Goal: Contribute content: Add original content to the website for others to see

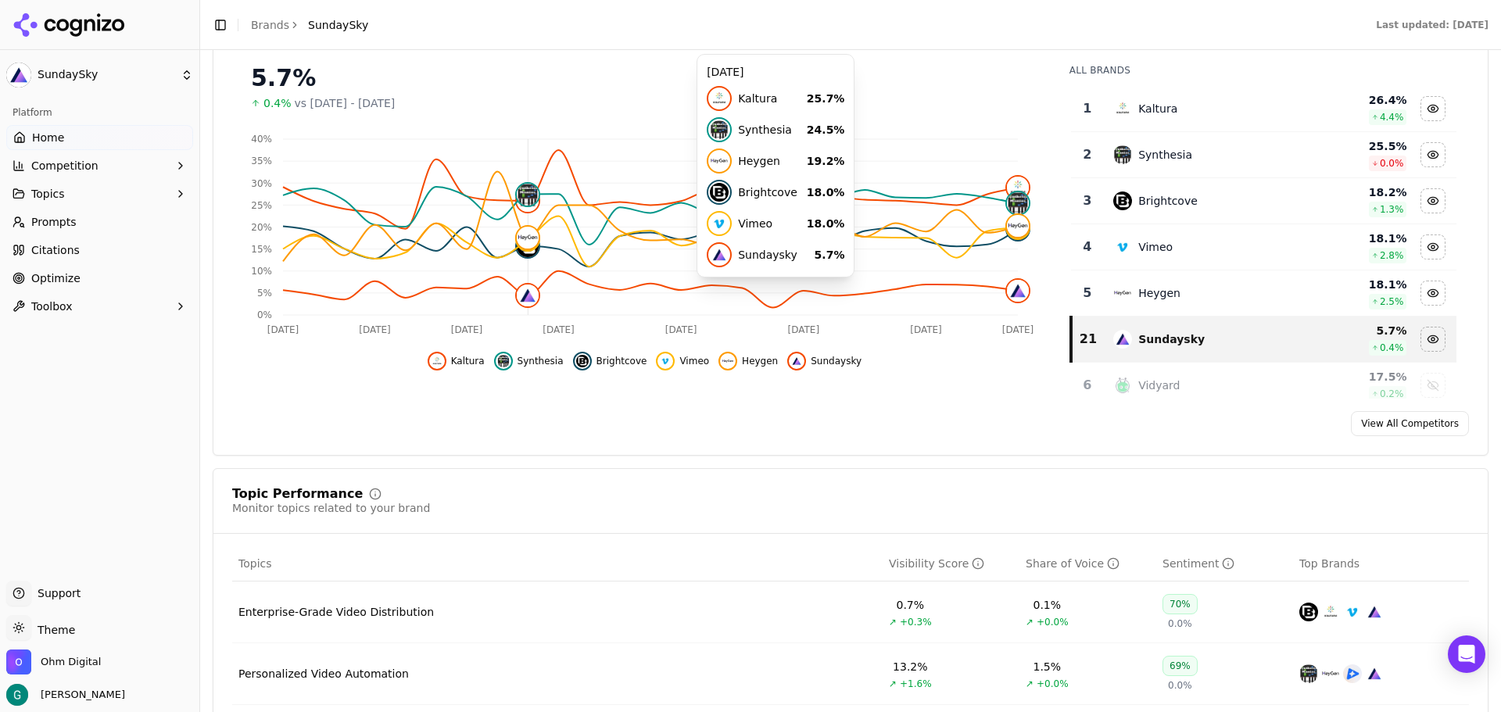
scroll to position [234, 0]
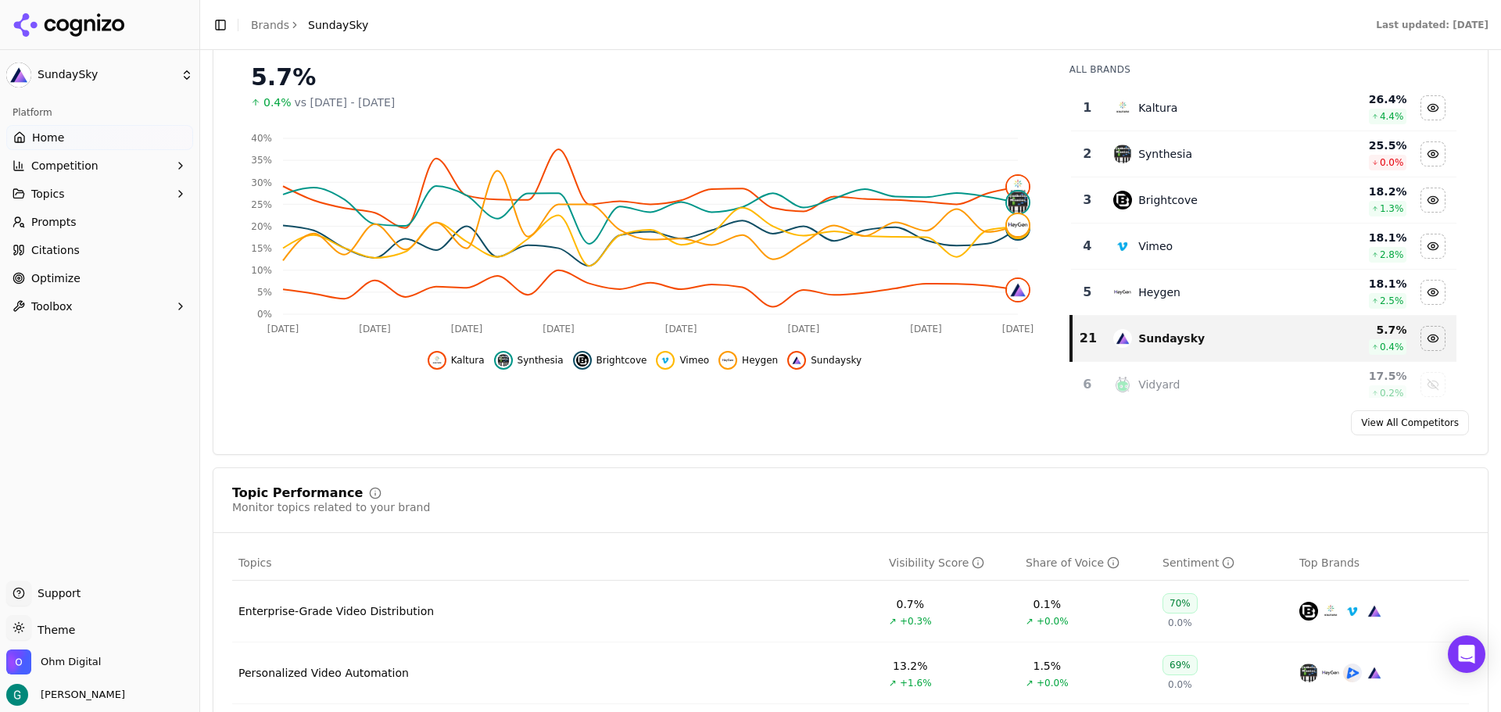
click at [76, 173] on span "Competition" at bounding box center [64, 166] width 67 height 16
click at [60, 194] on span "Metrics" at bounding box center [100, 191] width 136 height 16
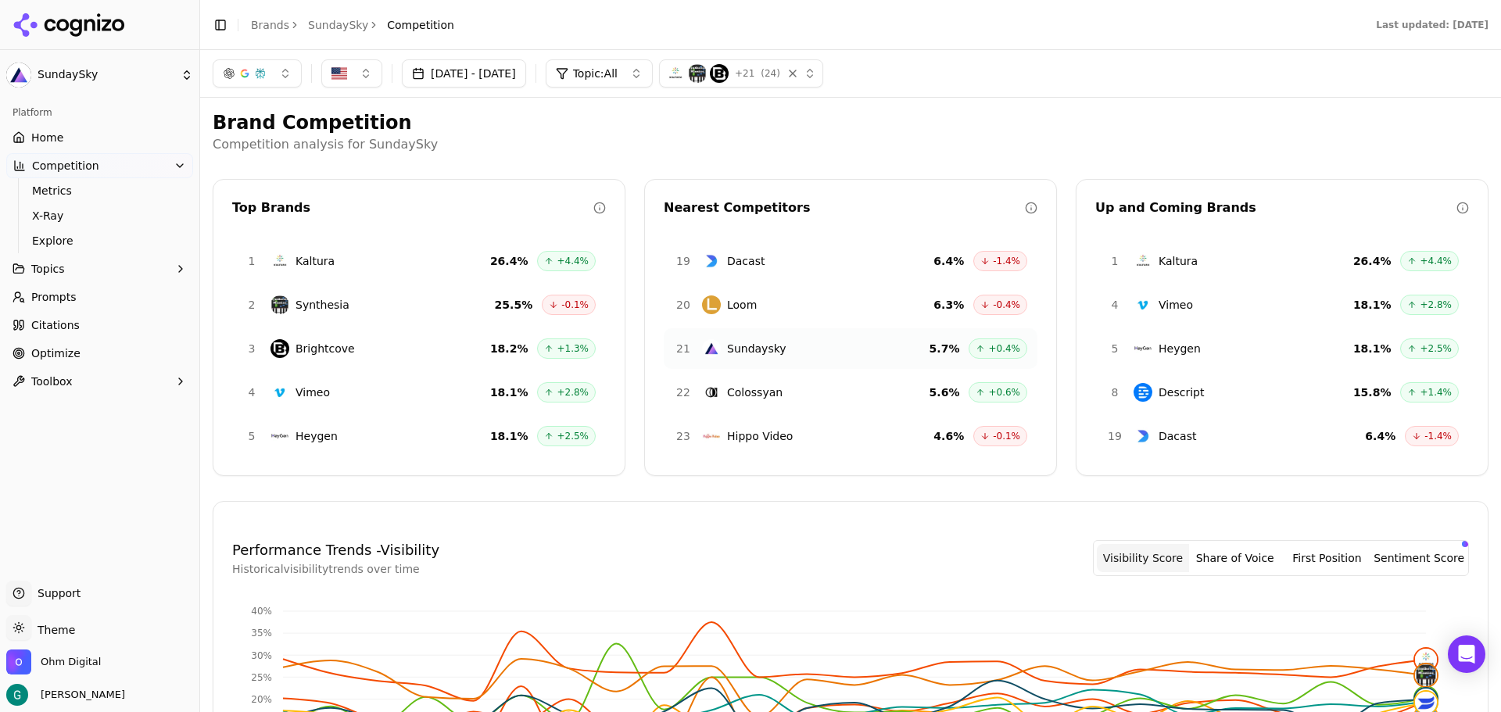
click at [62, 294] on span "Prompts" at bounding box center [53, 297] width 45 height 16
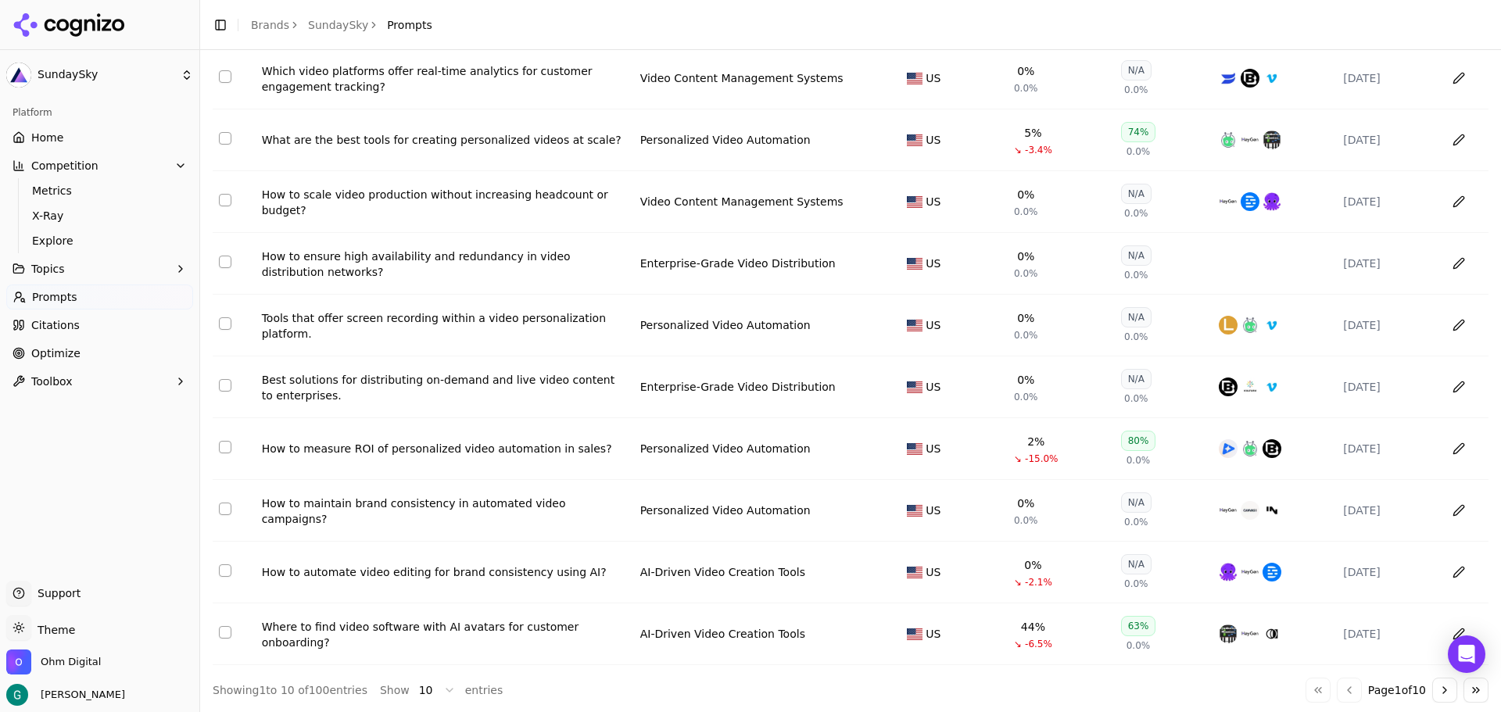
scroll to position [135, 0]
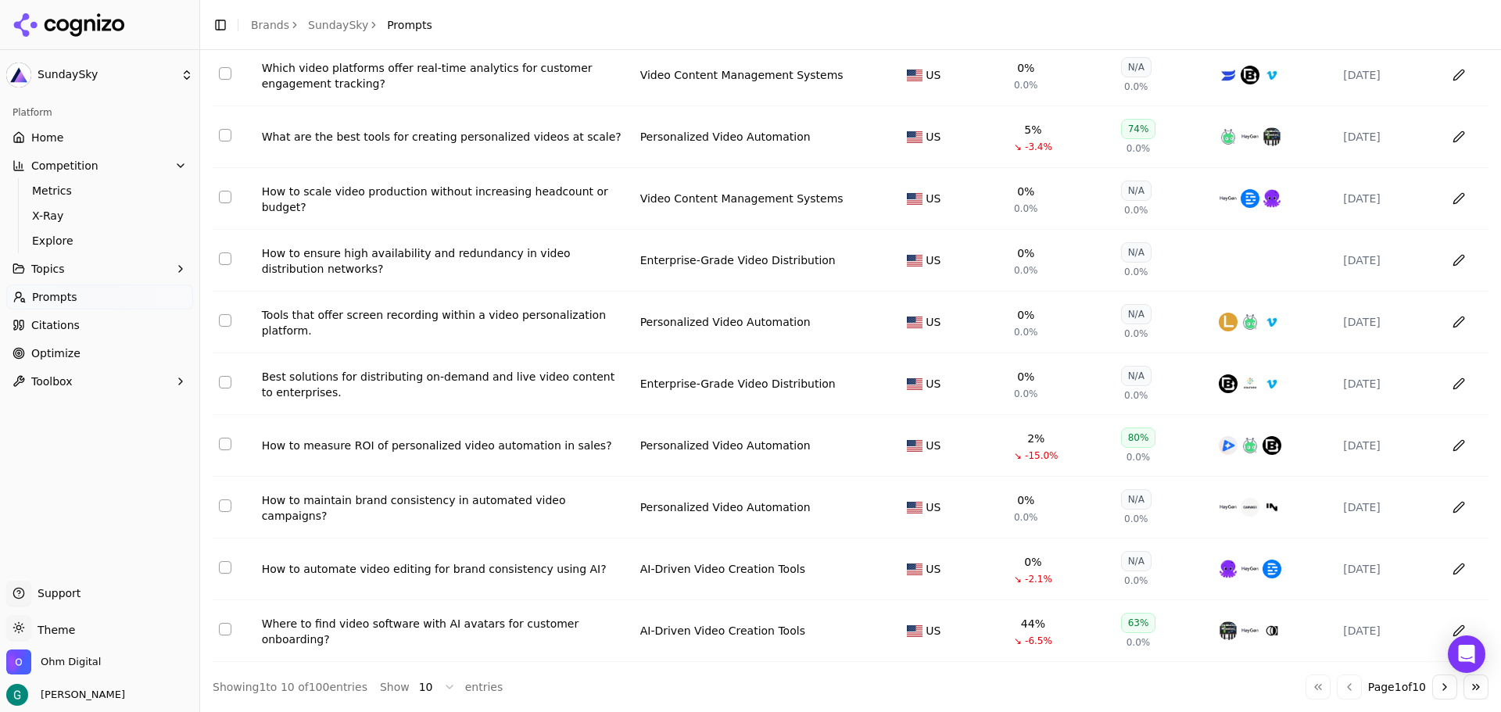
click at [432, 691] on html "SundaySky Platform Home Competition Metrics X-Ray Explore Topics Prompts Citati…" at bounding box center [750, 356] width 1501 height 712
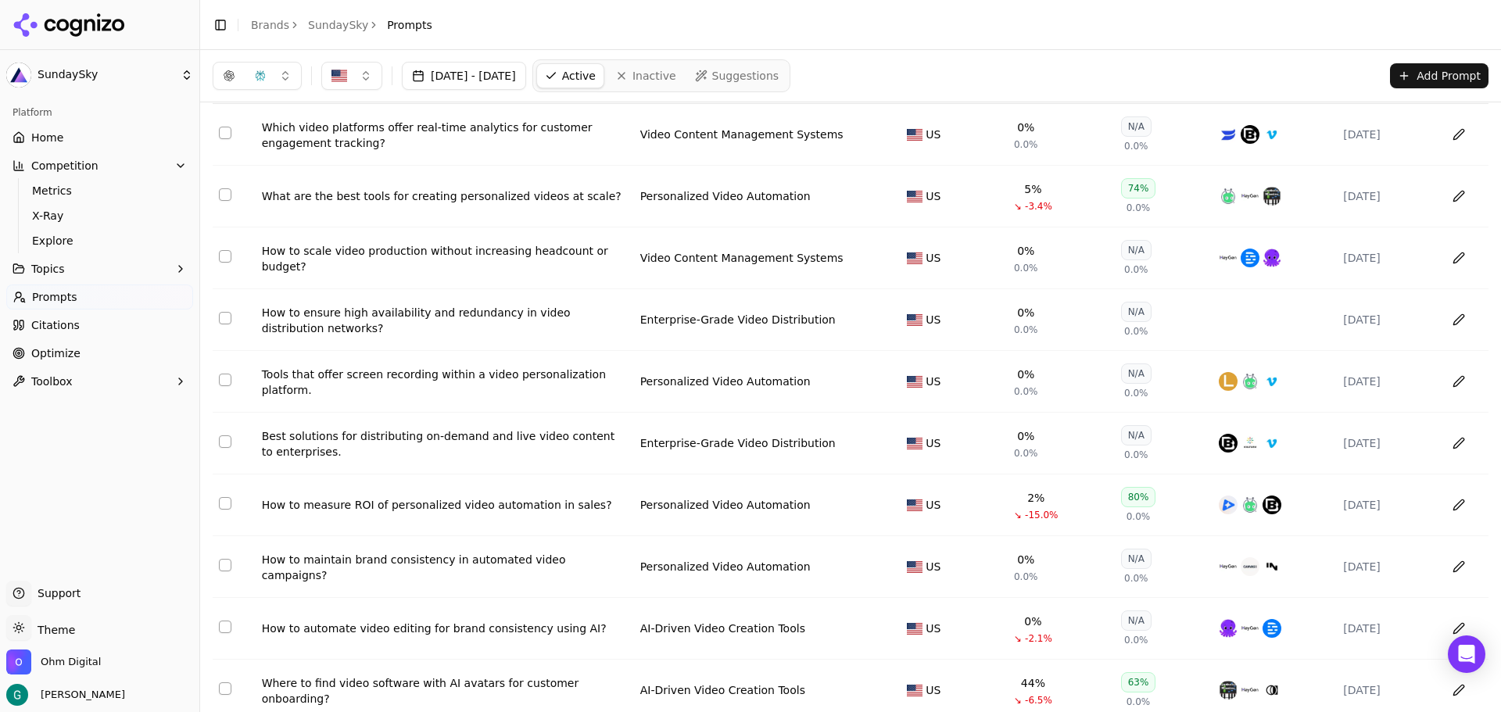
scroll to position [0, 0]
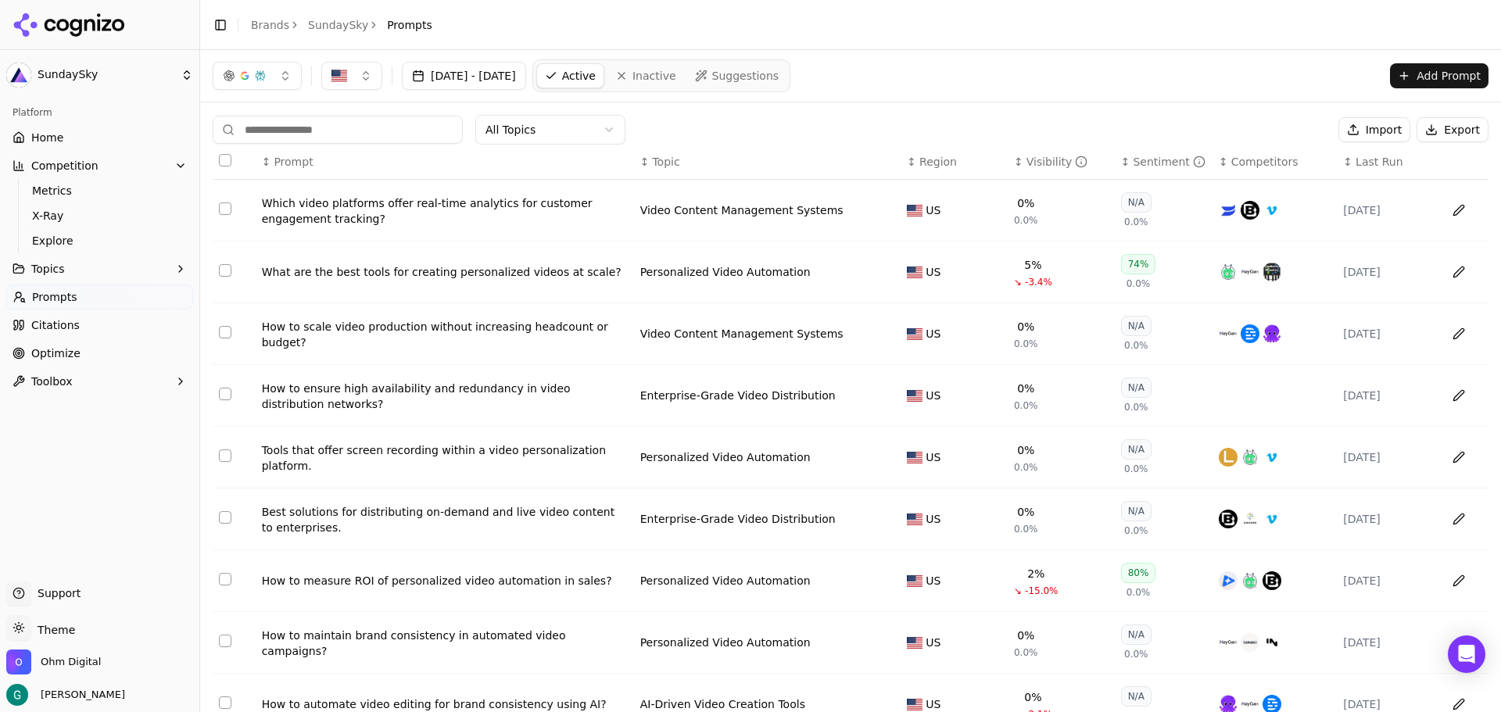
click at [880, 395] on button "Data table" at bounding box center [884, 395] width 19 height 19
click at [818, 398] on button "Enterprise-Grade Video Distribution" at bounding box center [737, 395] width 195 height 28
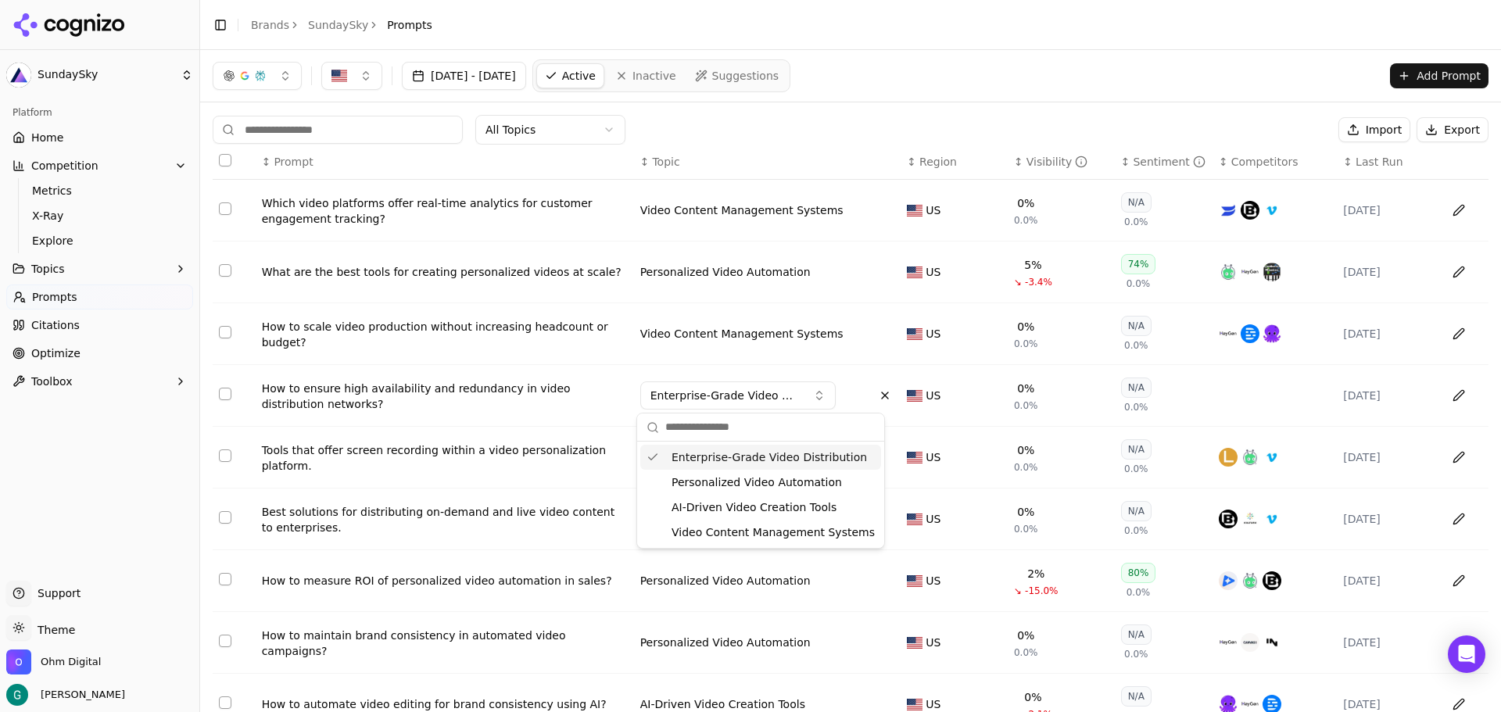
click at [818, 398] on button "Enterprise-Grade Video Distribution" at bounding box center [737, 395] width 195 height 28
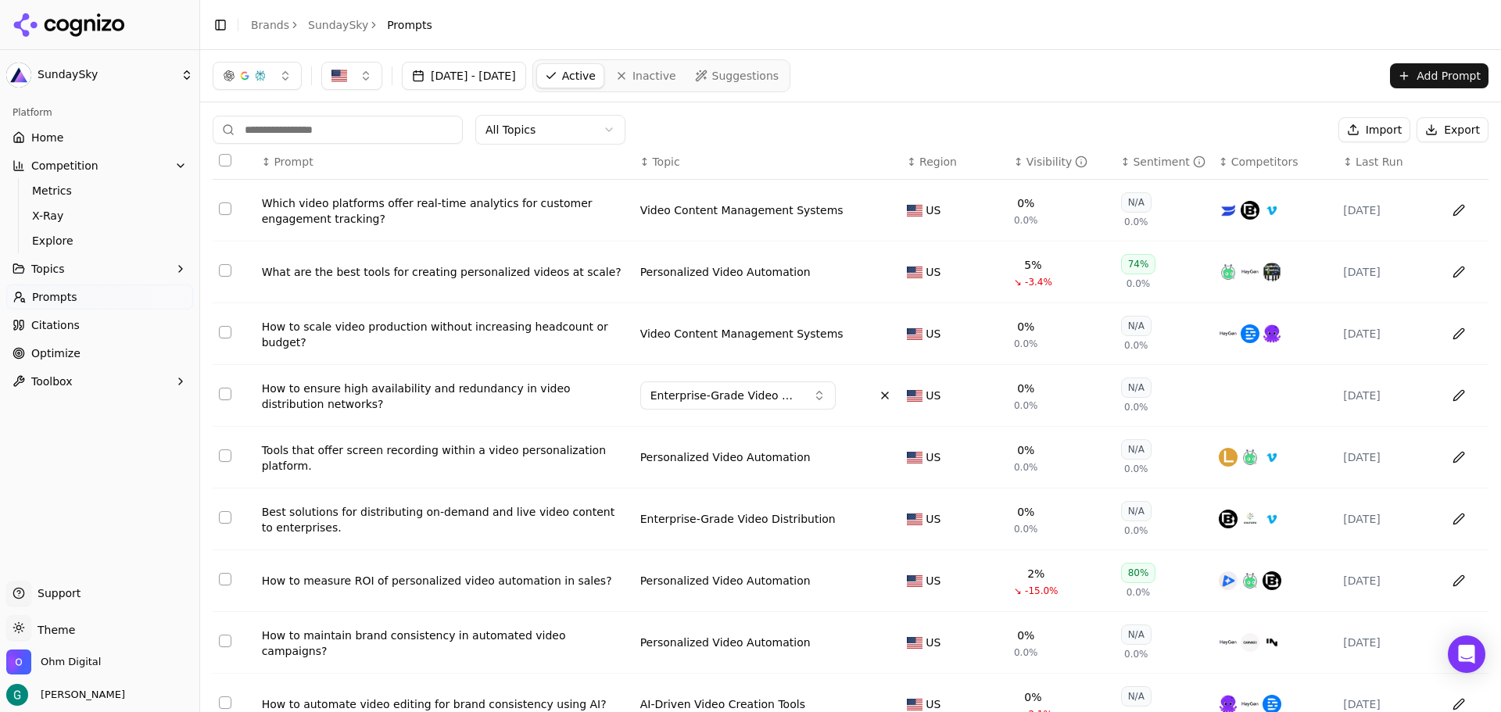
click at [70, 516] on div "Platform Home Competition Metrics X-Ray Explore Topics Prompts Citations Optimi…" at bounding box center [99, 334] width 199 height 481
click at [797, 207] on div "Video Content Management Systems" at bounding box center [741, 210] width 203 height 16
click at [806, 213] on div "Video Content Management Systems" at bounding box center [741, 210] width 203 height 16
click at [739, 207] on div "Video Content Management Systems" at bounding box center [741, 210] width 203 height 16
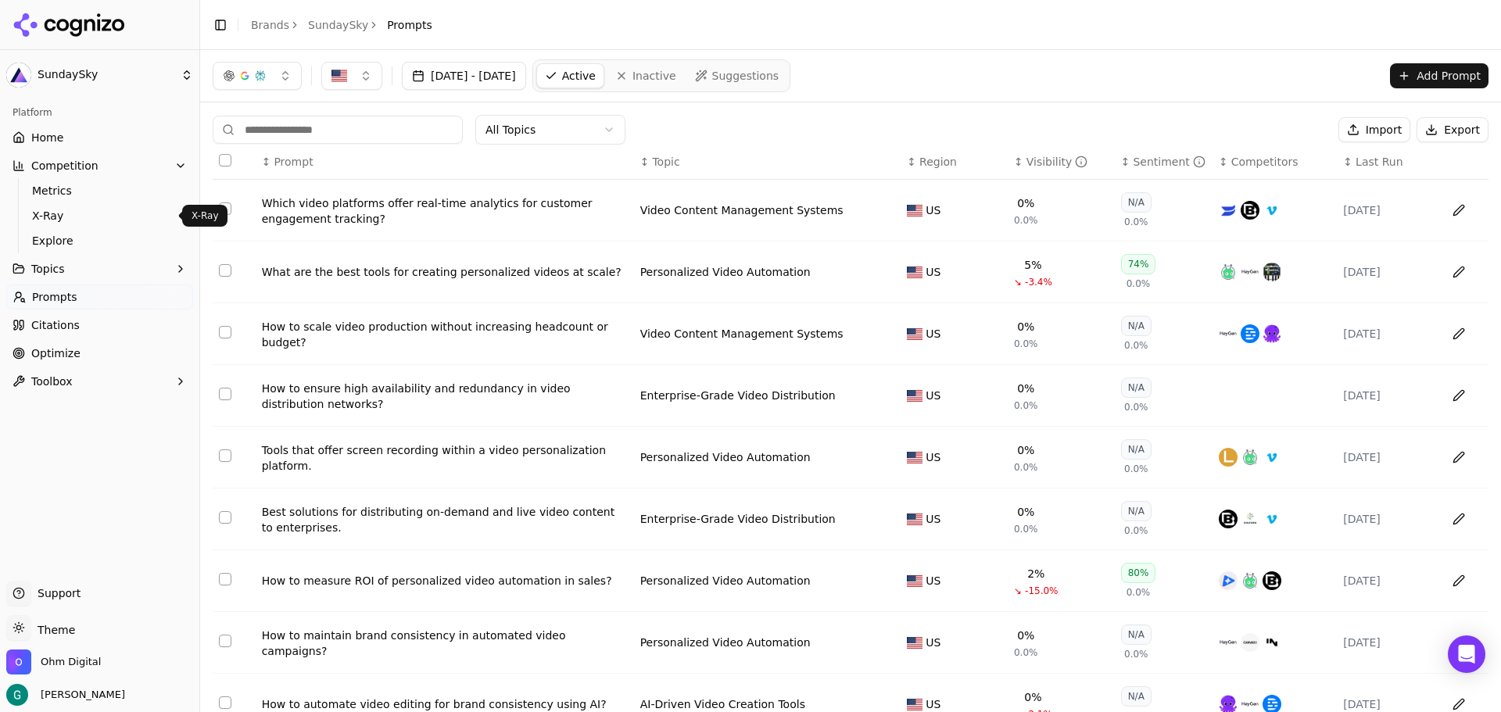
click at [779, 76] on span "Suggestions" at bounding box center [745, 76] width 67 height 16
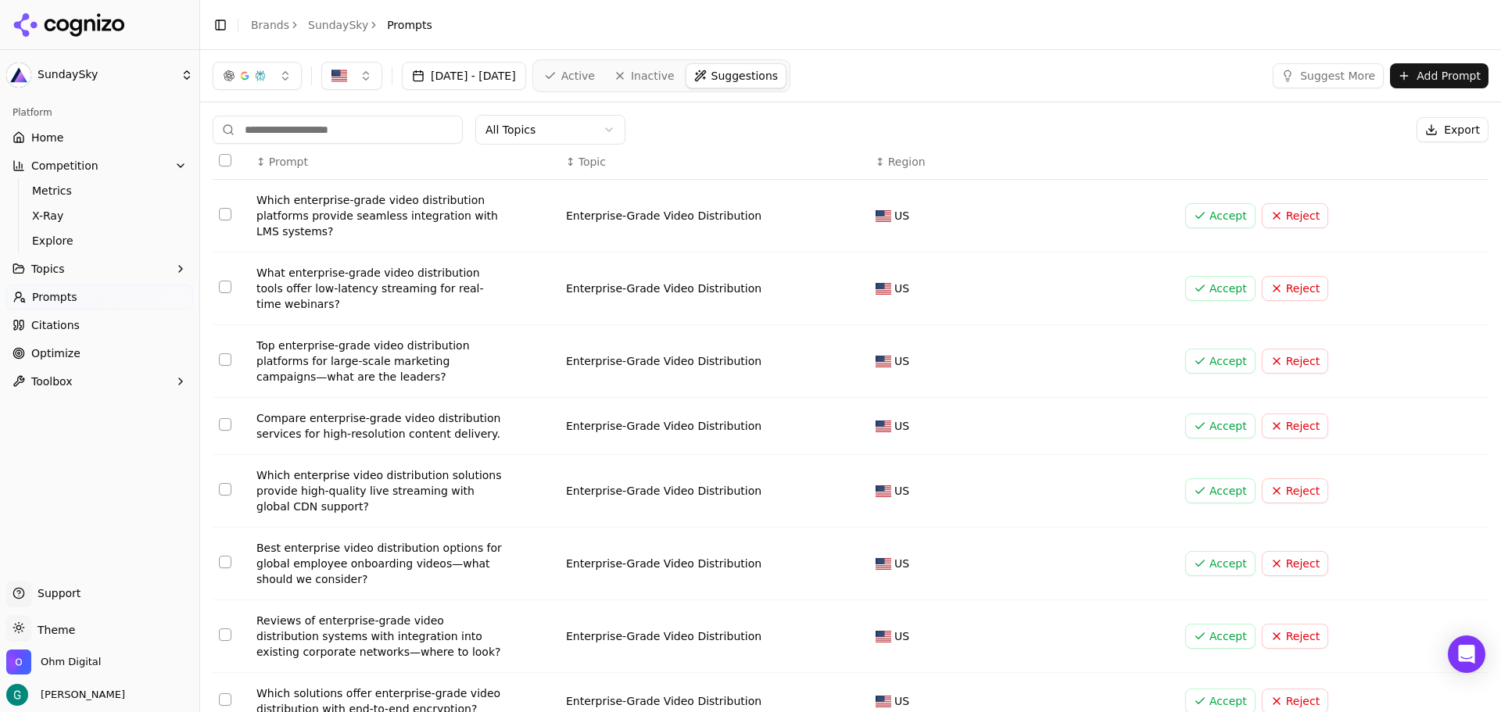
click at [1435, 77] on button "Add Prompt" at bounding box center [1439, 75] width 98 height 25
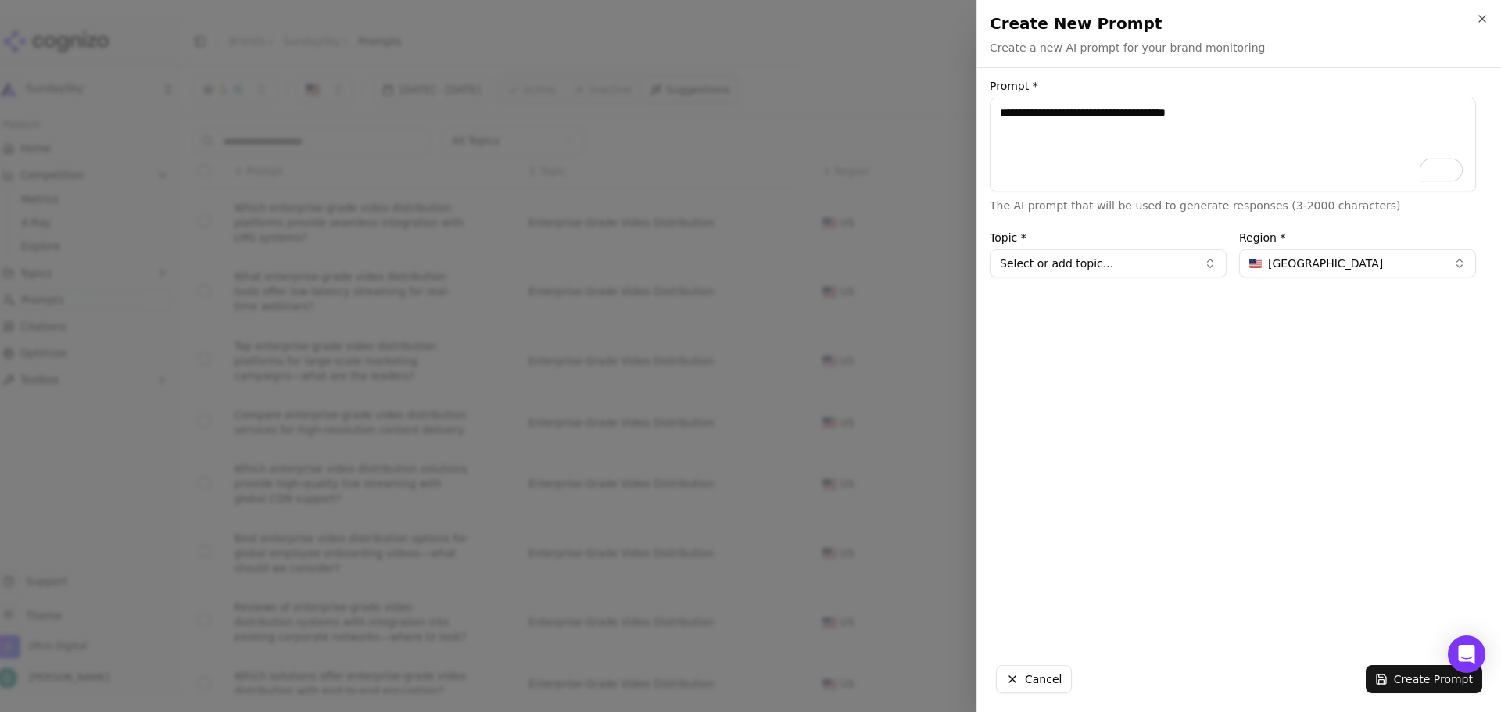
type textarea "**********"
click at [1156, 267] on button "Select or add topic..." at bounding box center [1107, 263] width 237 height 28
type input "**********"
click at [1358, 406] on div "**********" at bounding box center [1232, 357] width 511 height 553
click at [1420, 682] on button "Create Prompt" at bounding box center [1423, 679] width 116 height 28
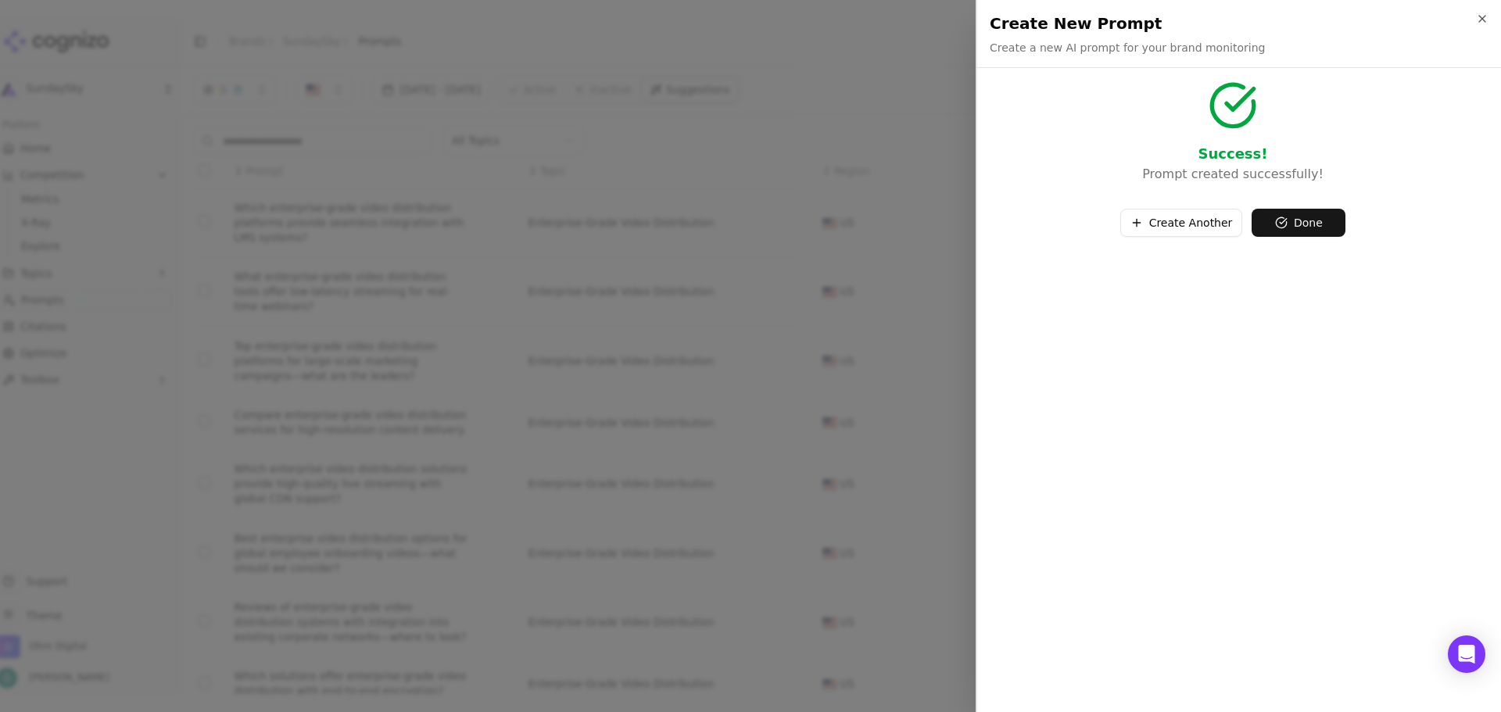
click at [1318, 224] on button "Done" at bounding box center [1298, 223] width 94 height 28
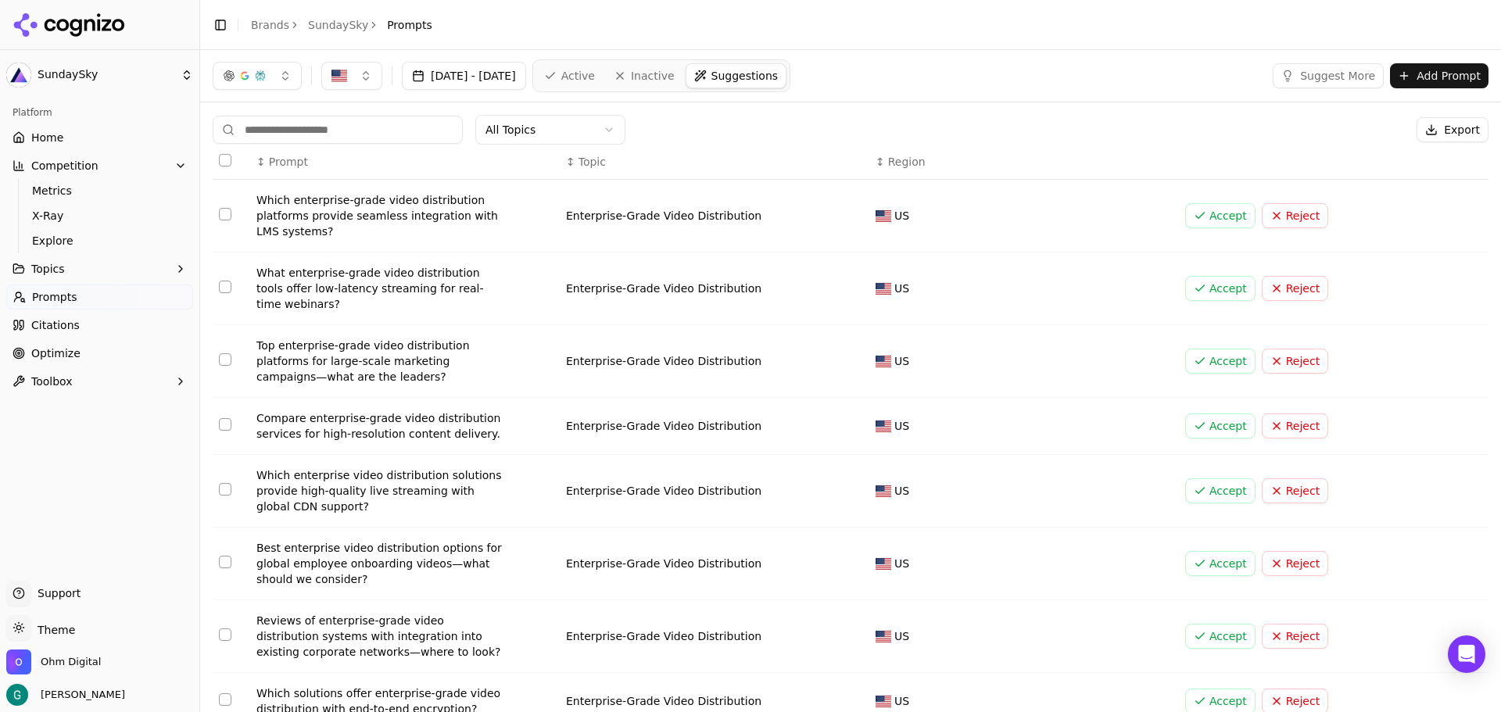
click at [1322, 77] on button "Suggest More" at bounding box center [1327, 75] width 111 height 25
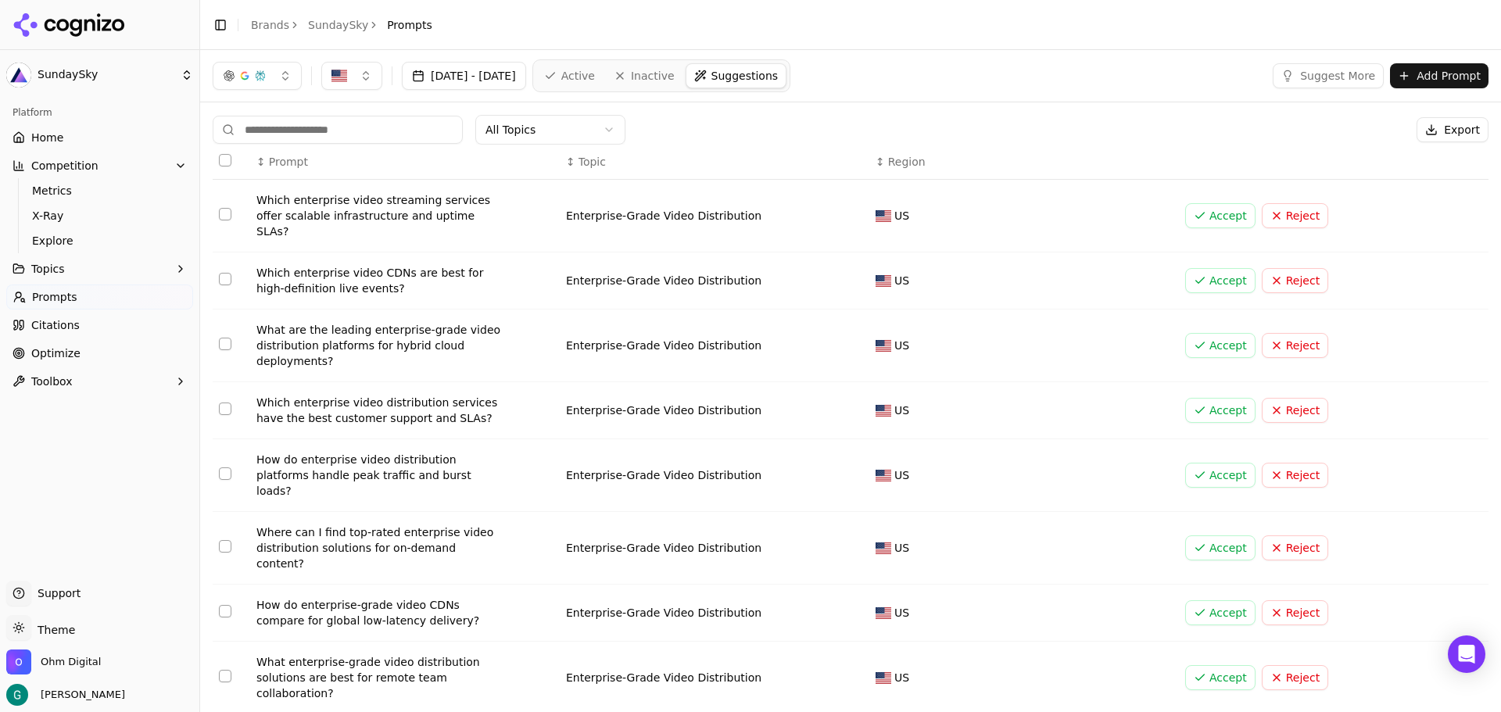
click at [63, 302] on span "Prompts" at bounding box center [54, 297] width 45 height 16
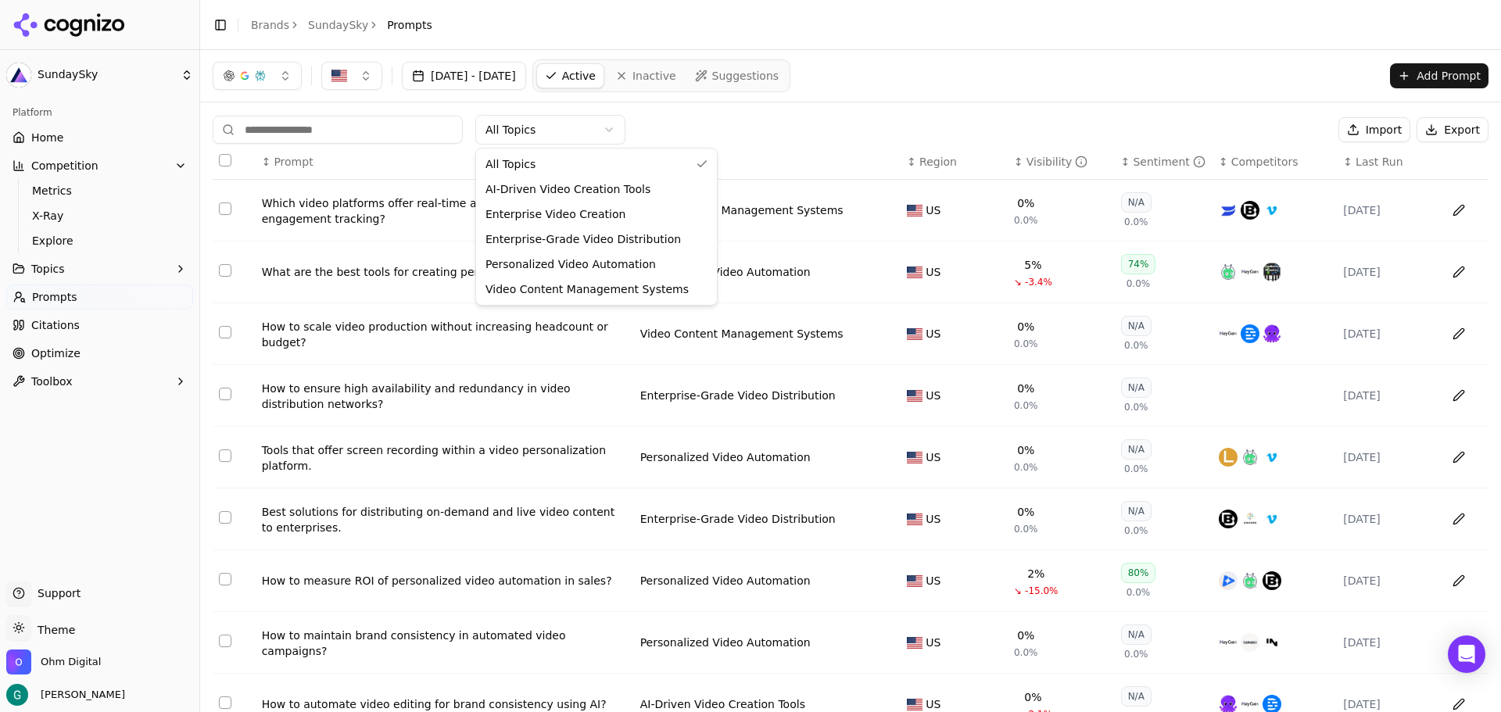
click at [556, 125] on html "SundaySky Platform Home Competition Metrics X-Ray Explore Topics Prompts Citati…" at bounding box center [750, 356] width 1501 height 712
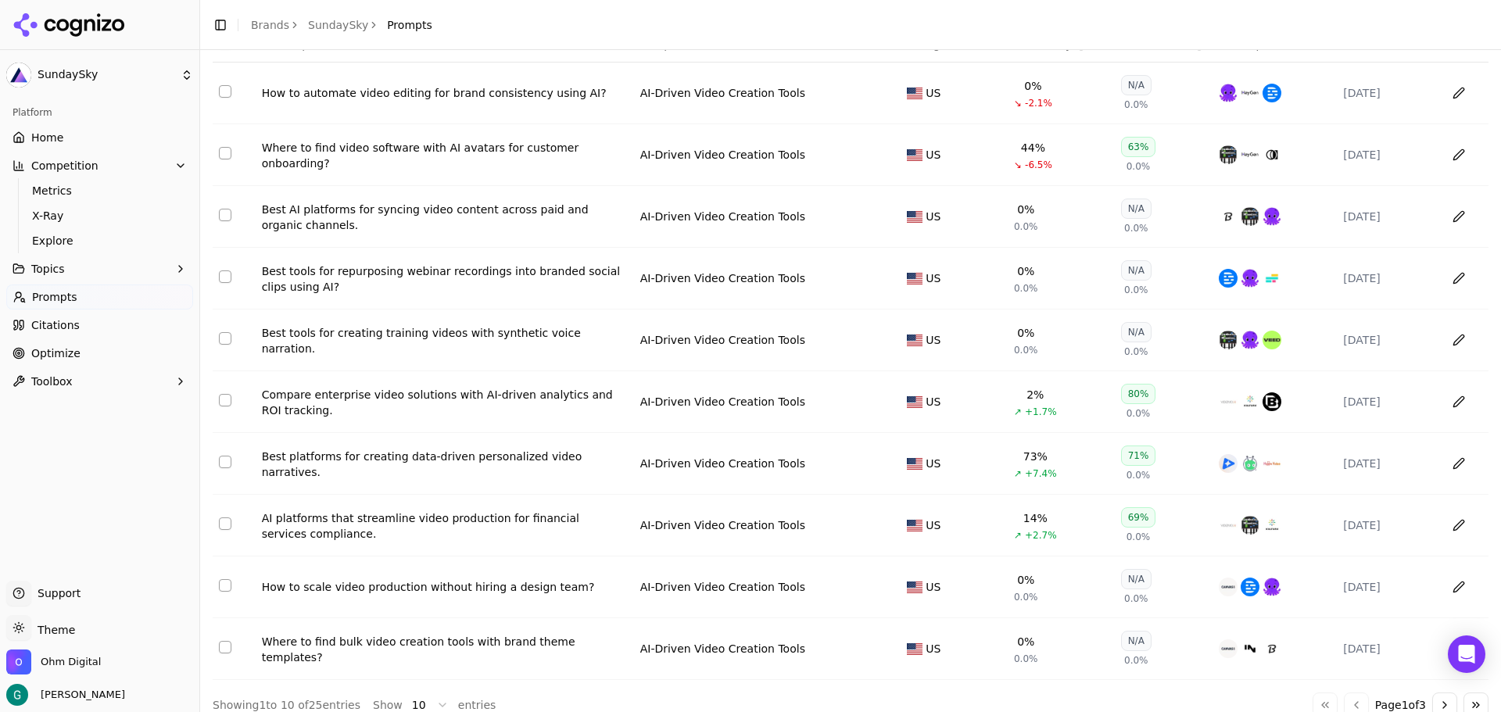
scroll to position [135, 0]
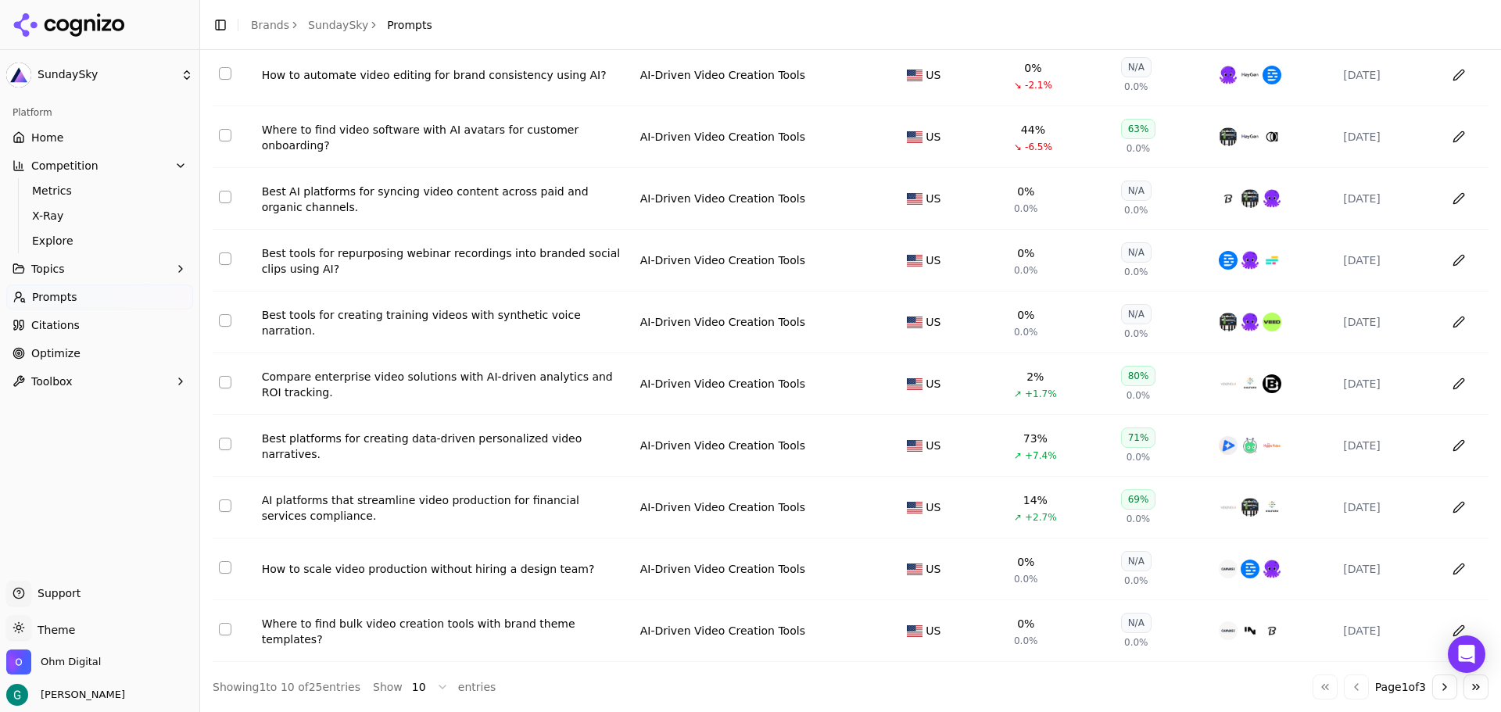
click at [435, 689] on html "SundaySky Platform Home Competition Metrics X-Ray Explore Topics Prompts Citati…" at bounding box center [750, 356] width 1501 height 712
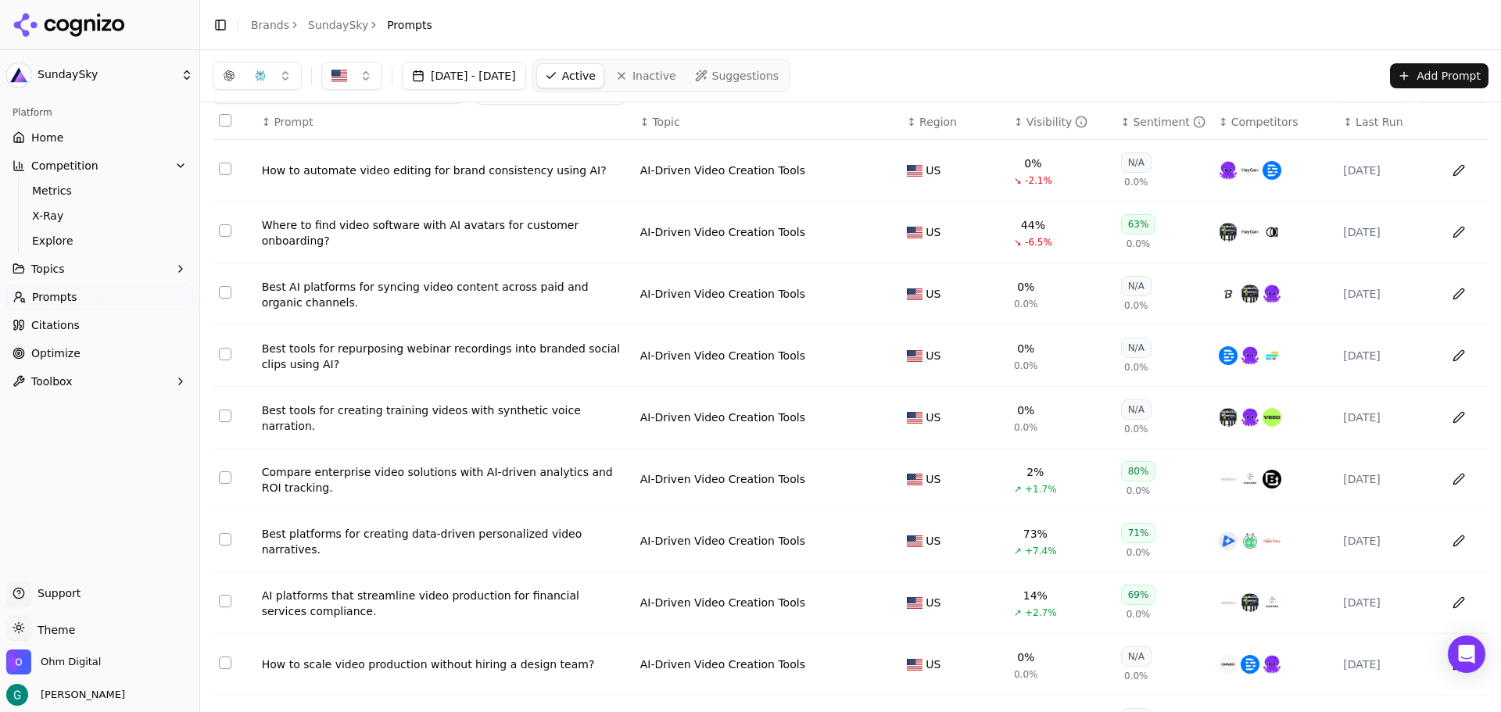
scroll to position [0, 0]
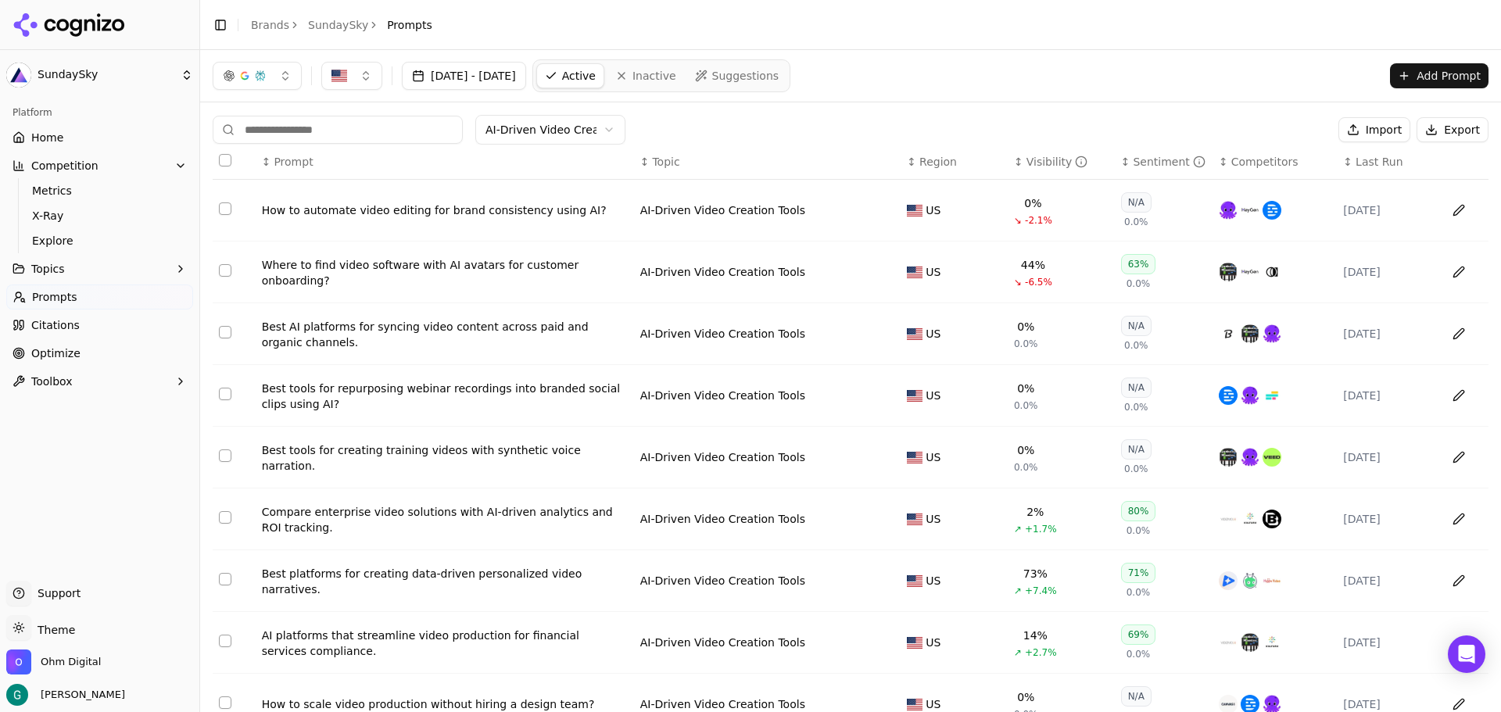
click at [394, 216] on div "How to automate video editing for brand consistency using AI?" at bounding box center [445, 210] width 366 height 16
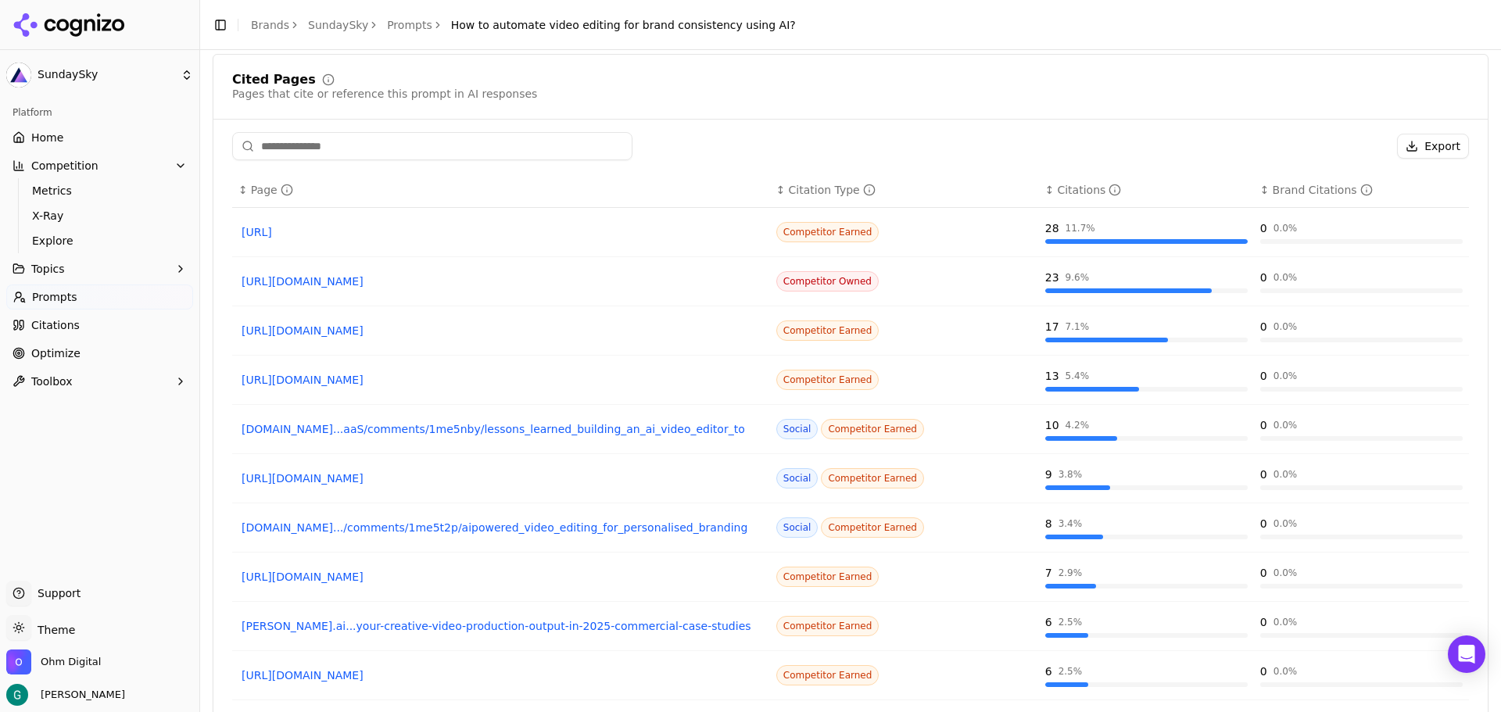
scroll to position [1230, 0]
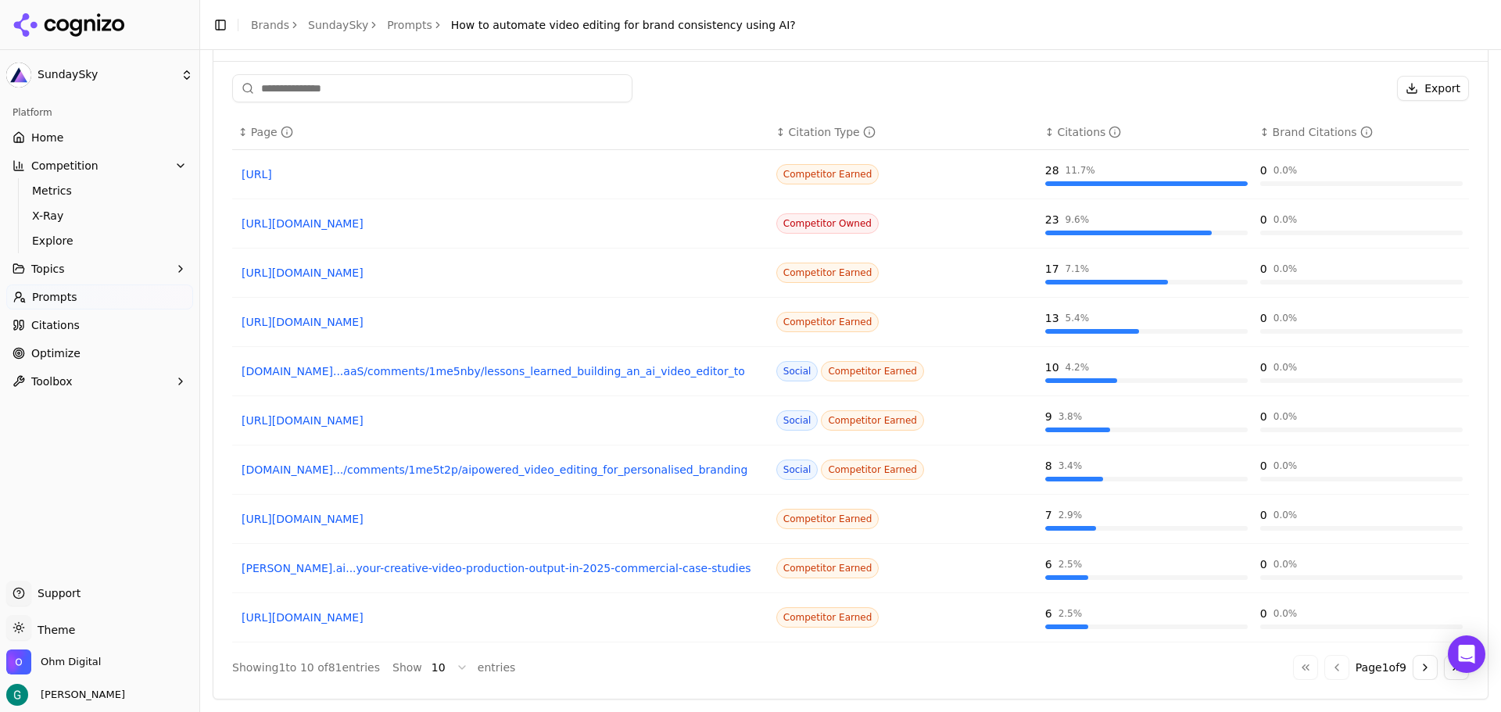
click at [49, 326] on span "Citations" at bounding box center [55, 325] width 48 height 16
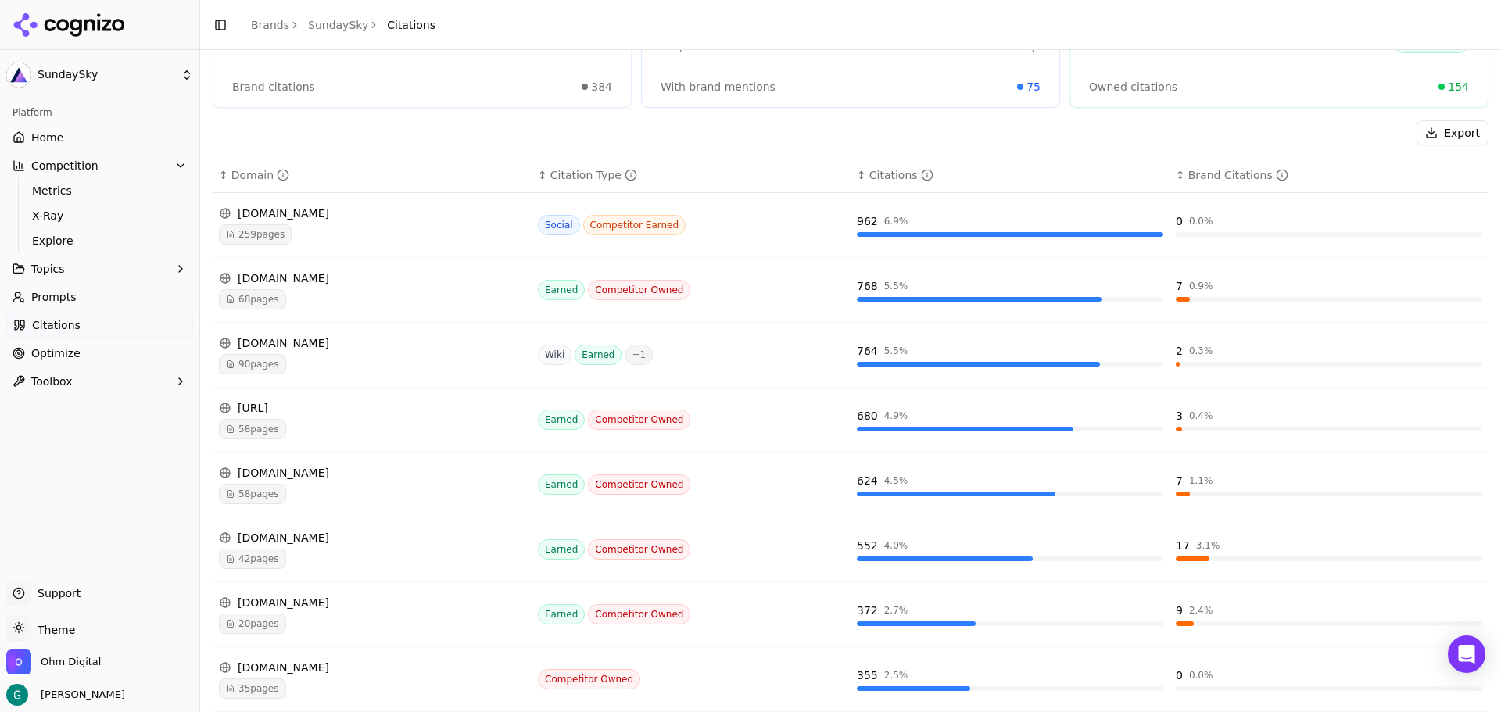
scroll to position [234, 0]
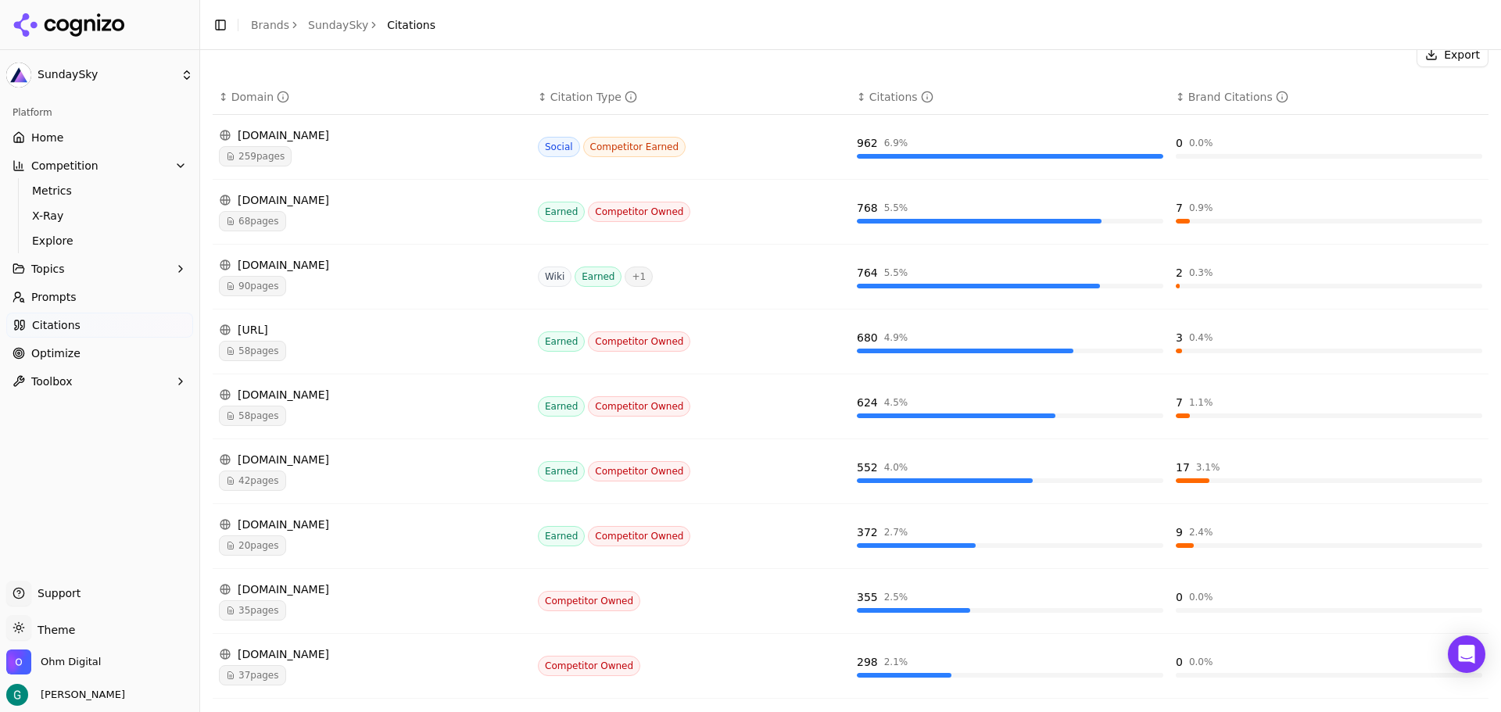
click at [259, 416] on span "58 pages" at bounding box center [252, 416] width 67 height 20
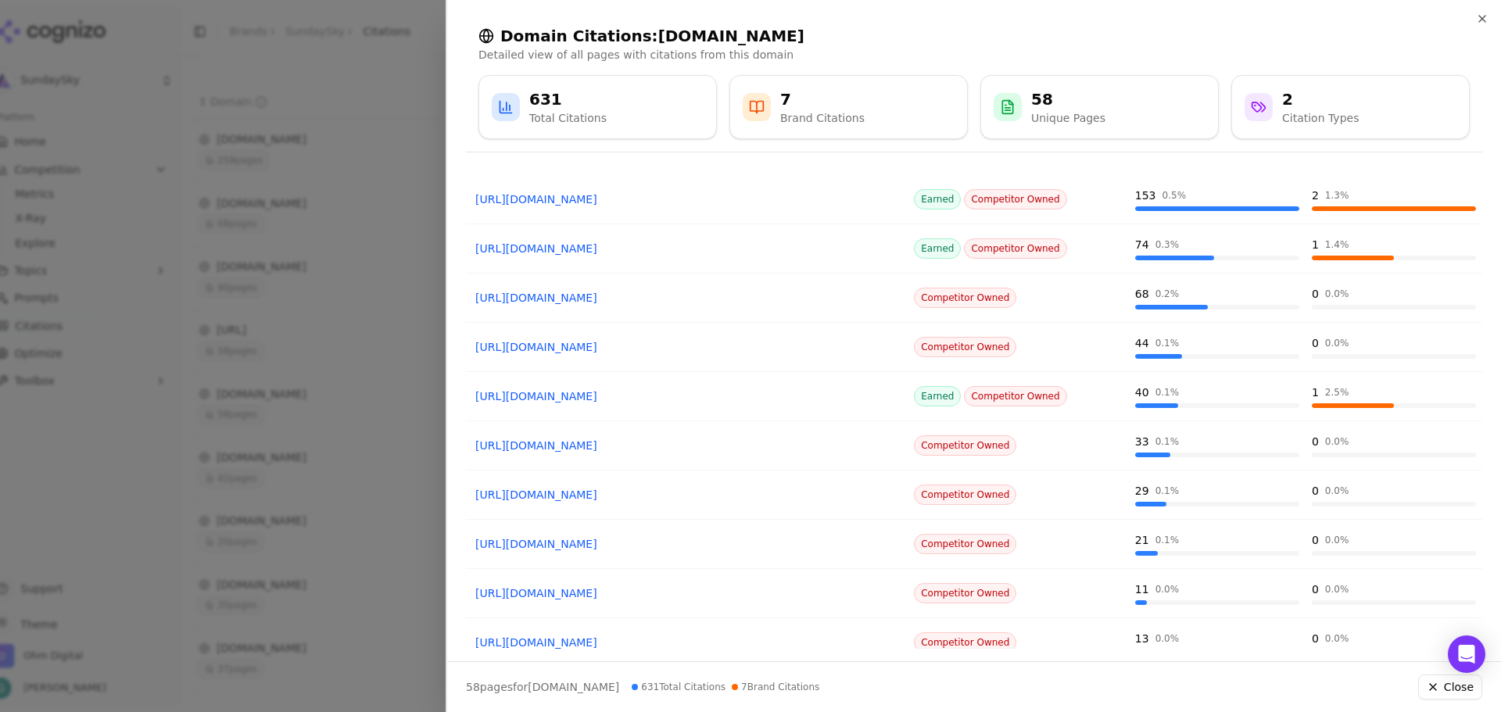
scroll to position [147, 0]
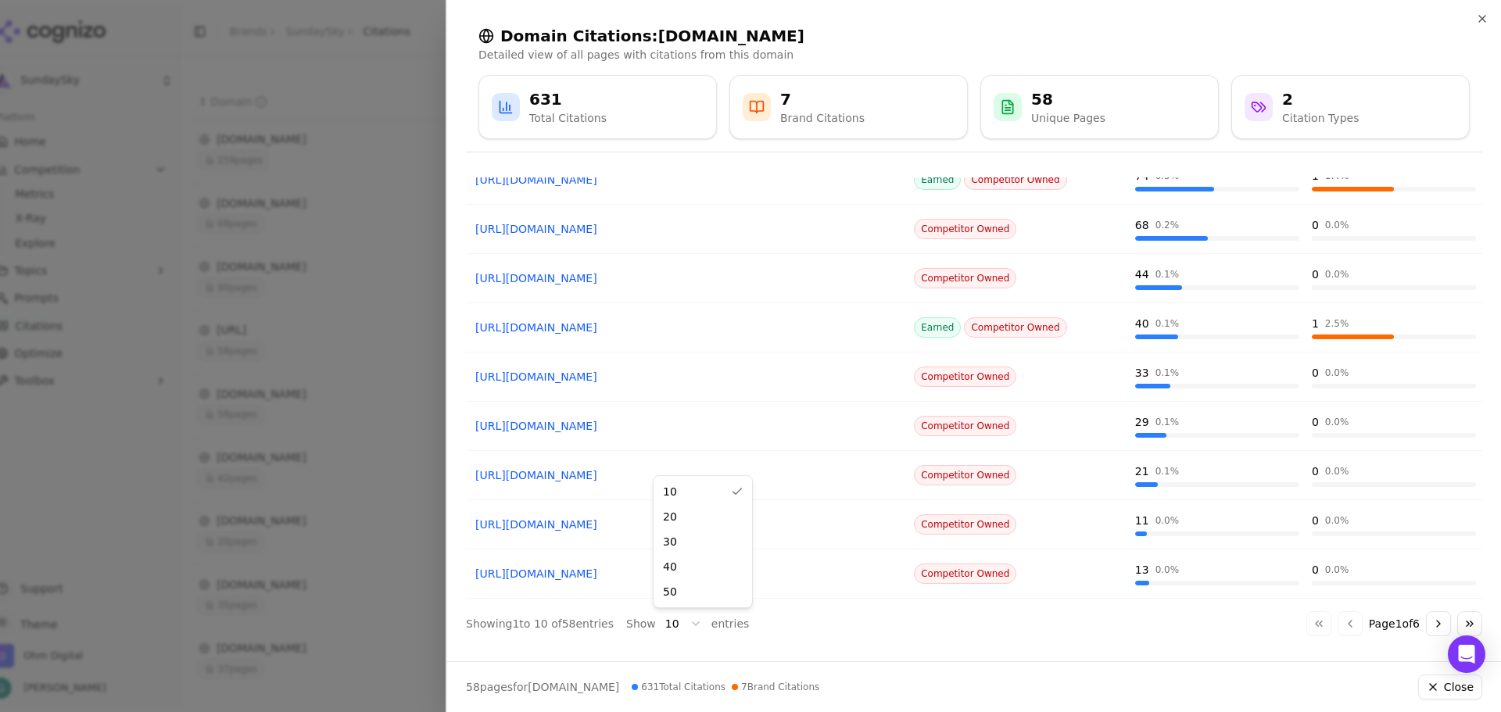
click at [684, 624] on body "SundaySky Platform Home Competition Metrics X-Ray Explore Topics Prompts Citati…" at bounding box center [750, 356] width 1501 height 712
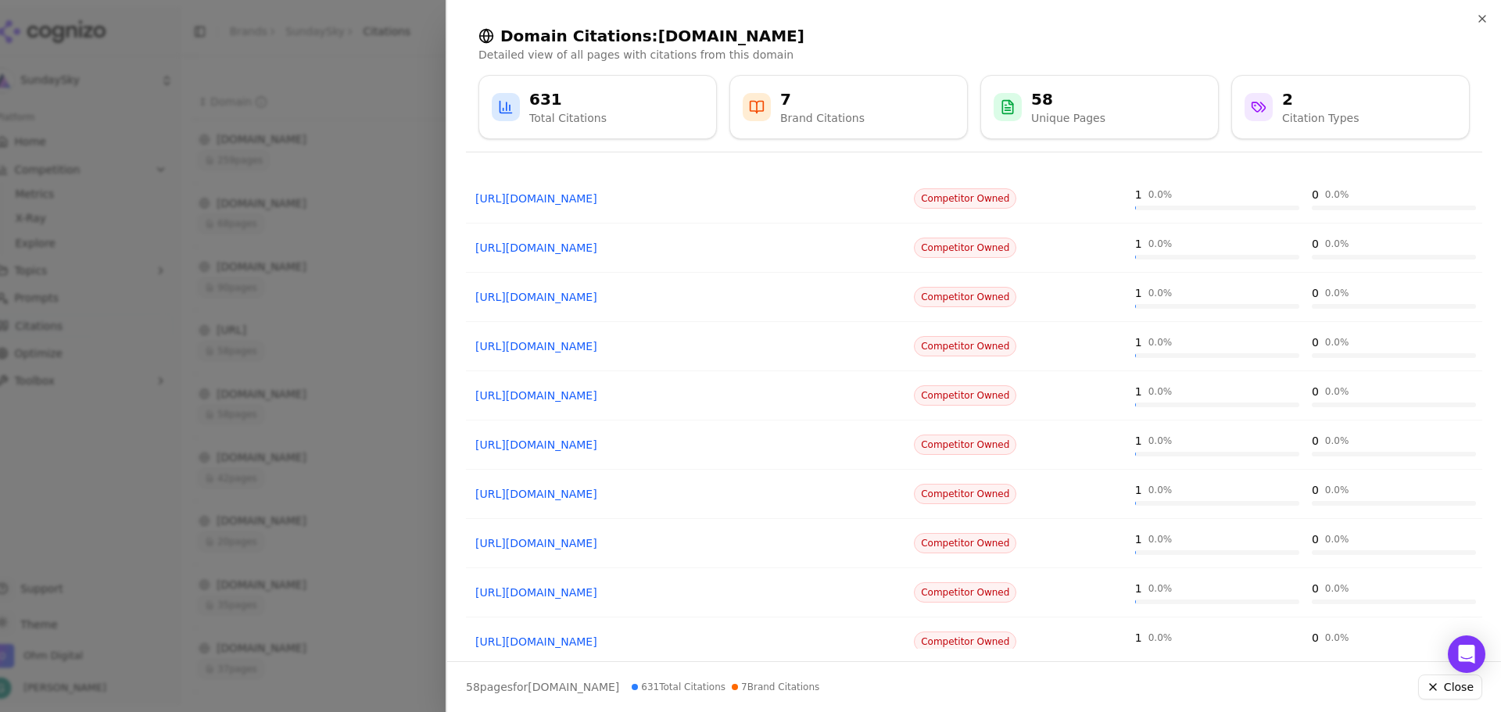
scroll to position [2116, 0]
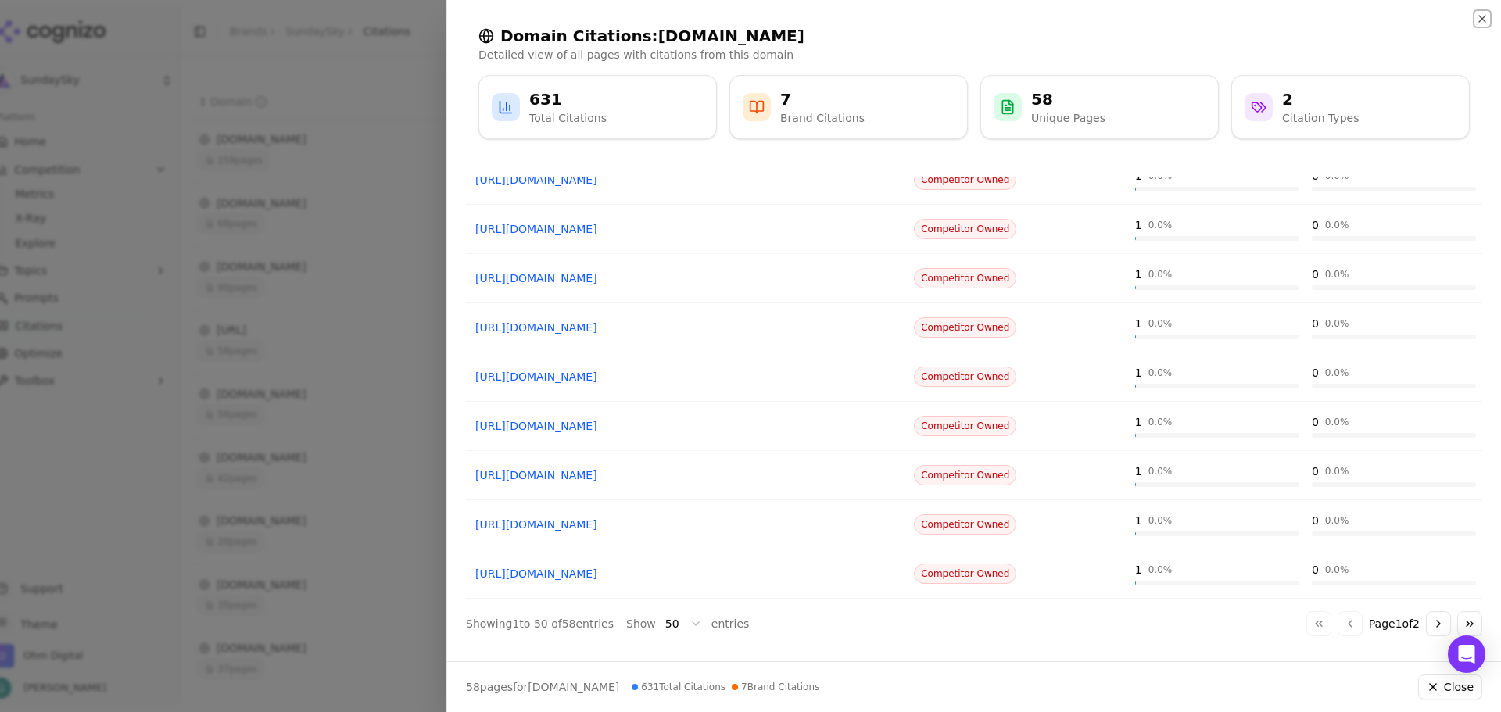
click at [1483, 17] on icon "button" at bounding box center [1482, 19] width 13 height 13
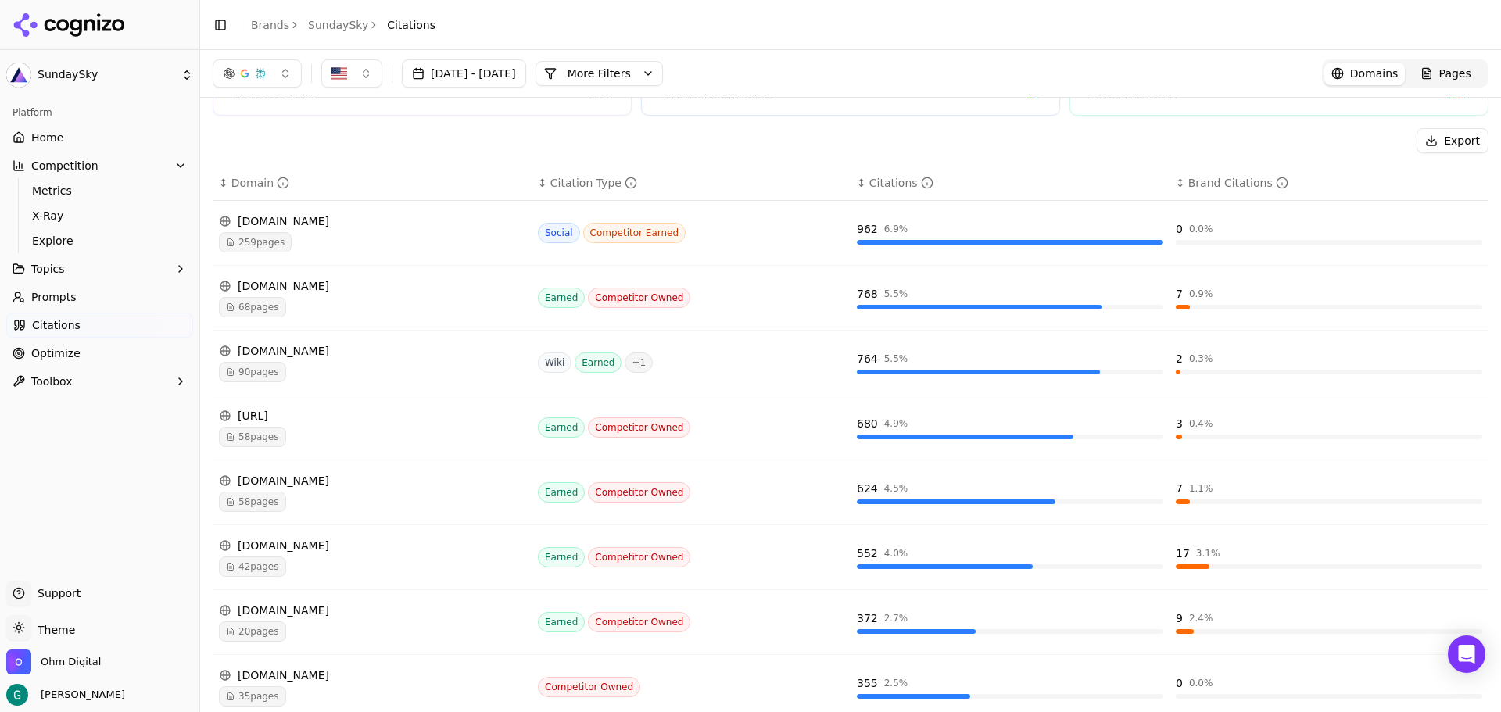
scroll to position [0, 0]
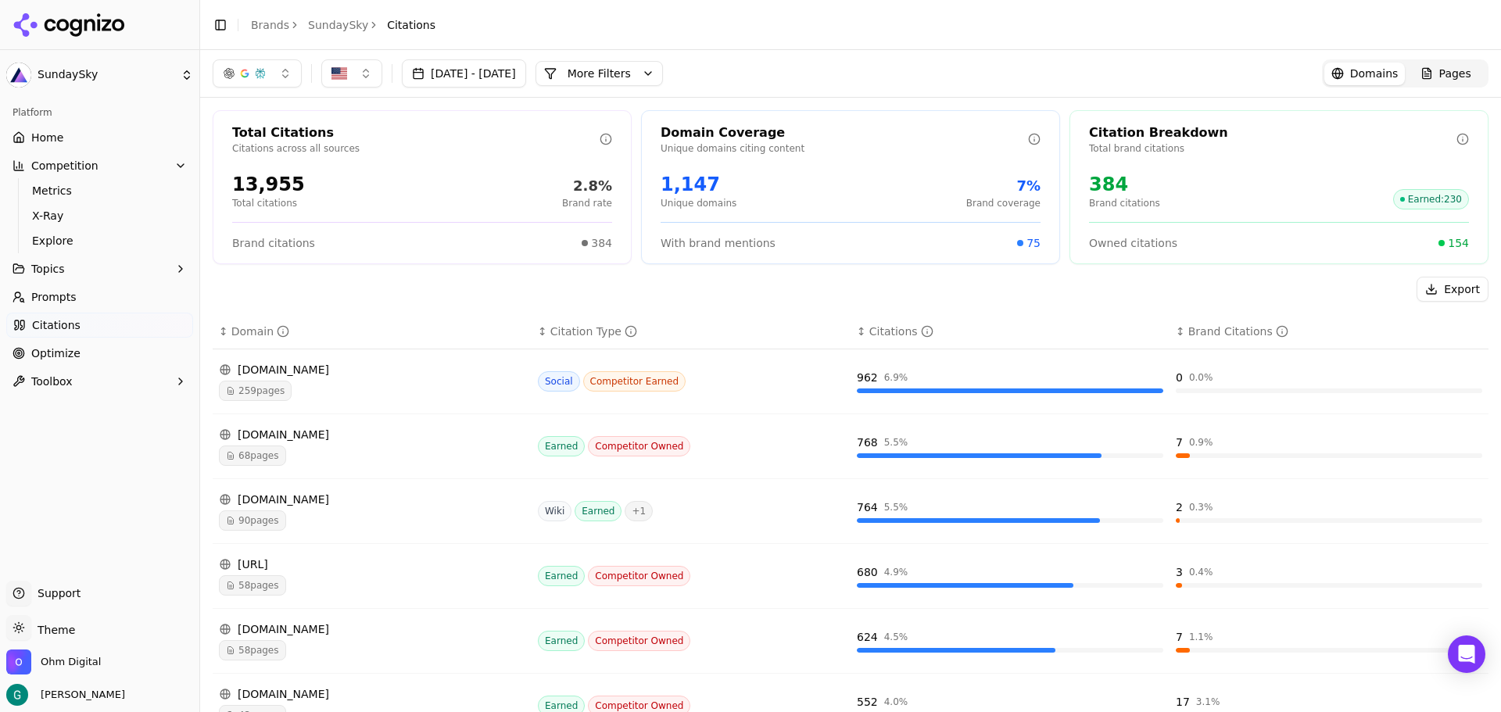
click at [632, 66] on button "More Filters" at bounding box center [598, 73] width 127 height 25
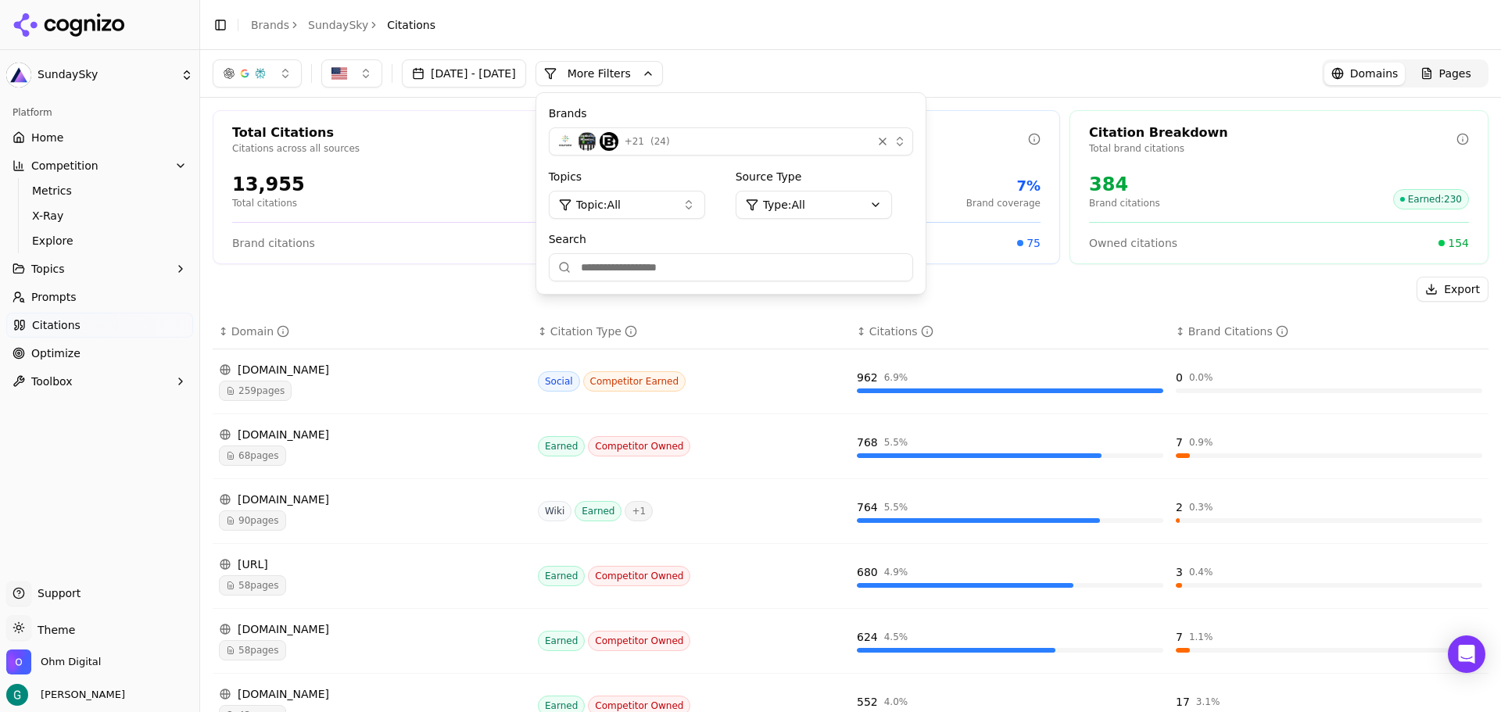
click at [696, 134] on div "+ 21 ( 24 )" at bounding box center [710, 141] width 309 height 19
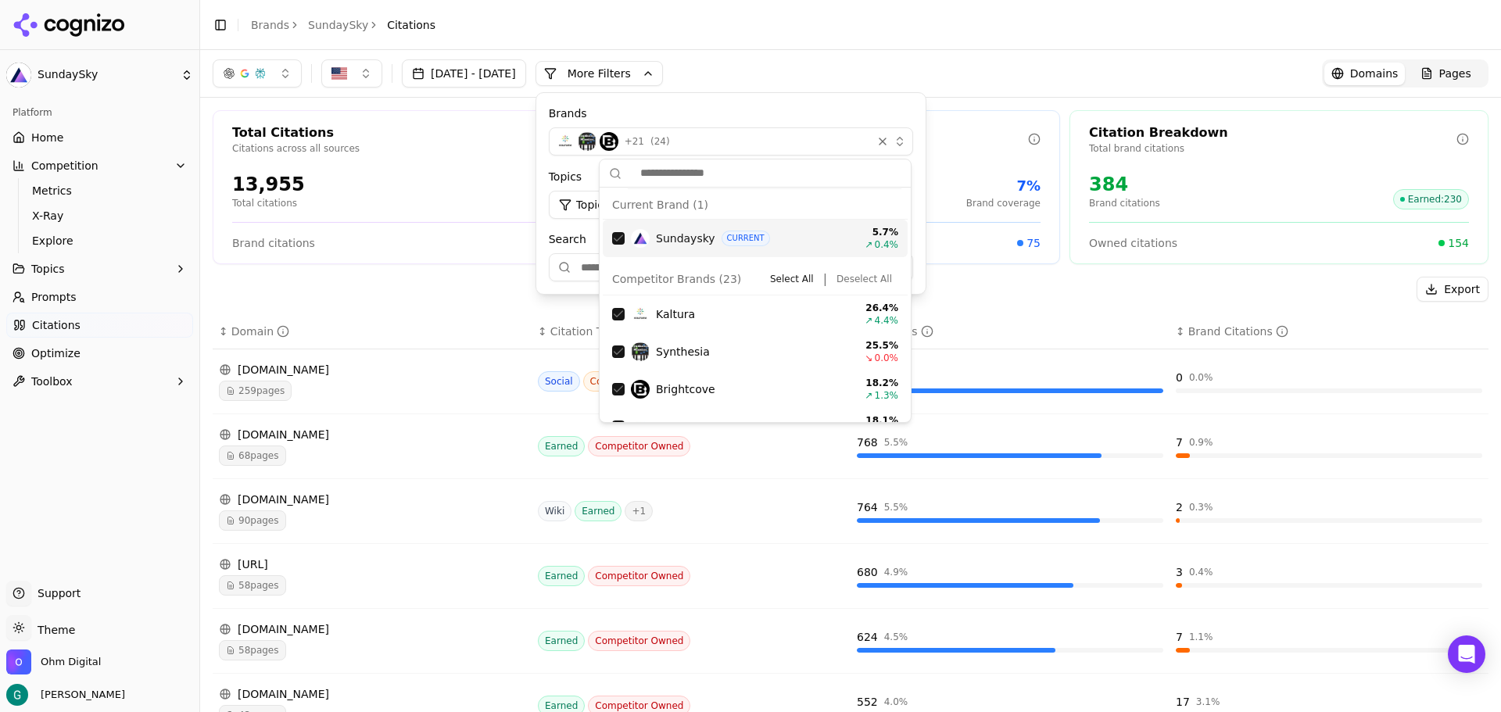
click at [848, 279] on button "Deselect All" at bounding box center [864, 279] width 68 height 19
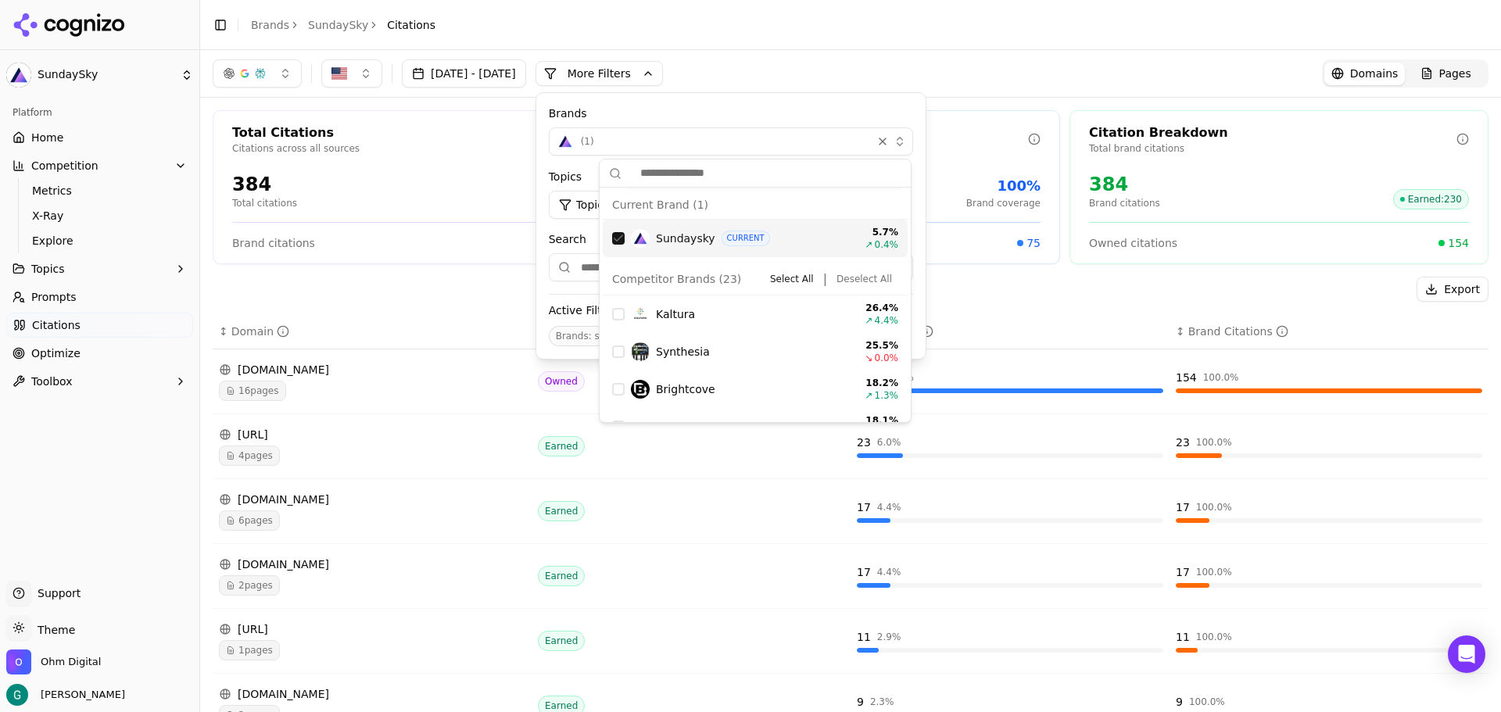
click at [750, 109] on label "Brands" at bounding box center [731, 114] width 364 height 16
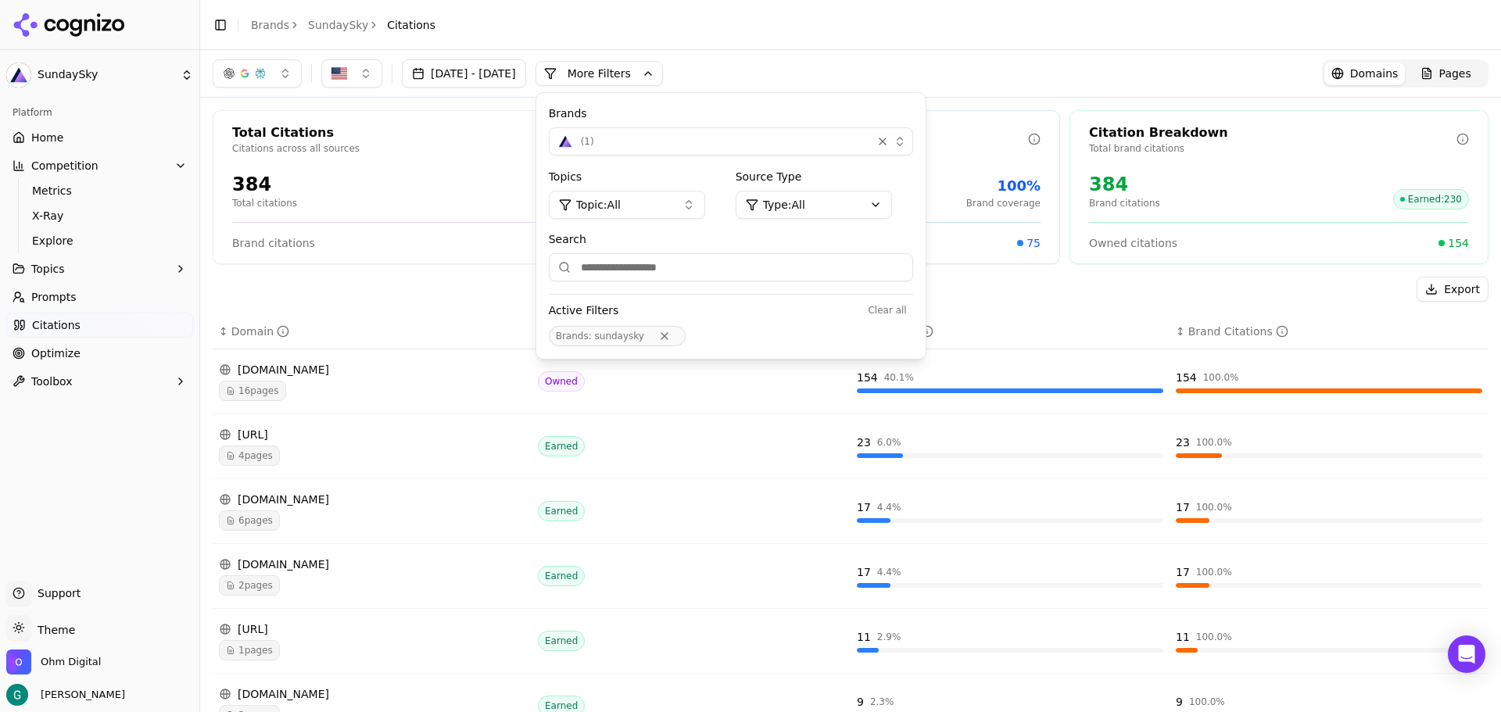
click at [896, 40] on header "Toggle Sidebar Brands SundaySky Citations" at bounding box center [850, 25] width 1301 height 50
click at [499, 299] on div "Export" at bounding box center [851, 289] width 1276 height 25
click at [968, 55] on div "[DATE] - [DATE] More More Filters Brands ( 1 ) Topics Topic: All Source Type Ty…" at bounding box center [850, 73] width 1301 height 47
click at [649, 72] on button "More Filters" at bounding box center [598, 73] width 127 height 25
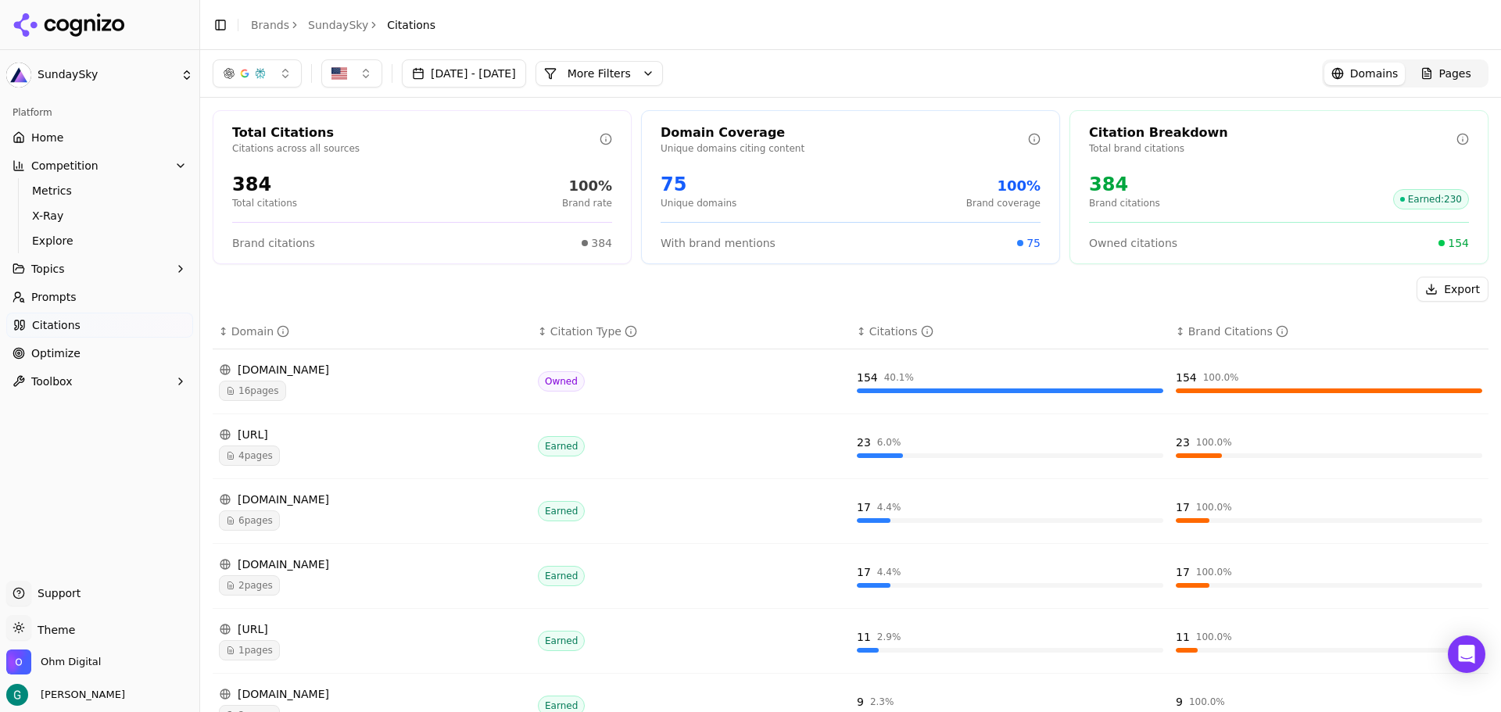
click at [252, 389] on span "16 pages" at bounding box center [252, 391] width 67 height 20
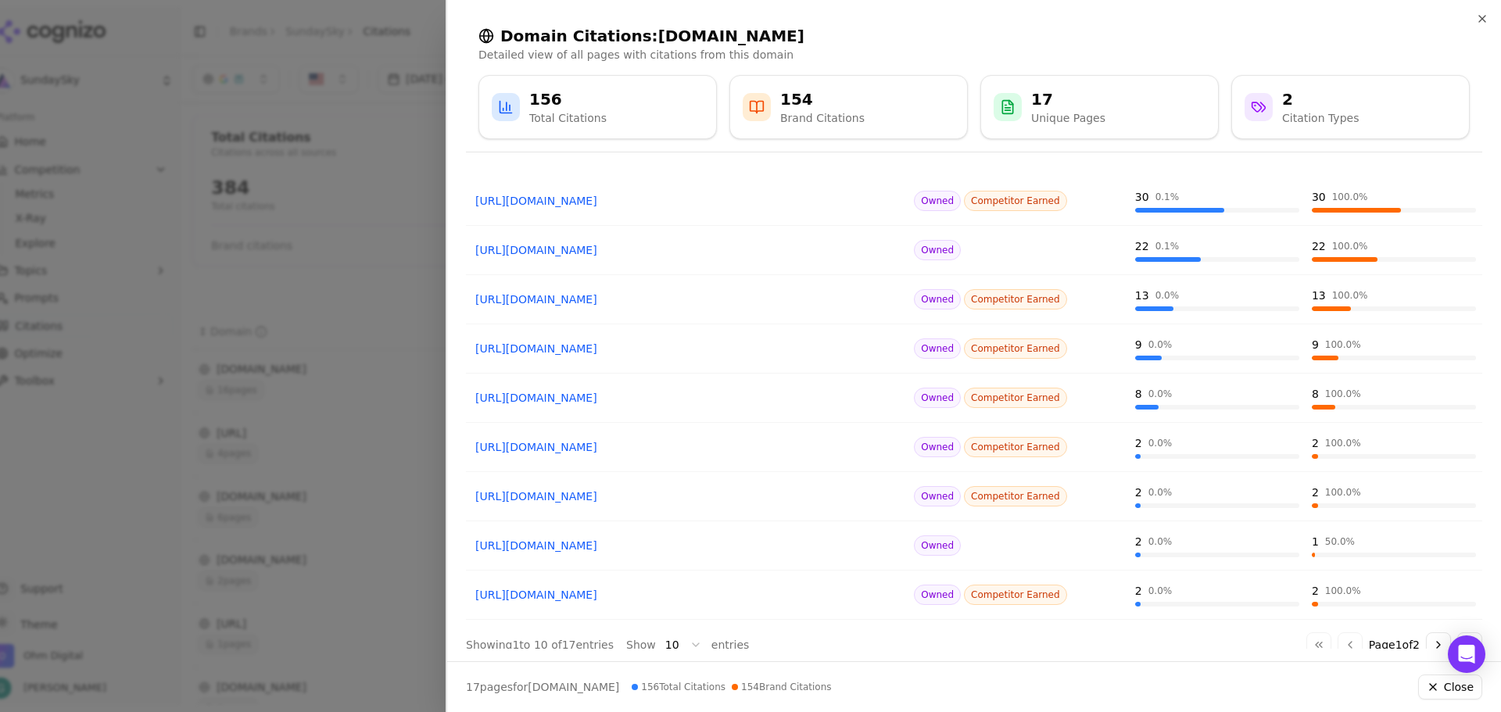
scroll to position [147, 0]
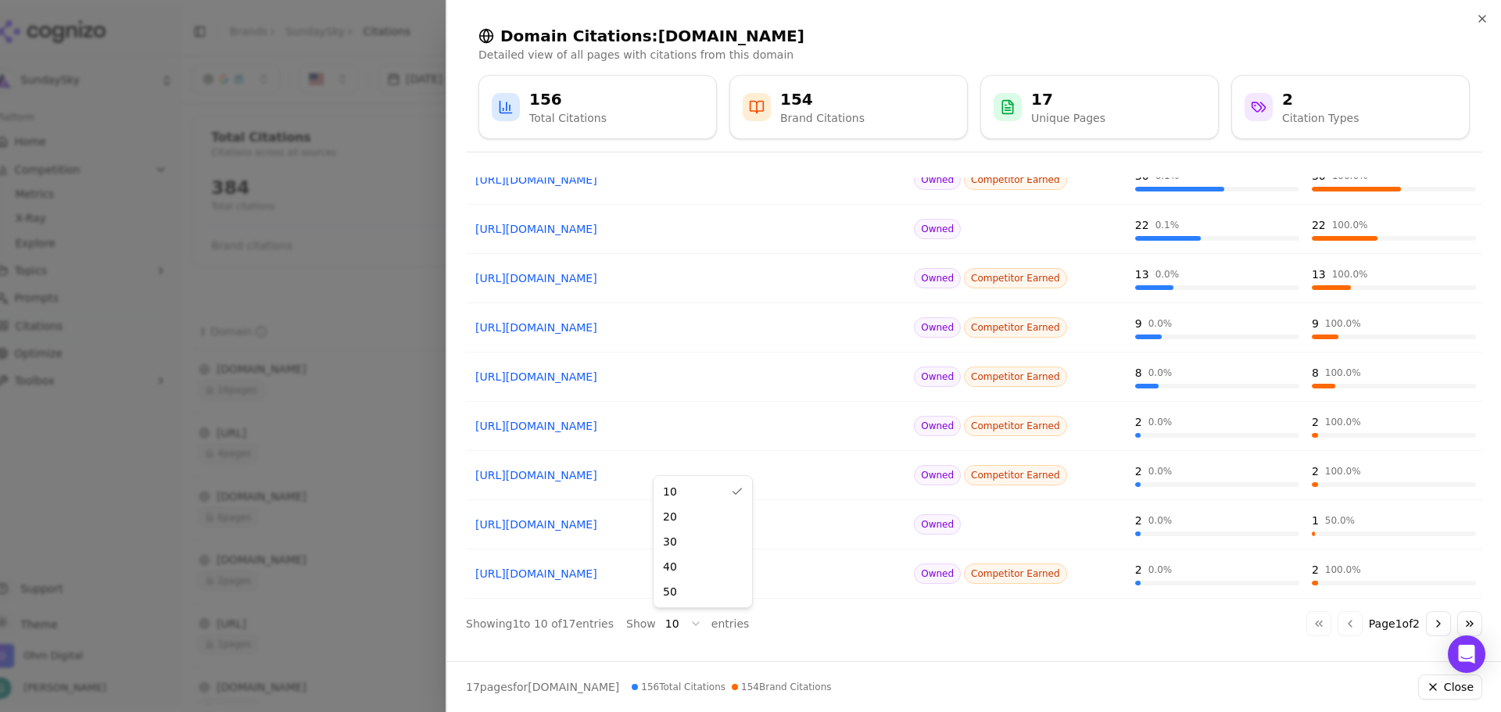
click at [670, 624] on body "SundaySky Platform Home Competition Metrics X-Ray Explore Topics Prompts Citati…" at bounding box center [750, 356] width 1501 height 712
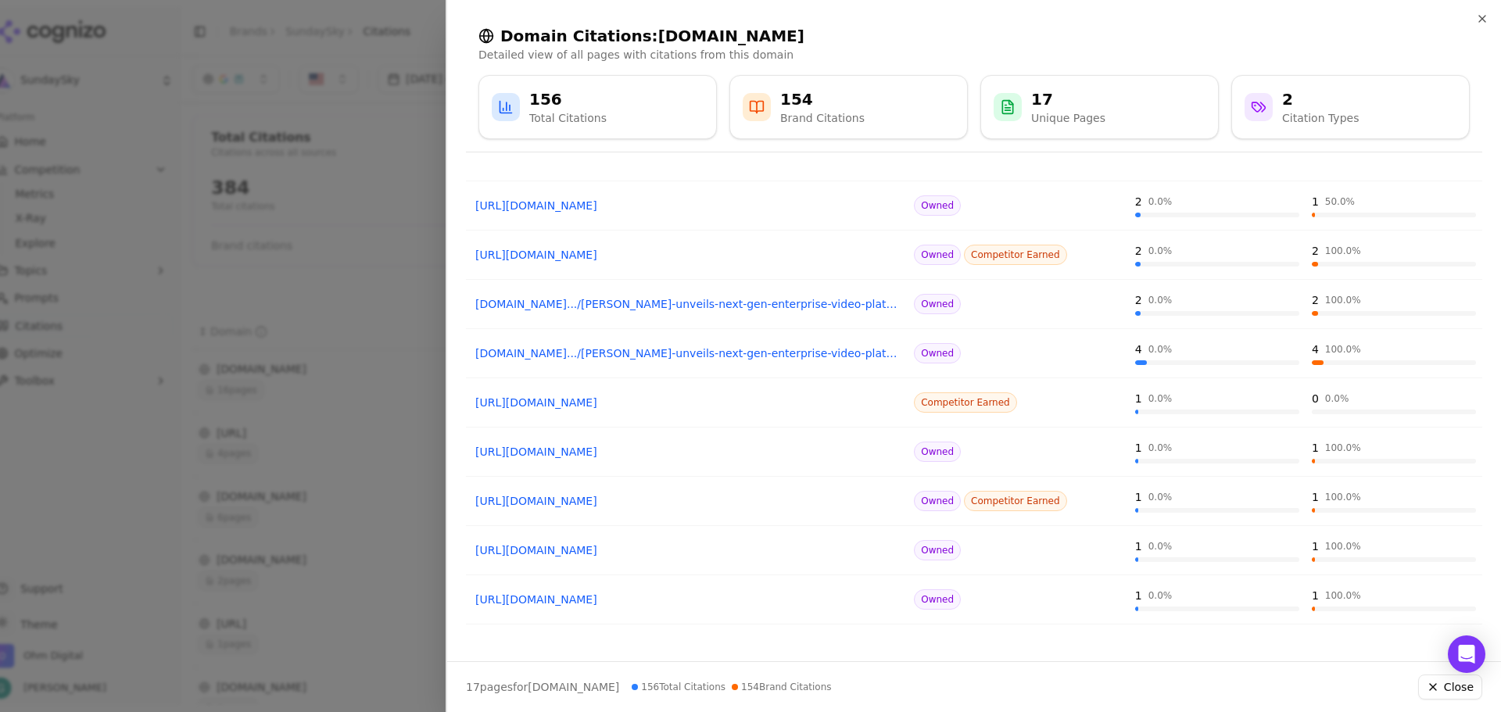
scroll to position [467, 0]
click at [1484, 18] on icon "button" at bounding box center [1482, 19] width 13 height 13
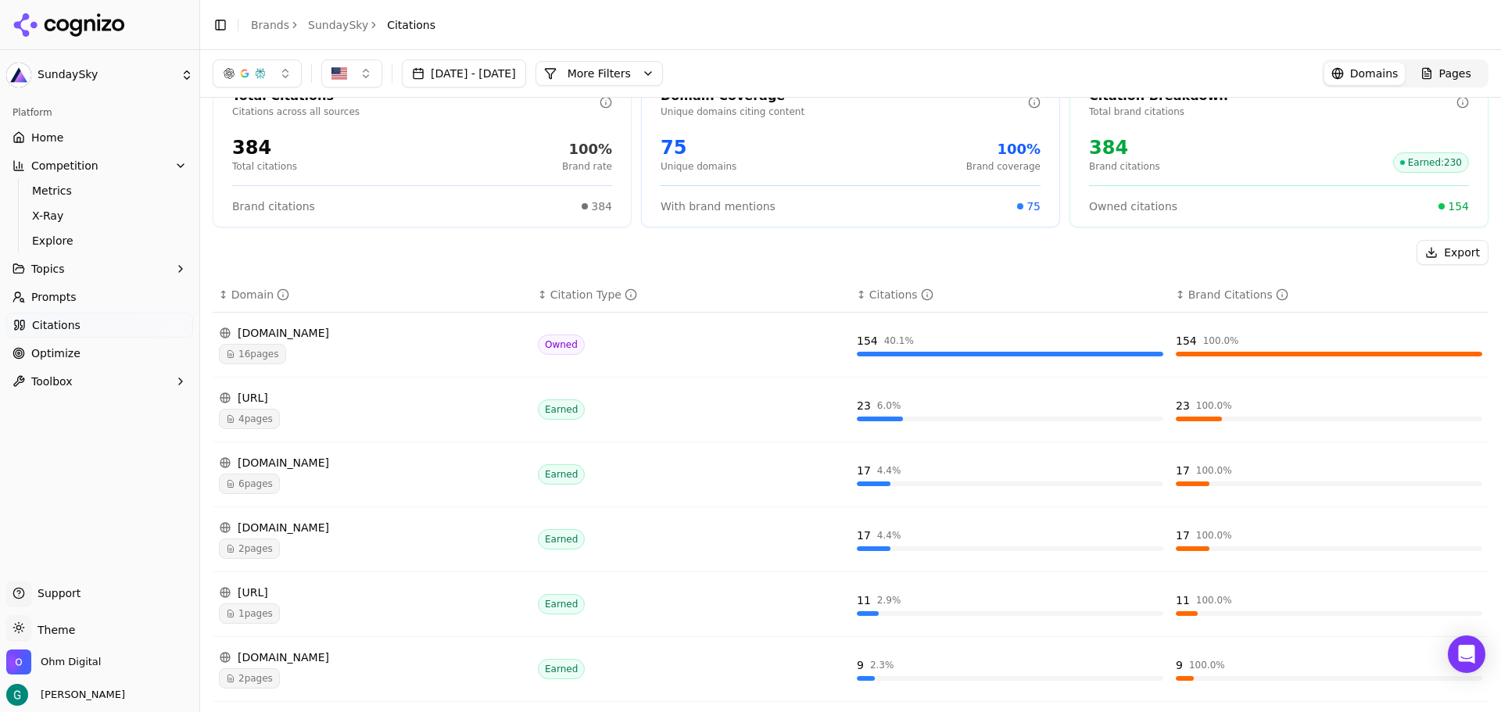
scroll to position [0, 0]
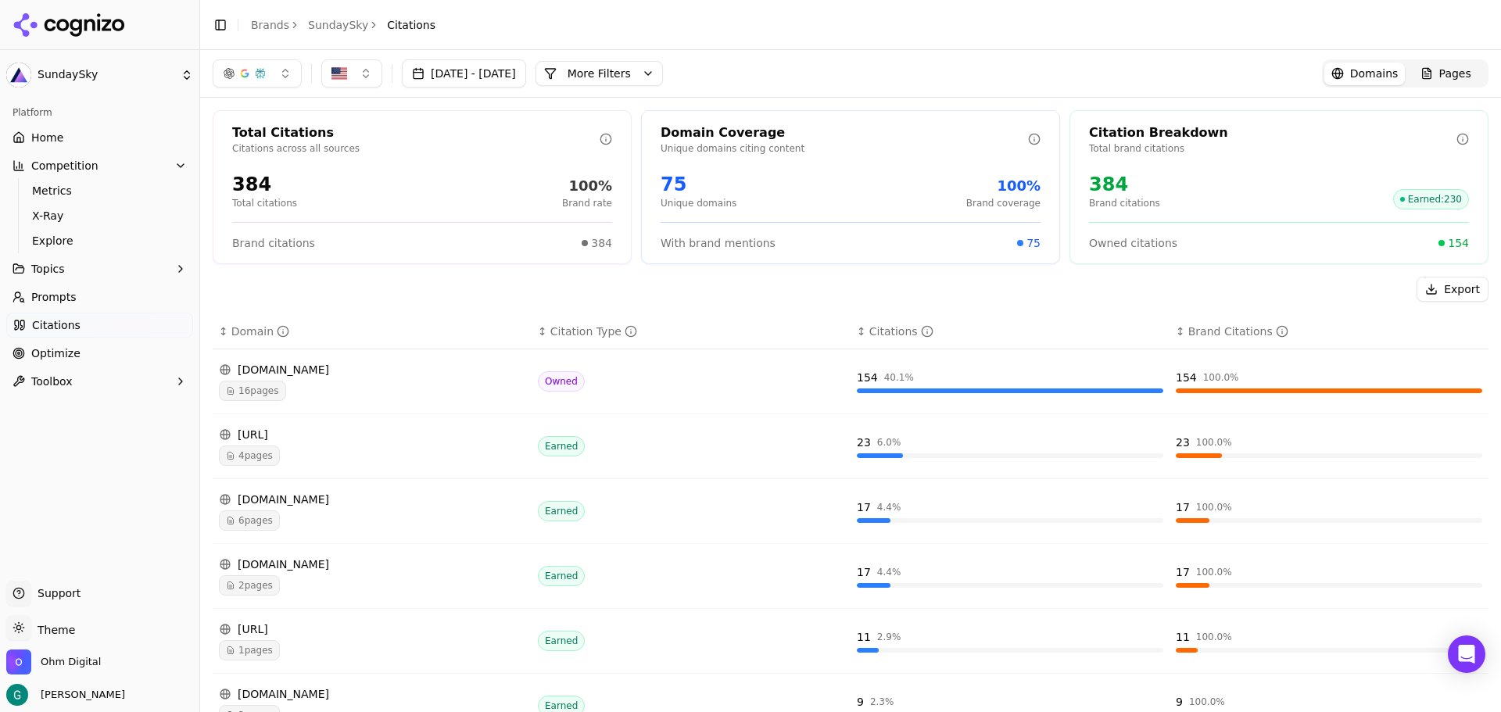
click at [660, 70] on button "More Filters" at bounding box center [598, 73] width 127 height 25
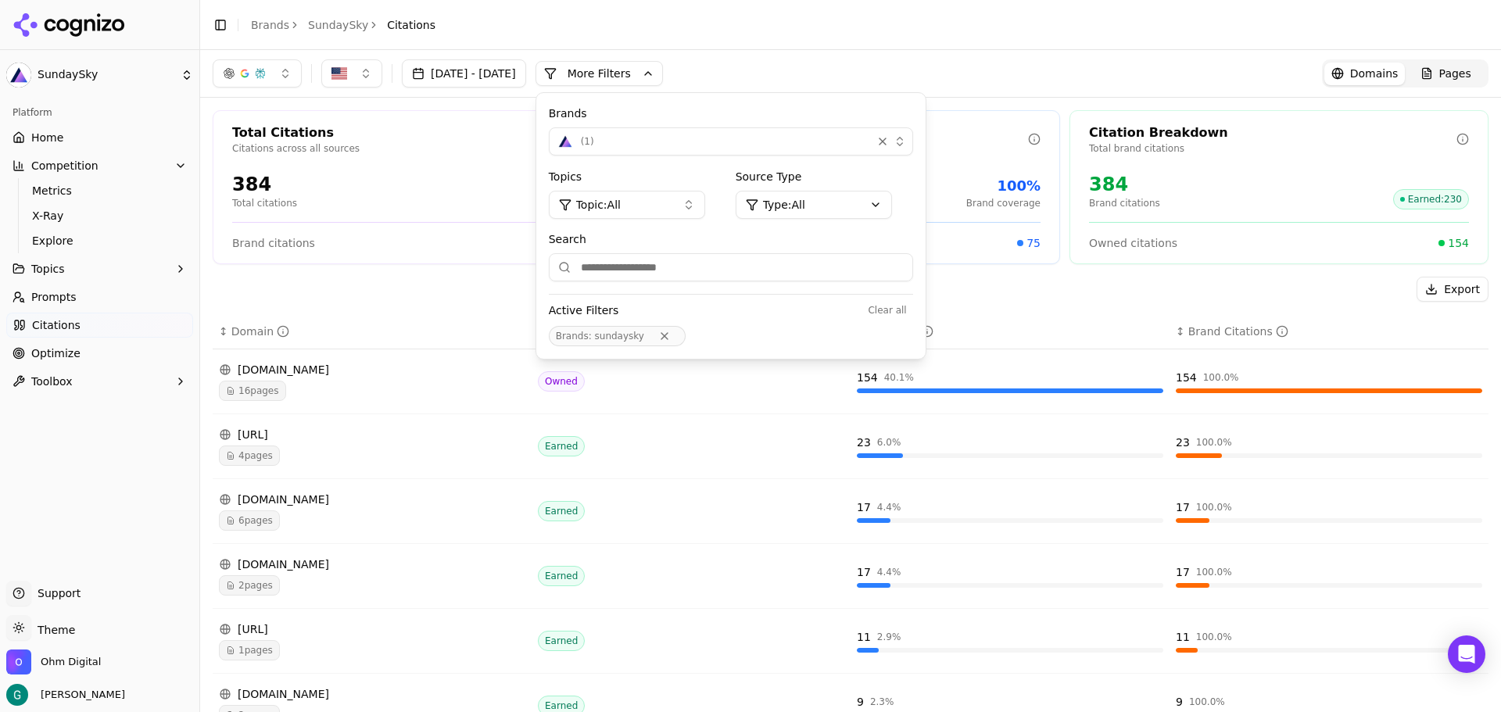
click at [688, 138] on div "( 1 )" at bounding box center [710, 141] width 309 height 19
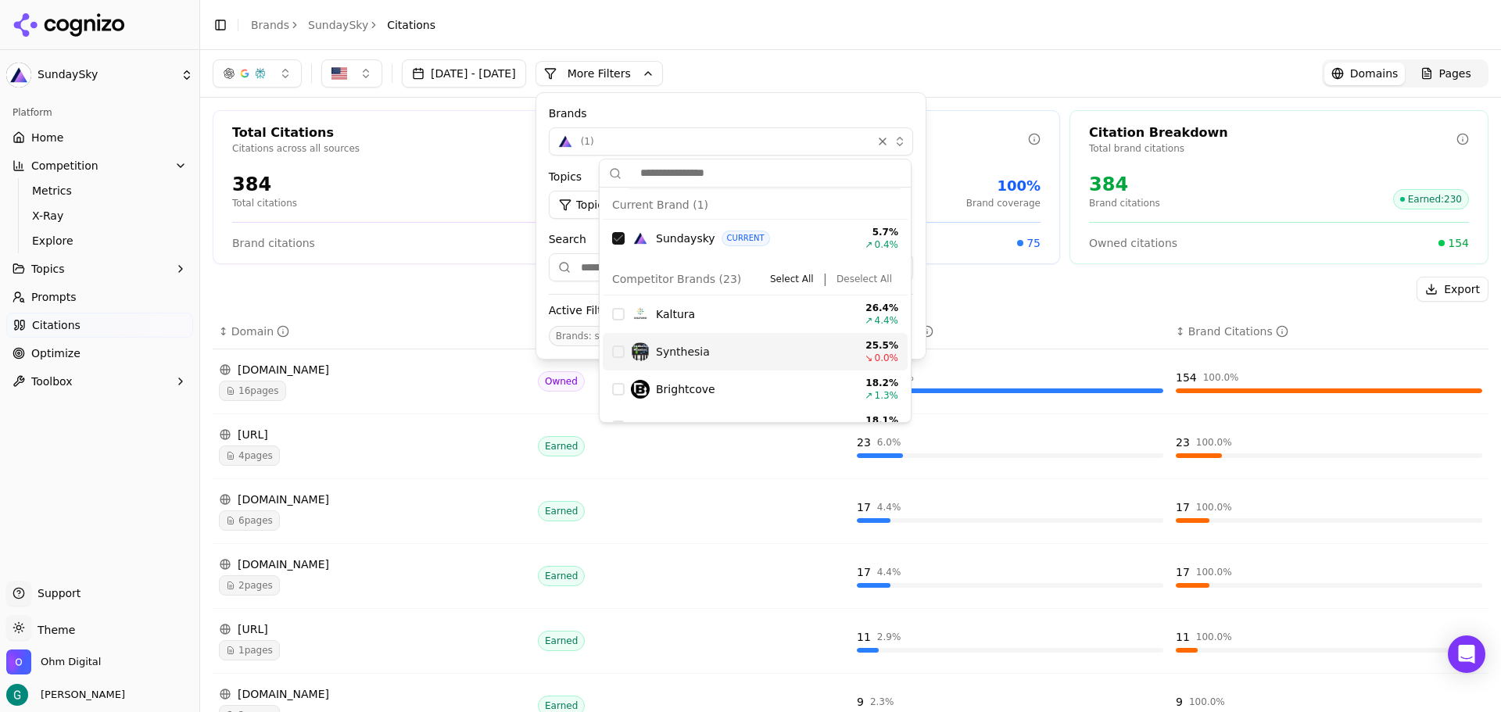
click at [683, 348] on span "Synthesia" at bounding box center [683, 352] width 54 height 16
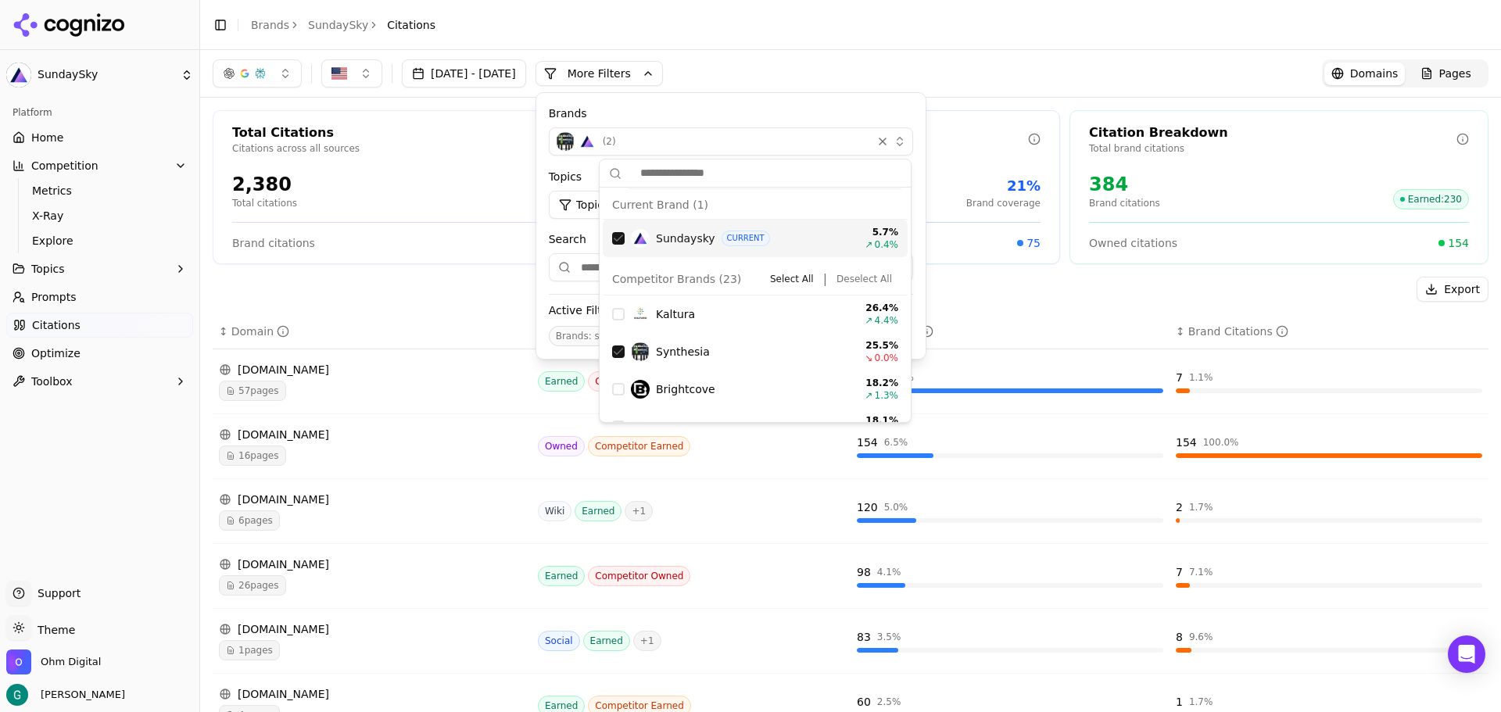
click at [618, 238] on div "Suggestions" at bounding box center [618, 238] width 13 height 13
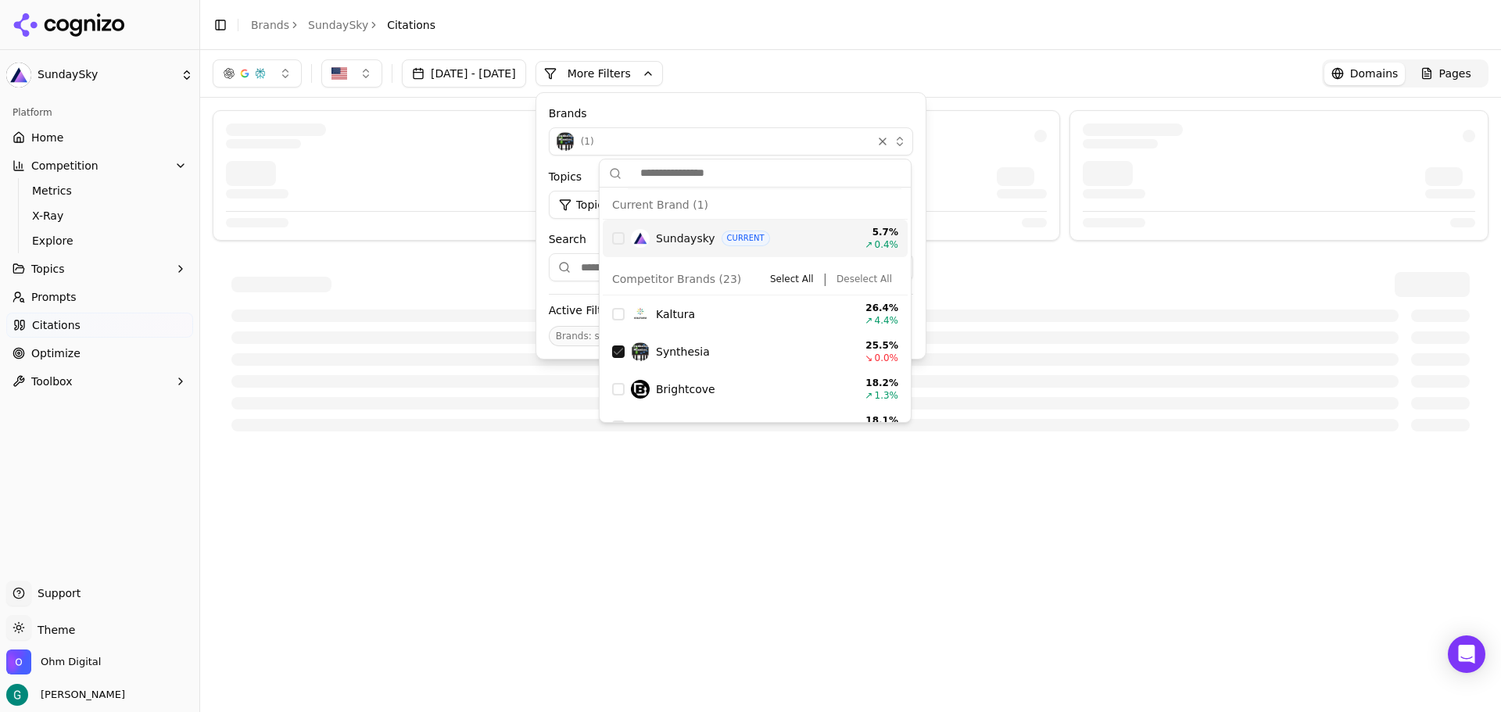
click at [618, 238] on div "Suggestions" at bounding box center [618, 238] width 13 height 13
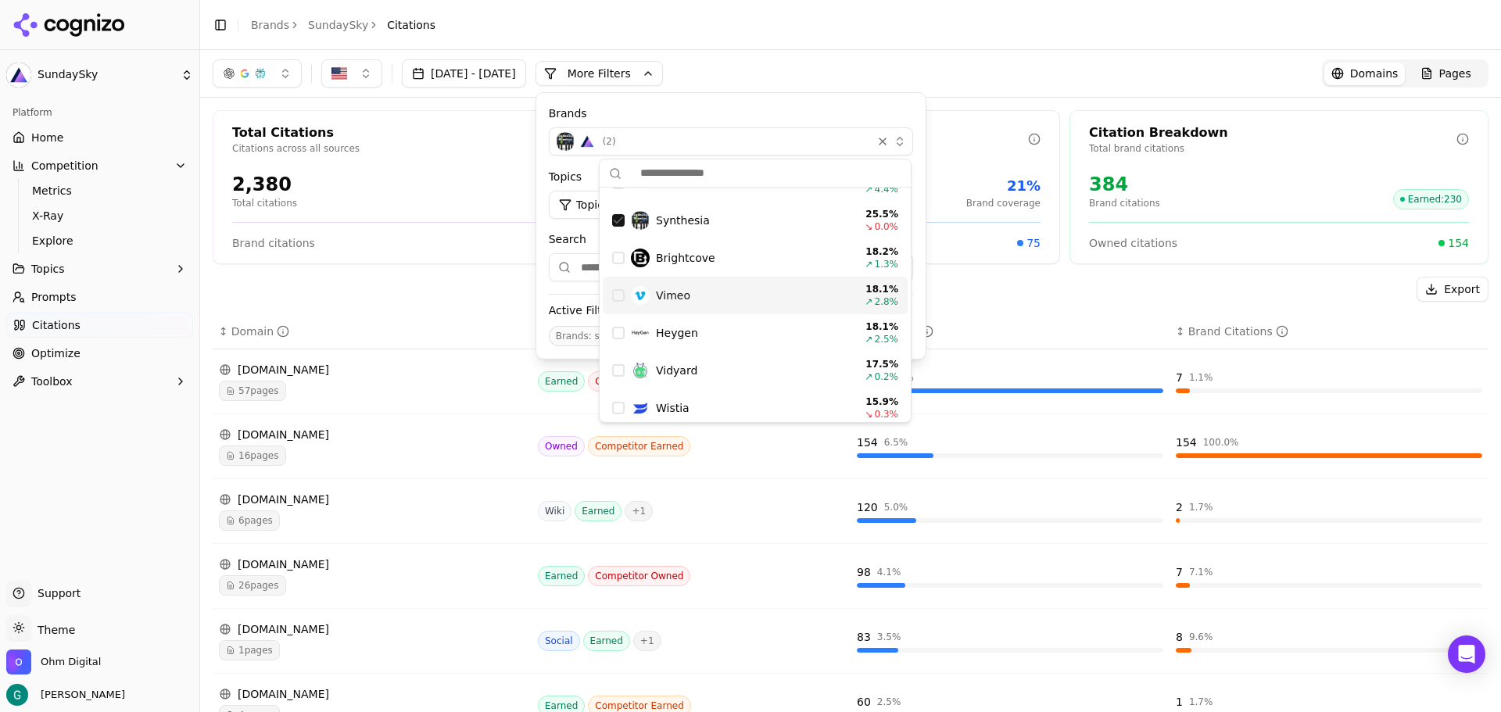
scroll to position [156, 0]
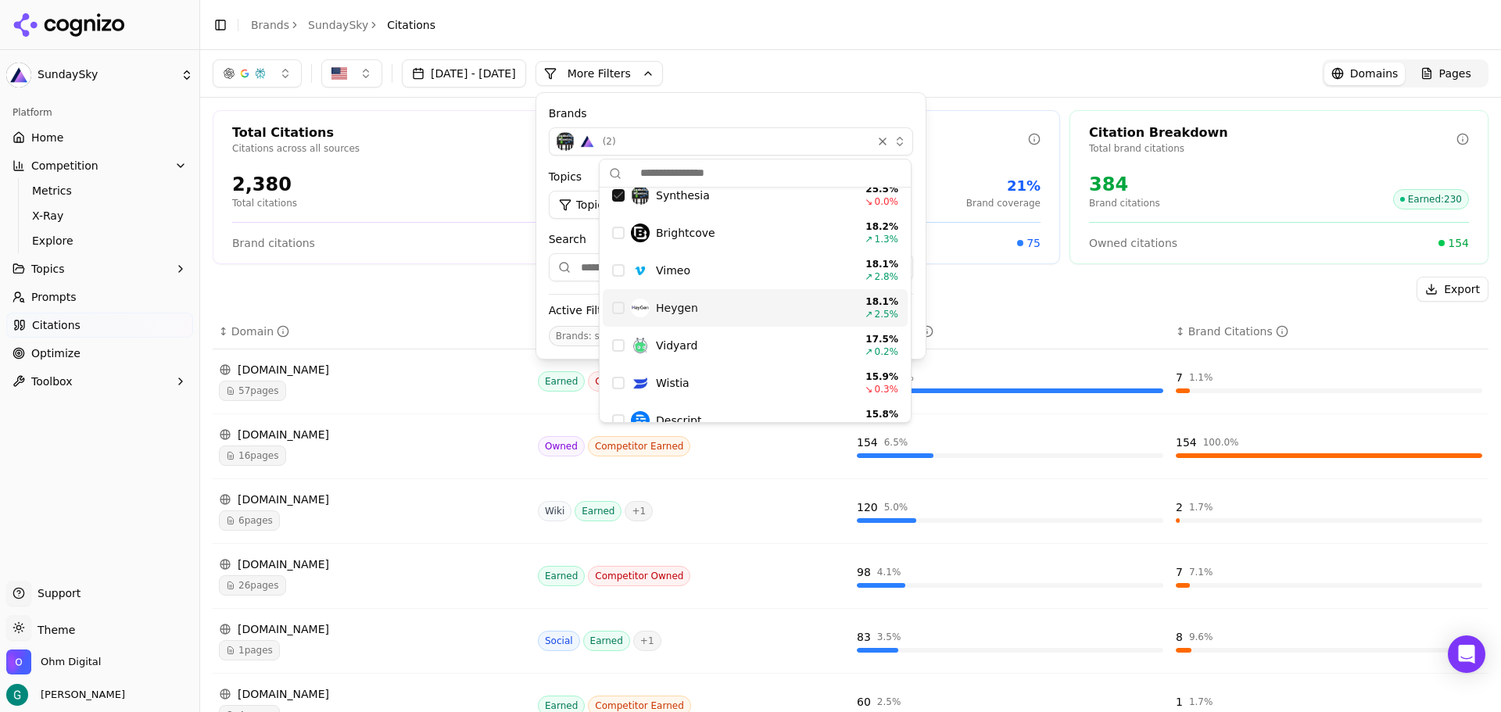
click at [617, 307] on div "Suggestions" at bounding box center [618, 308] width 13 height 13
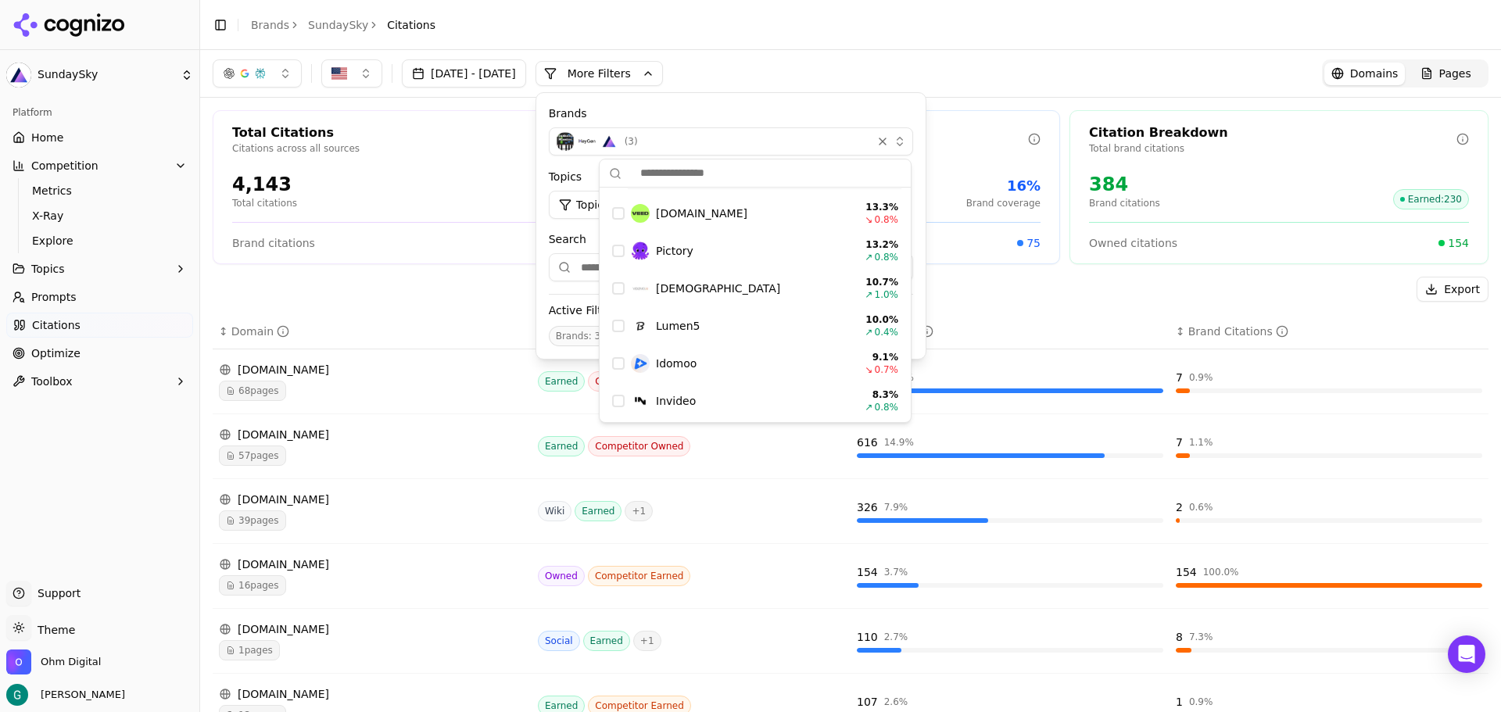
scroll to position [469, 0]
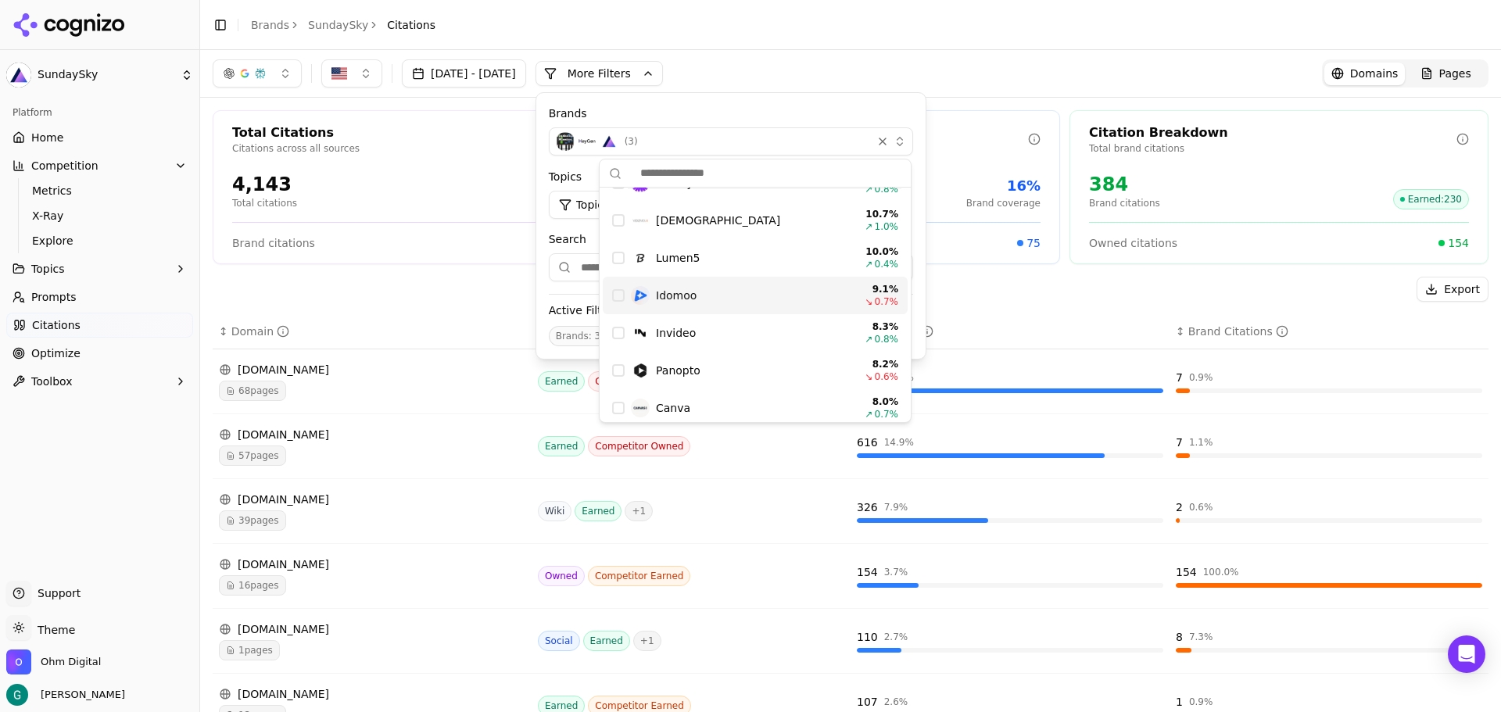
click at [613, 295] on div "Suggestions" at bounding box center [618, 295] width 13 height 13
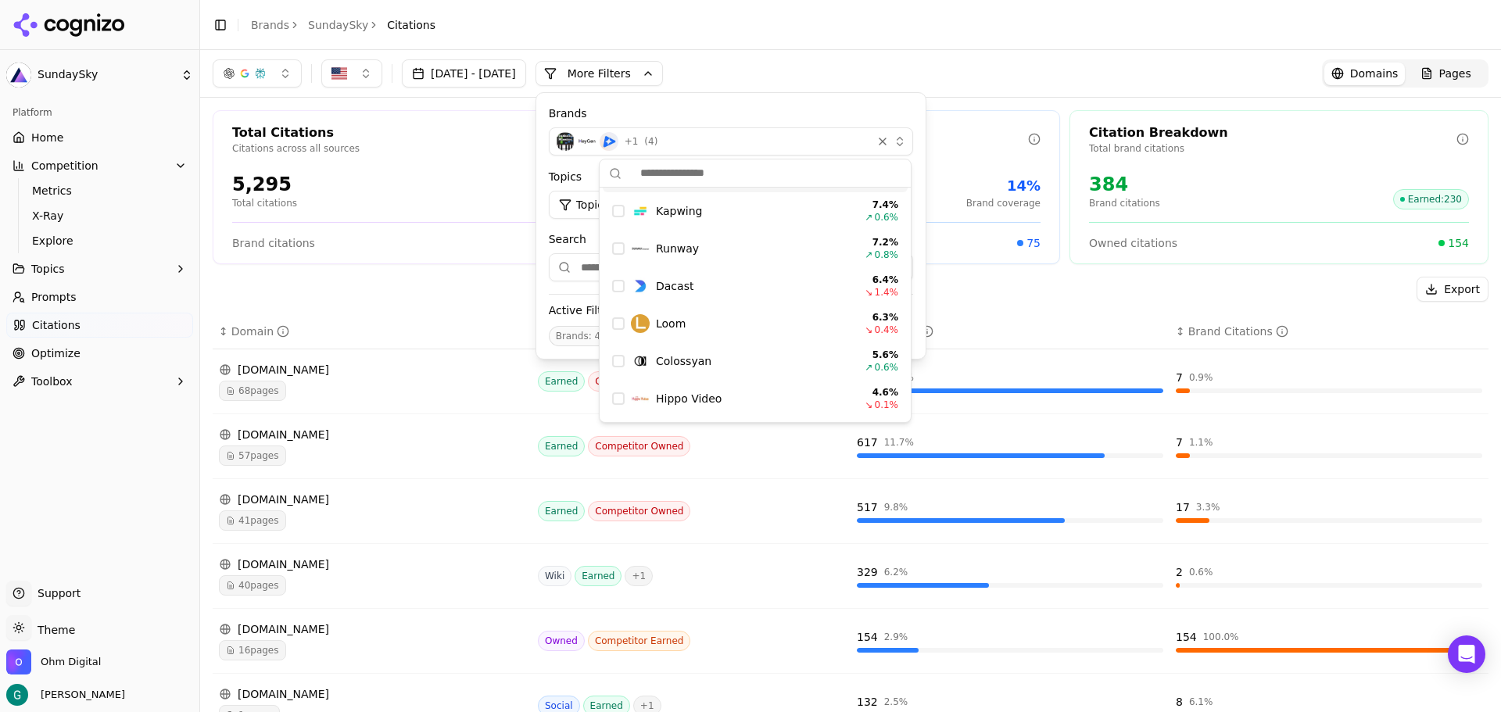
scroll to position [739, 0]
click at [616, 249] on div "Suggestions" at bounding box center [618, 250] width 13 height 13
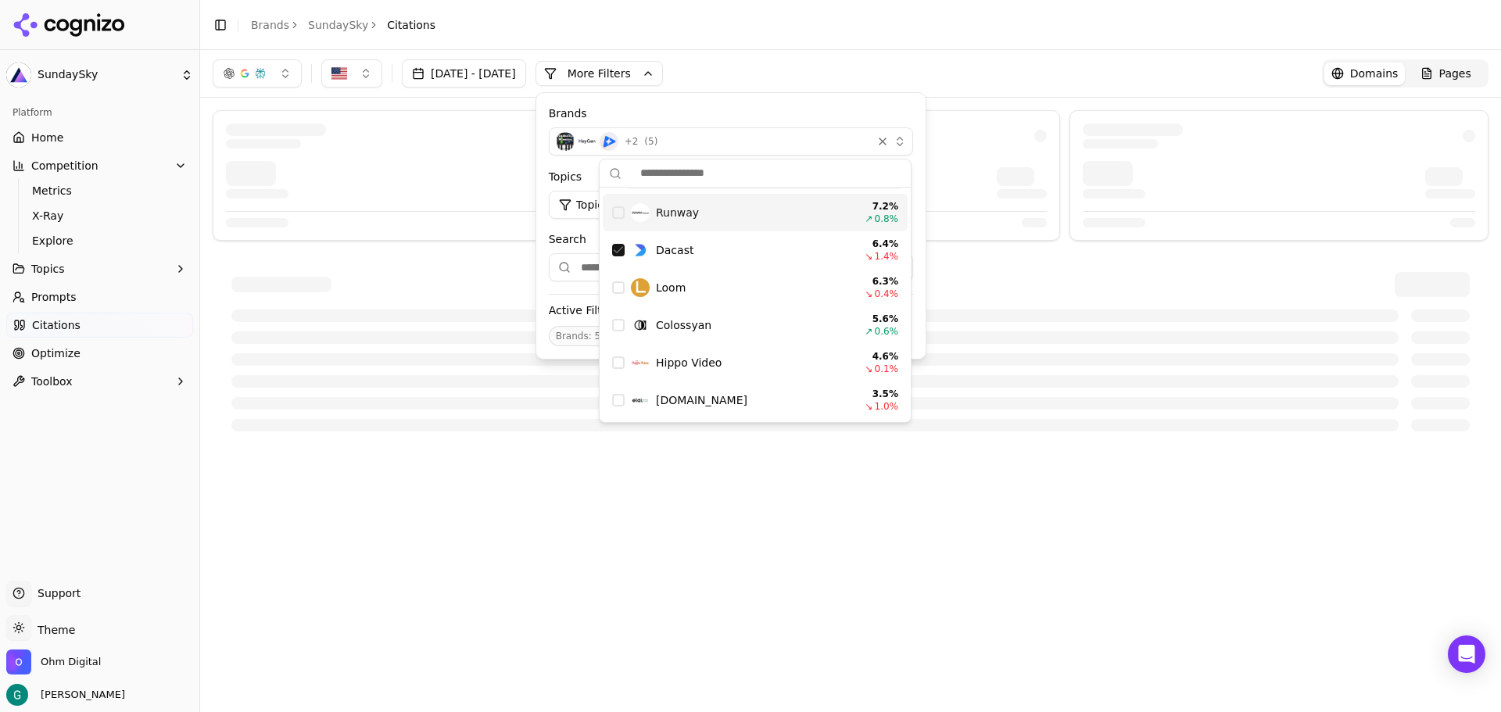
click at [829, 23] on header "Toggle Sidebar Brands SundaySky Citations" at bounding box center [850, 25] width 1301 height 50
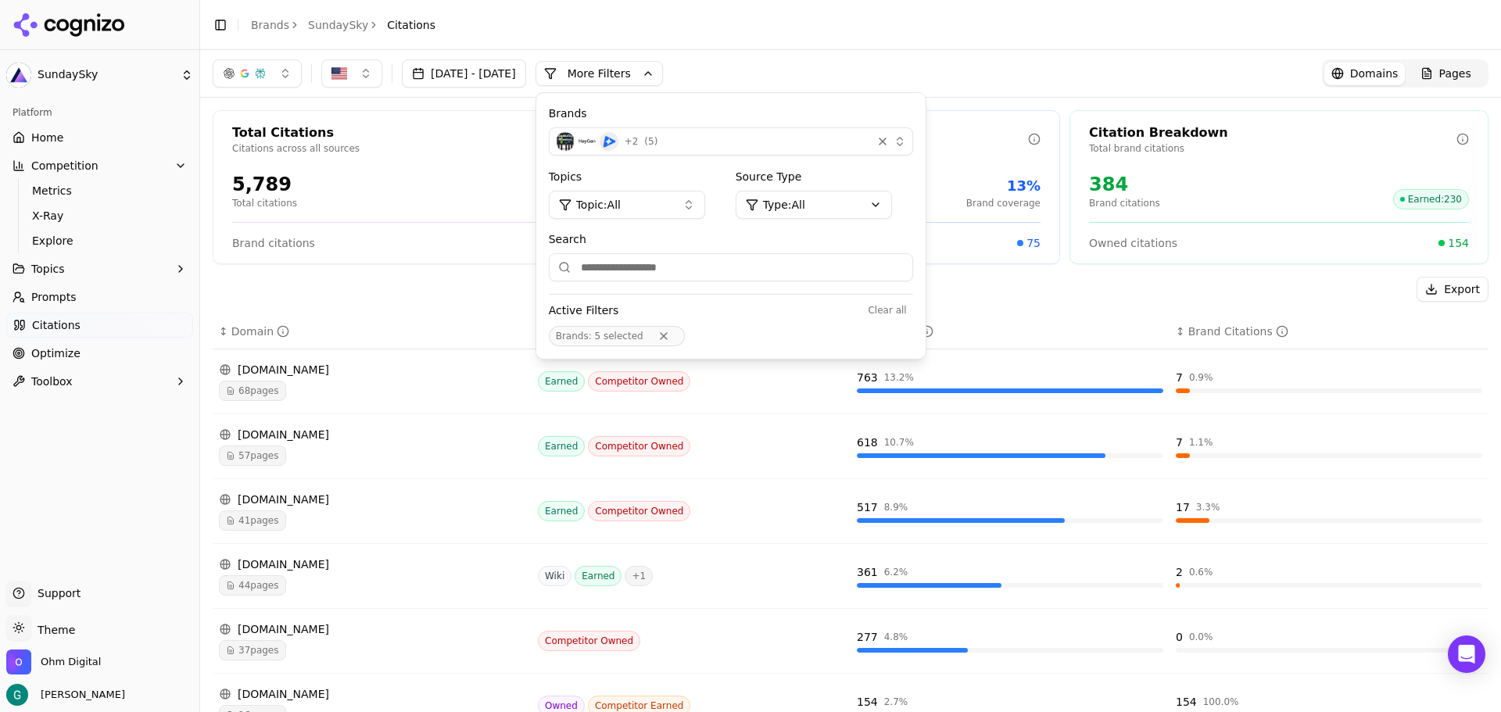
click at [657, 70] on button "More Filters" at bounding box center [598, 73] width 127 height 25
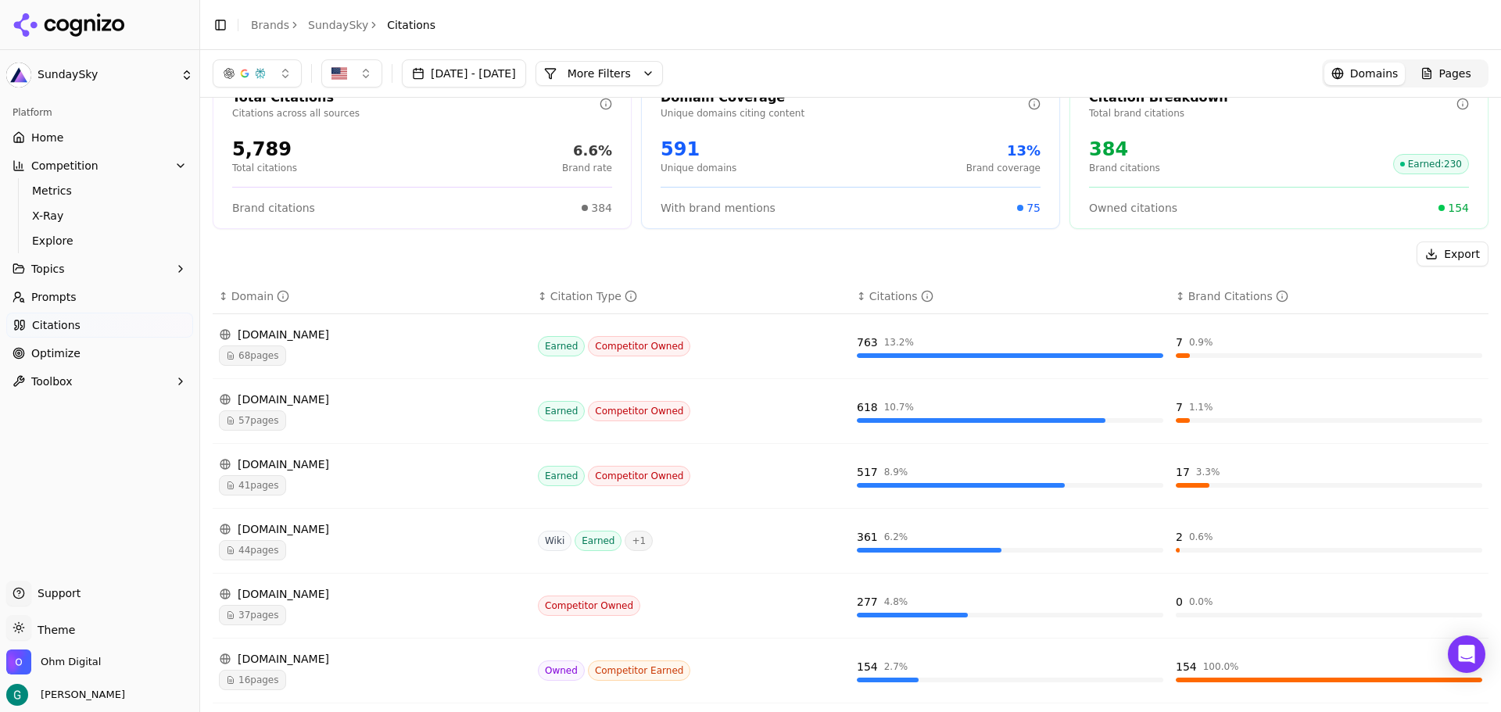
scroll to position [0, 0]
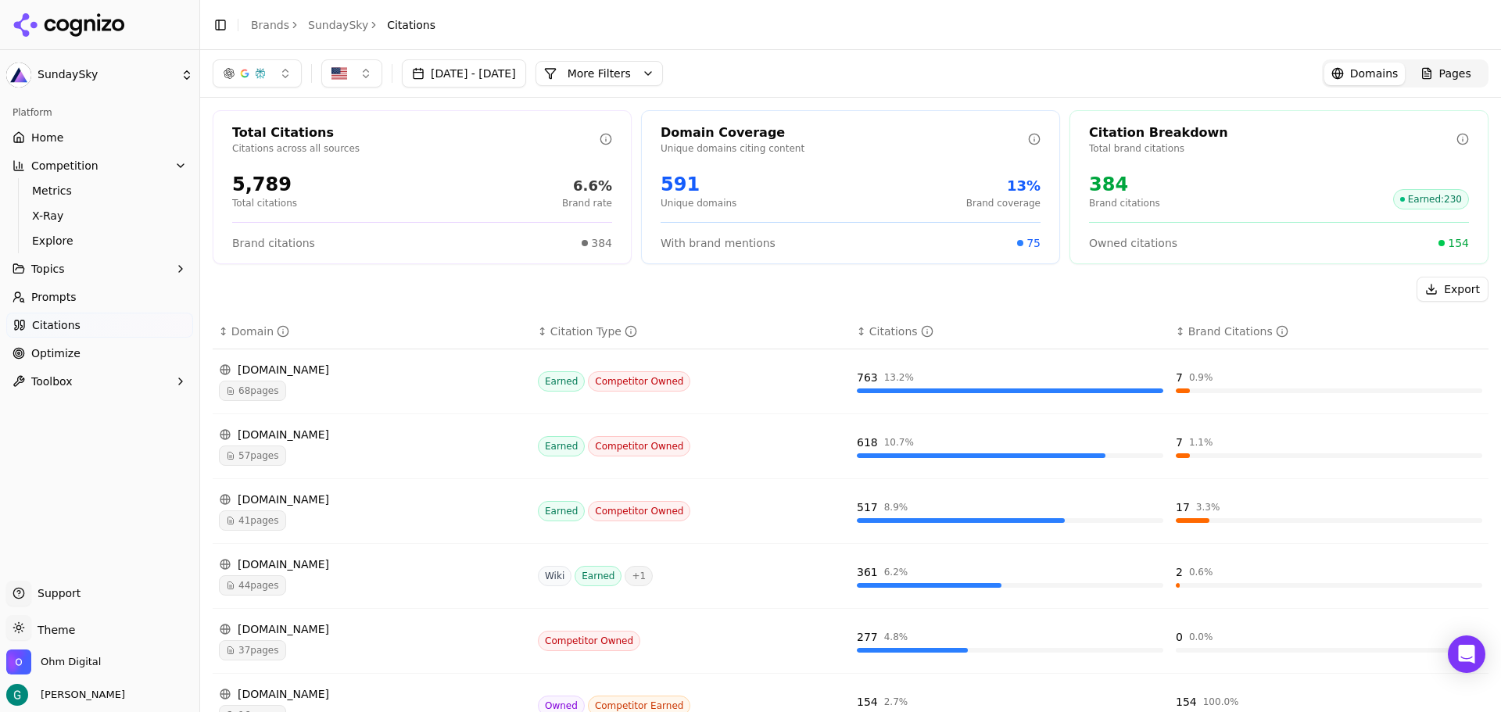
click at [52, 294] on span "Prompts" at bounding box center [53, 297] width 45 height 16
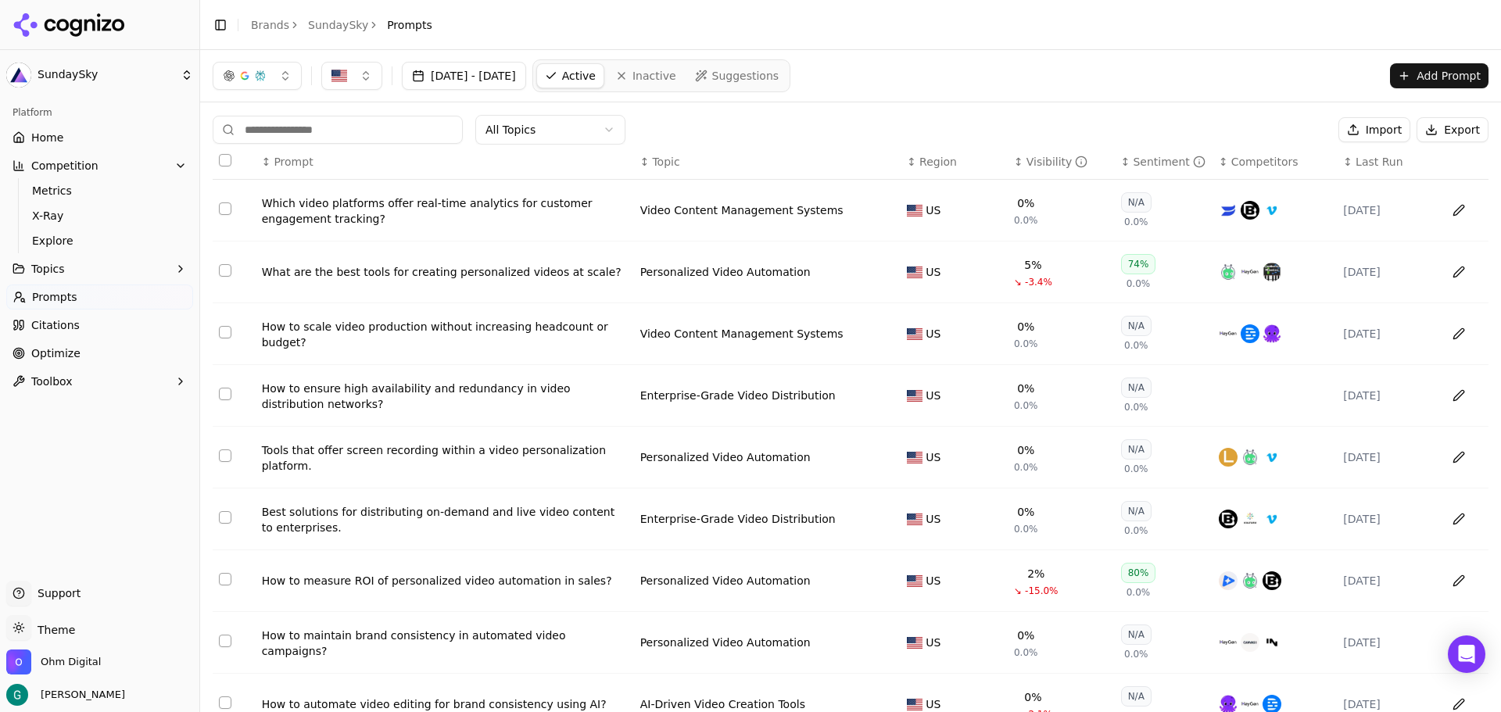
click at [63, 382] on span "Toolbox" at bounding box center [51, 382] width 41 height 16
click at [41, 350] on span "Optimize" at bounding box center [55, 353] width 49 height 16
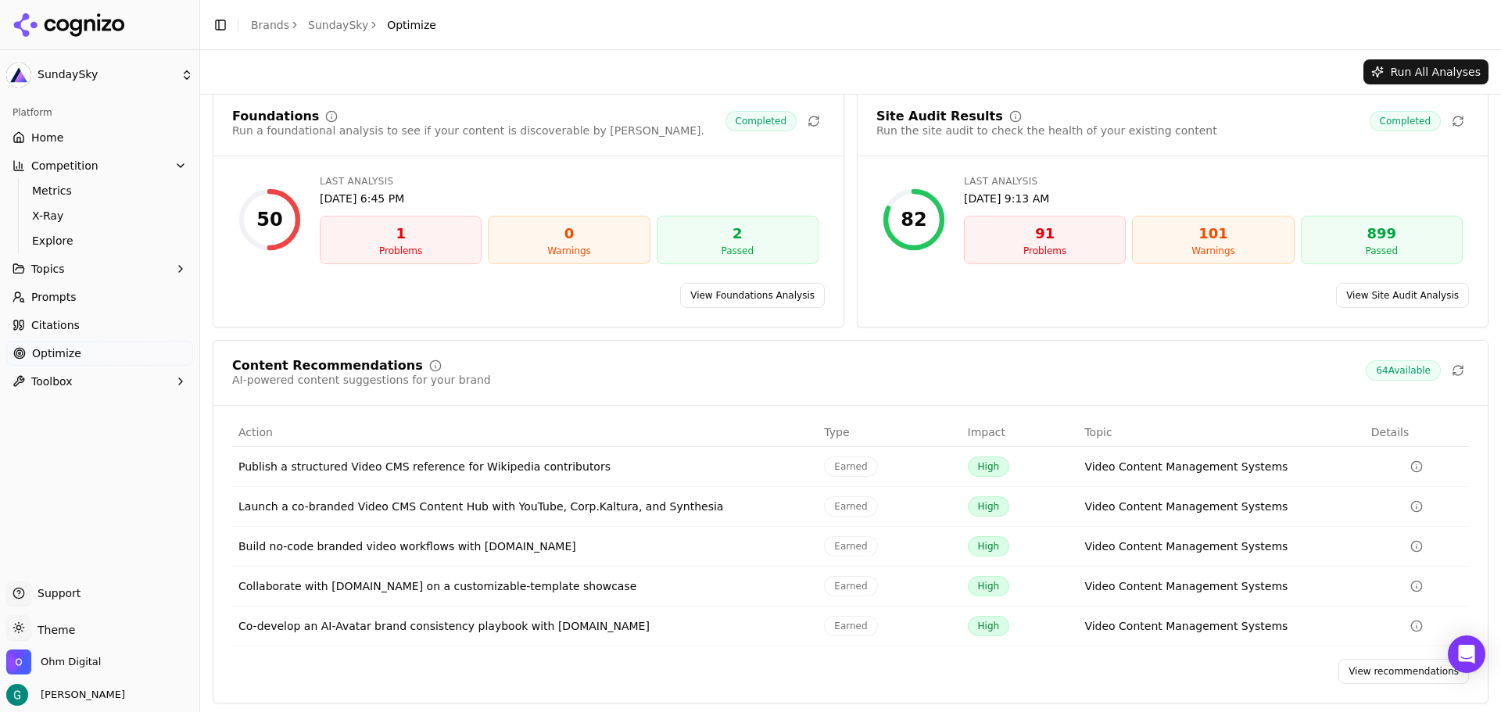
scroll to position [20, 0]
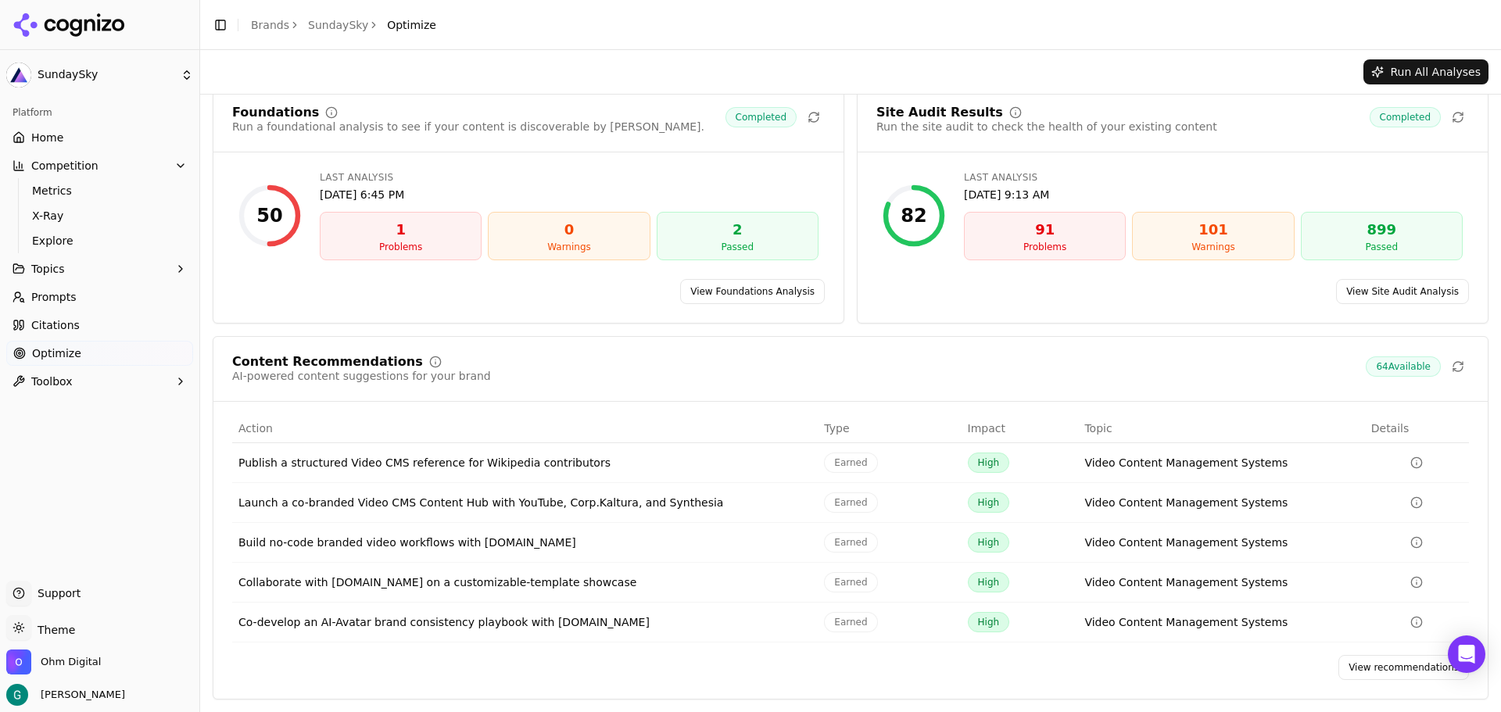
click at [1419, 671] on link "View recommendations" at bounding box center [1403, 667] width 131 height 25
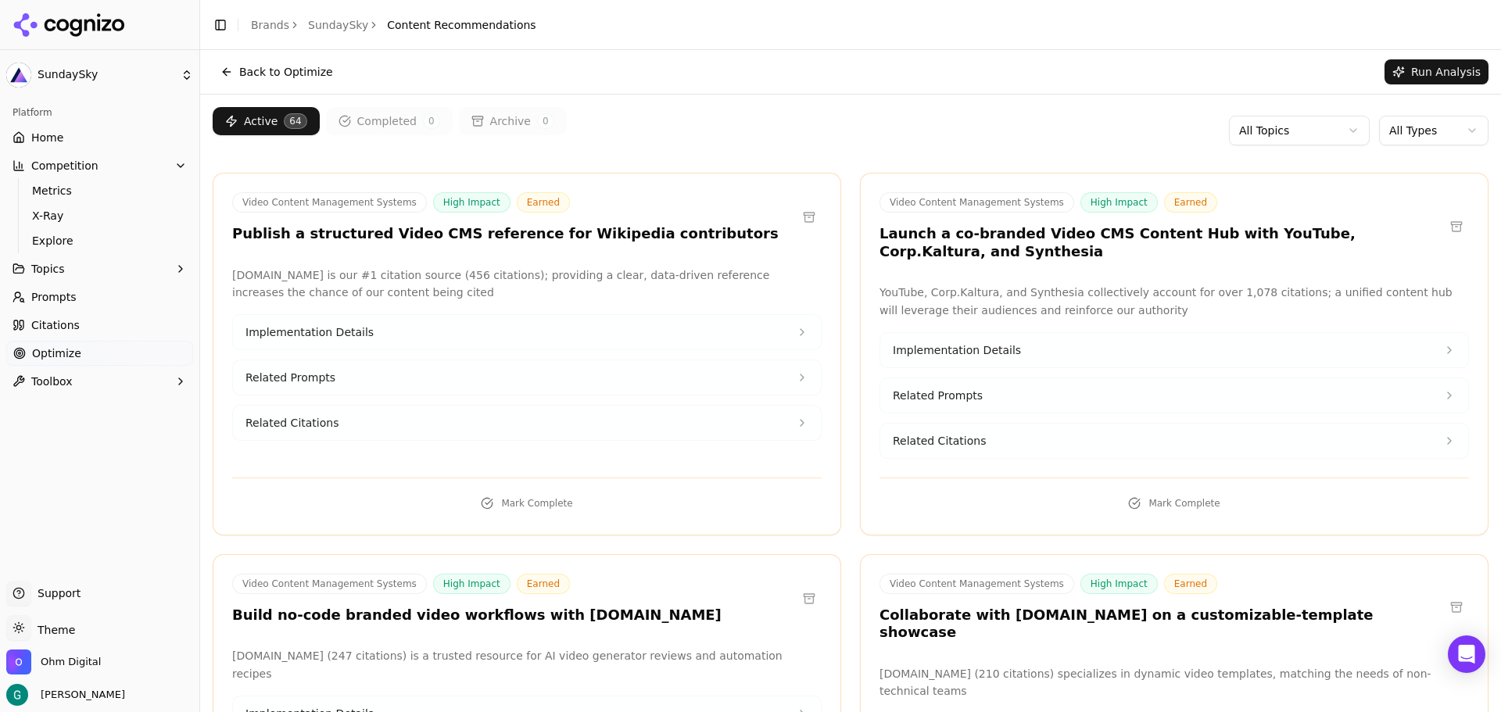
click at [1390, 127] on html "SundaySky Platform Home Competition Metrics X-Ray Explore Topics Prompts Citati…" at bounding box center [750, 356] width 1501 height 712
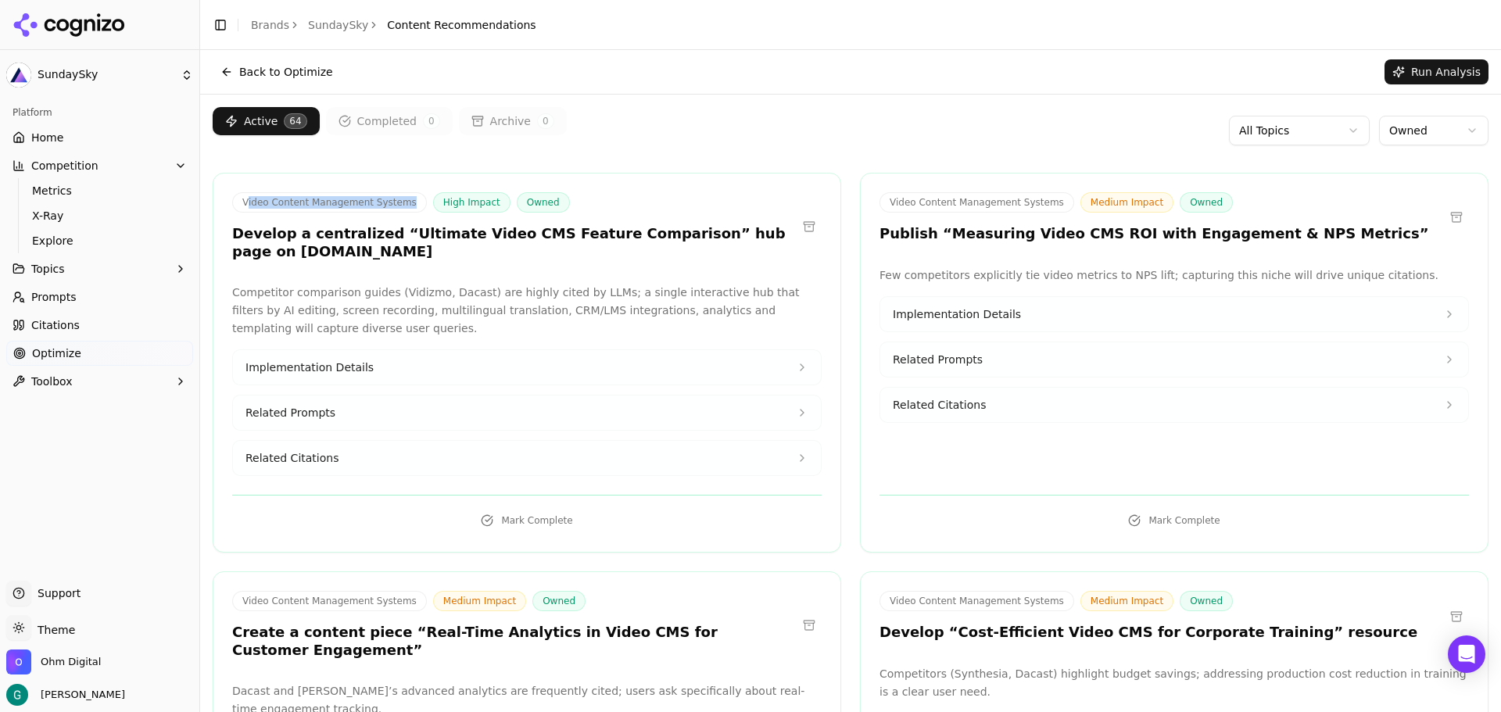
drag, startPoint x: 247, startPoint y: 206, endPoint x: 406, endPoint y: 204, distance: 158.7
click at [406, 204] on span "Video Content Management Systems" at bounding box center [329, 202] width 195 height 20
click at [302, 221] on div "Video Content Management Systems High Impact Owned Develop a centralized “Ultim…" at bounding box center [514, 226] width 564 height 68
click at [388, 363] on button "Implementation Details" at bounding box center [527, 367] width 588 height 34
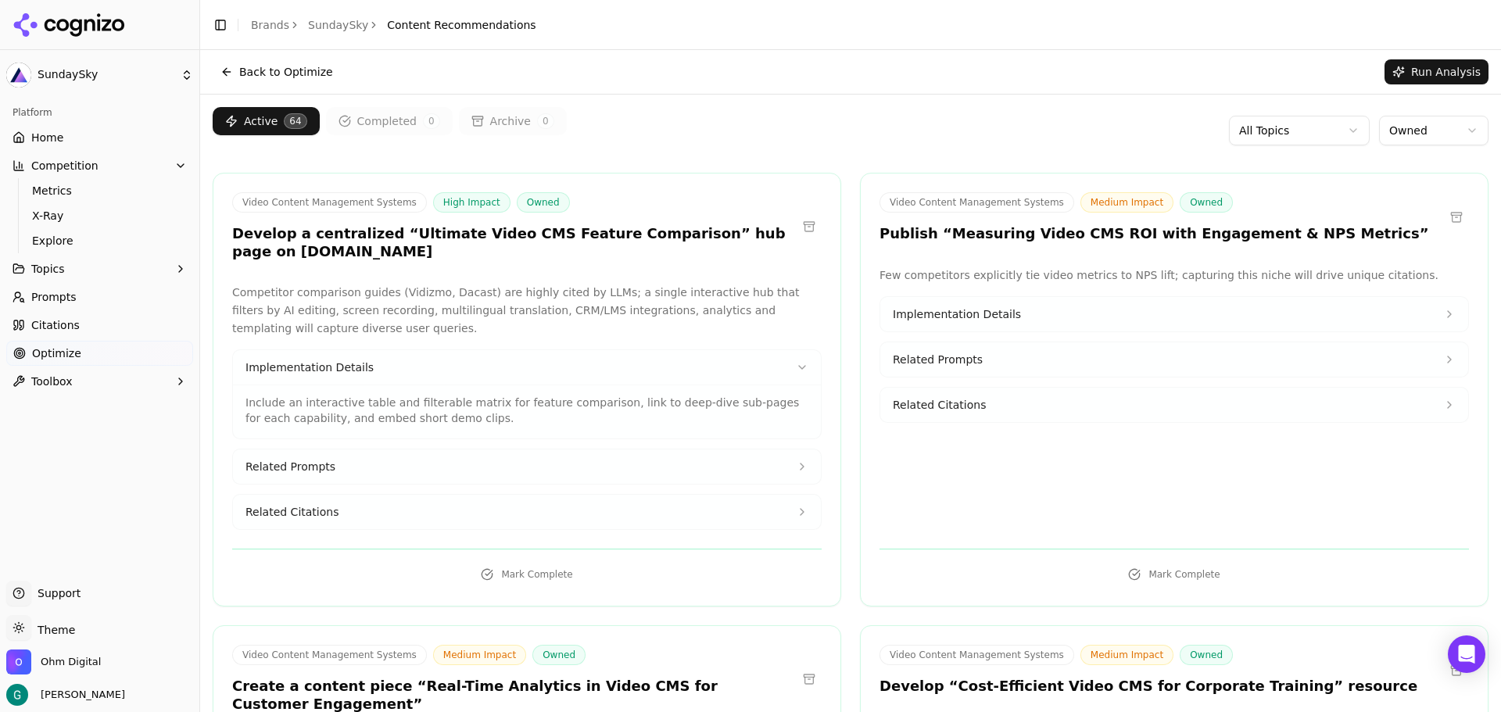
click at [397, 467] on button "Related Prompts" at bounding box center [527, 466] width 588 height 34
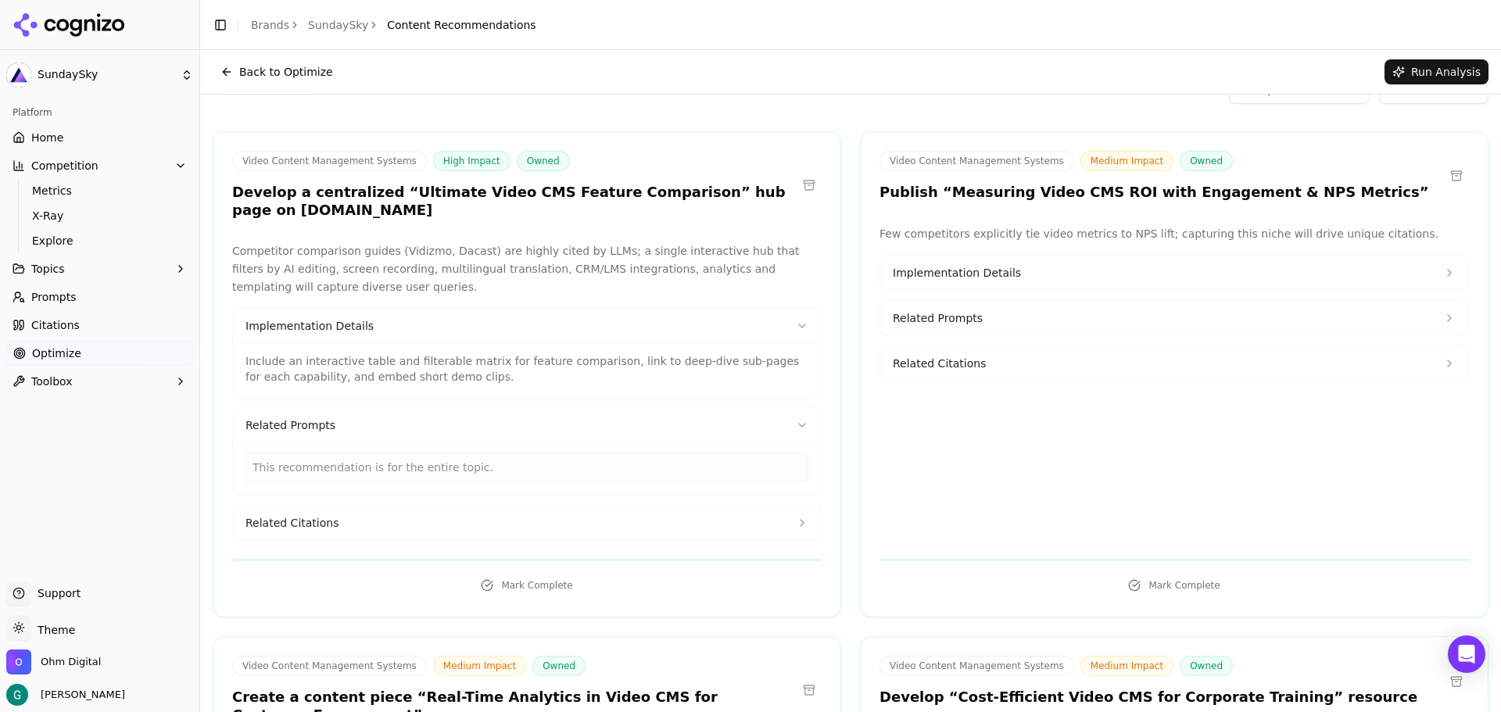
scroll to position [78, 0]
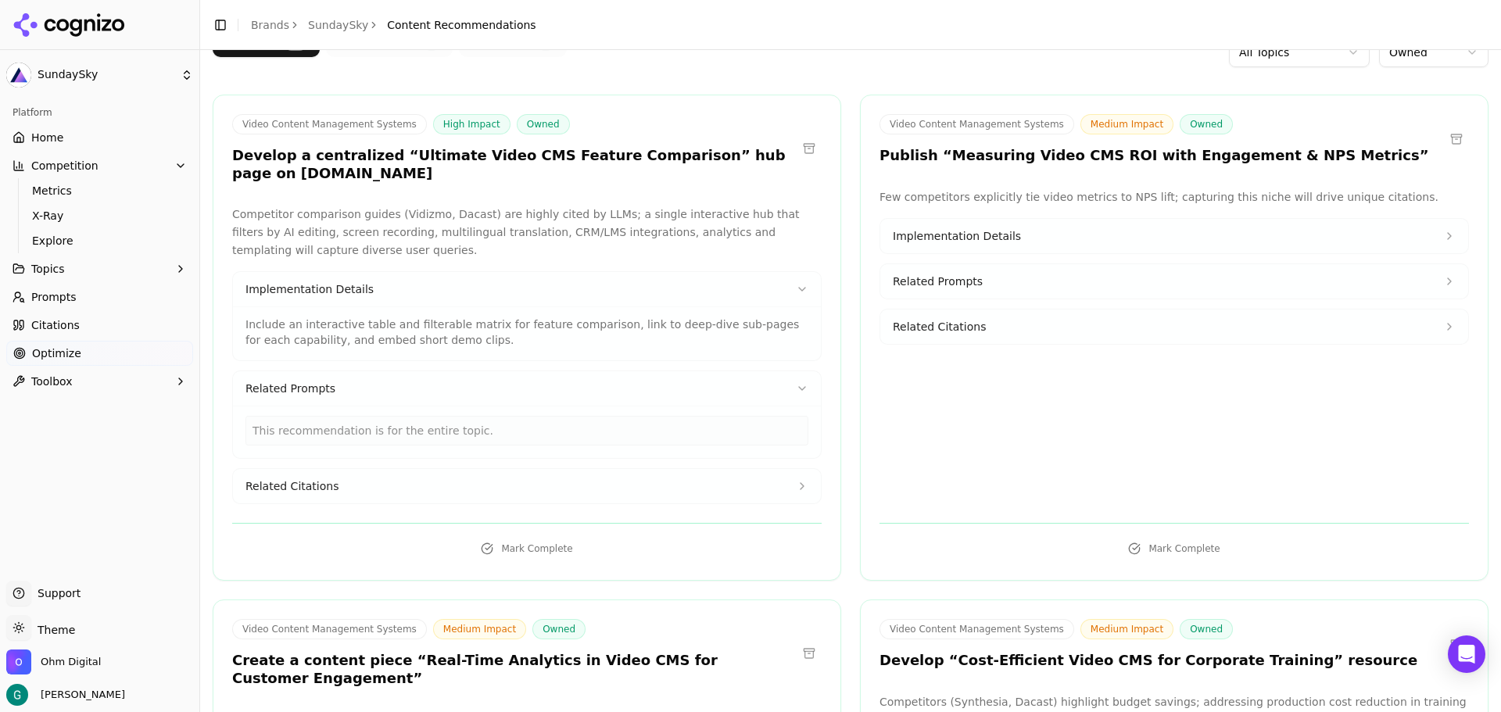
click at [370, 484] on button "Related Citations" at bounding box center [527, 486] width 588 height 34
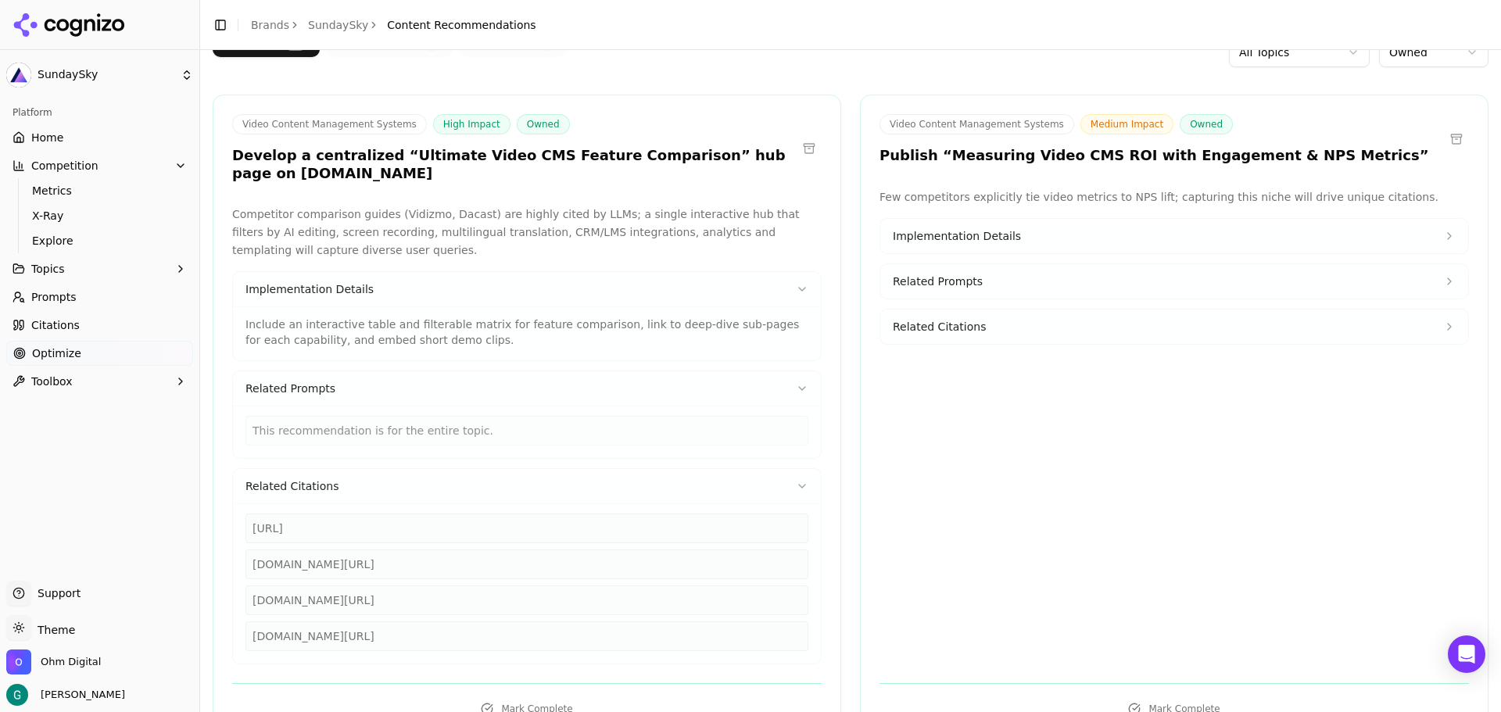
drag, startPoint x: 597, startPoint y: 535, endPoint x: 215, endPoint y: 533, distance: 382.2
click at [215, 533] on div "Competitor comparison guides (Vidizmo, Dacast) are highly cited by LLMs; a sing…" at bounding box center [526, 435] width 627 height 459
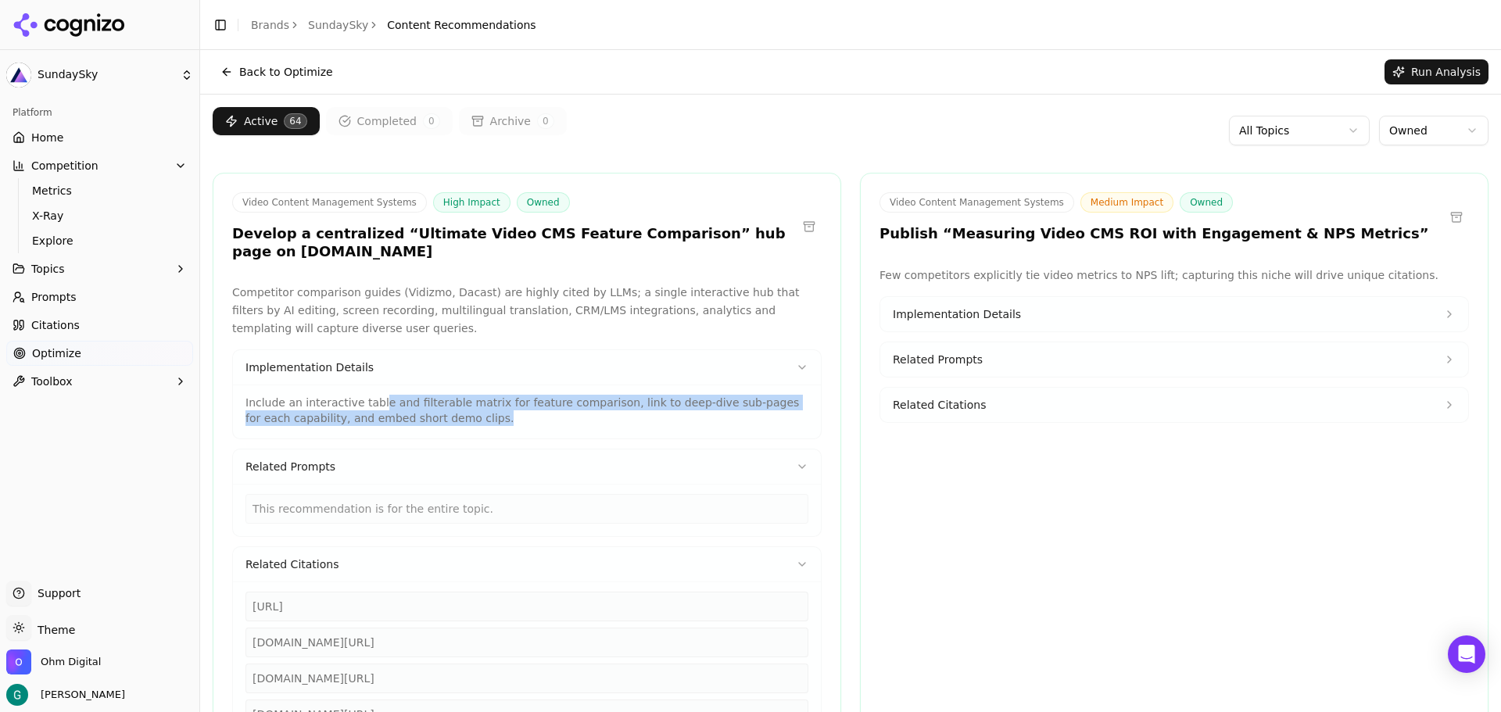
drag, startPoint x: 370, startPoint y: 401, endPoint x: 496, endPoint y: 416, distance: 126.7
click at [496, 416] on p "Include an interactive table and filterable matrix for feature comparison, link…" at bounding box center [526, 410] width 563 height 31
click at [796, 370] on icon at bounding box center [802, 367] width 13 height 13
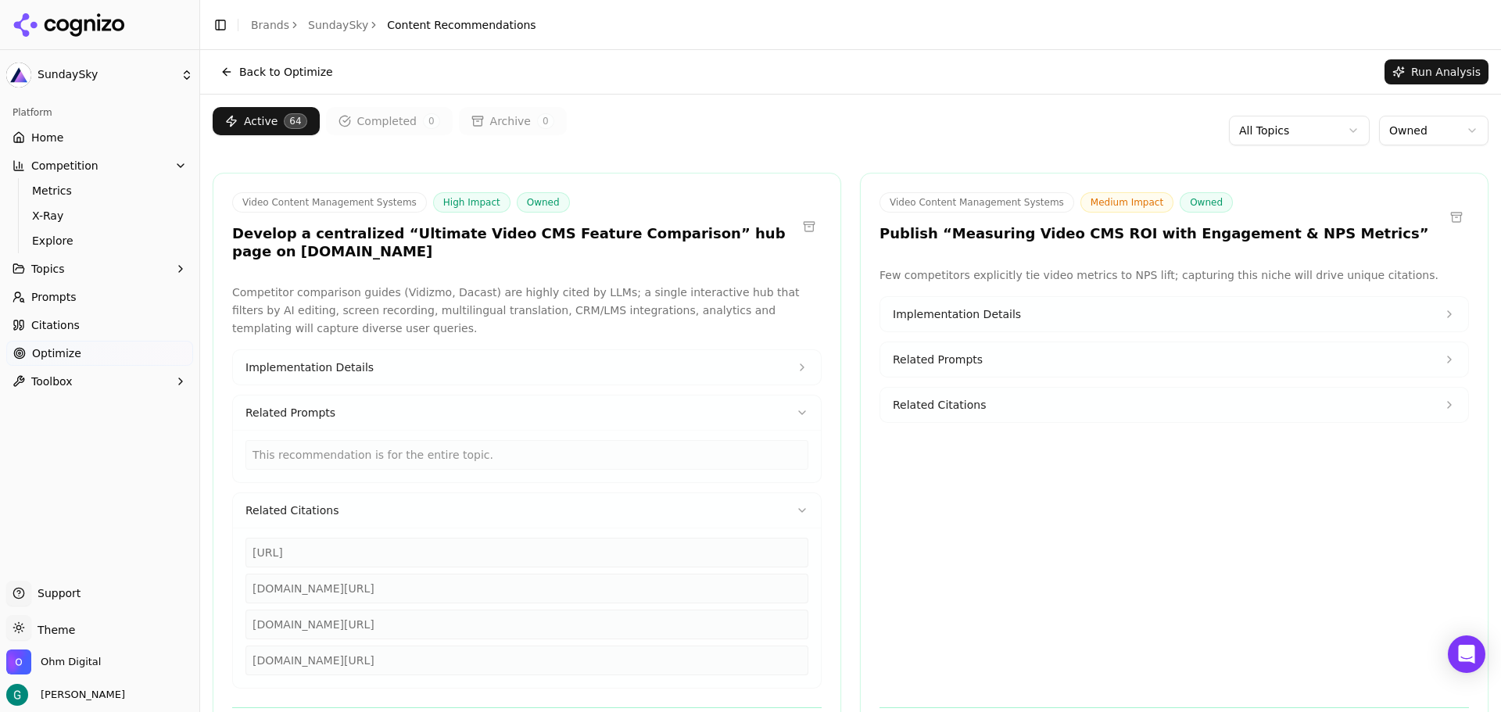
click at [796, 410] on icon at bounding box center [802, 412] width 13 height 13
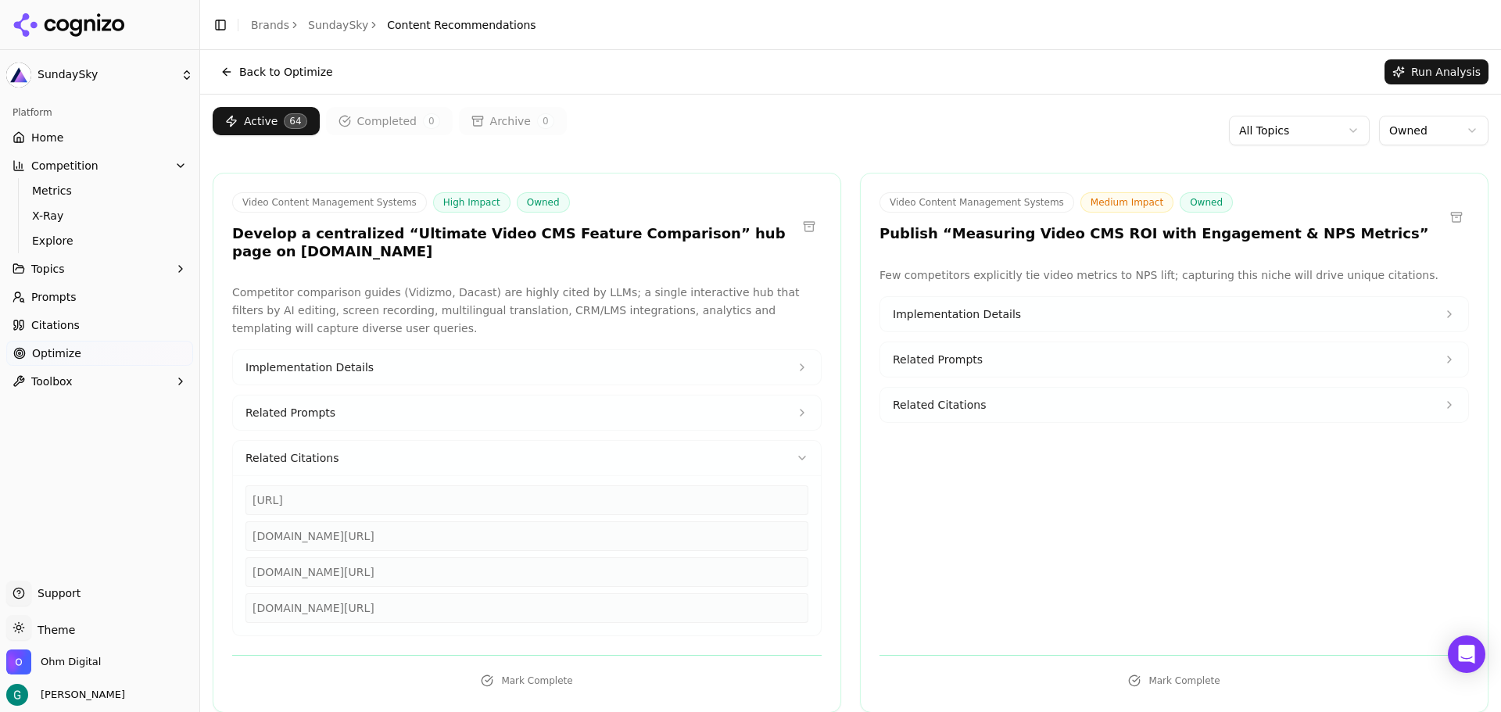
click at [799, 456] on icon at bounding box center [802, 457] width 6 height 3
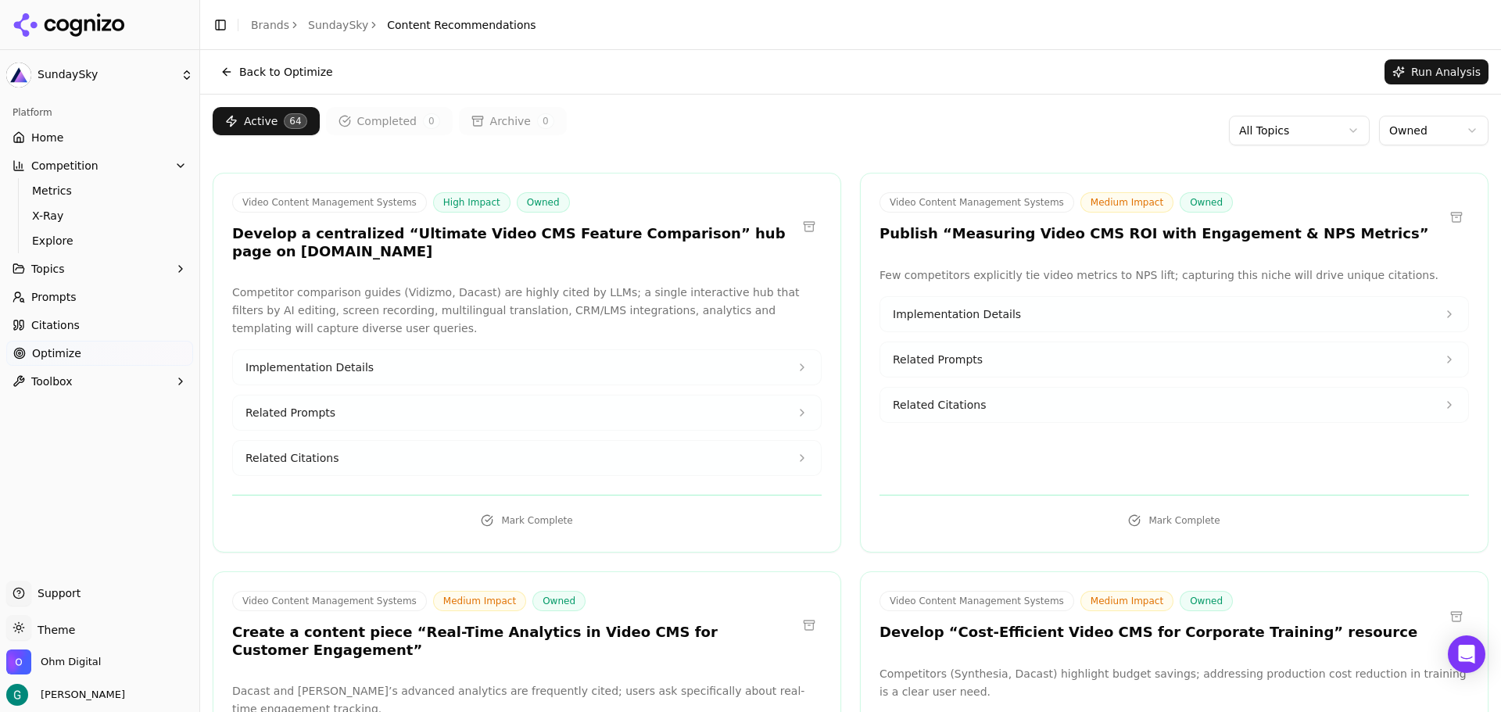
click at [1424, 131] on html "SundaySky Platform Home Competition Metrics X-Ray Explore Topics Prompts Citati…" at bounding box center [750, 356] width 1501 height 712
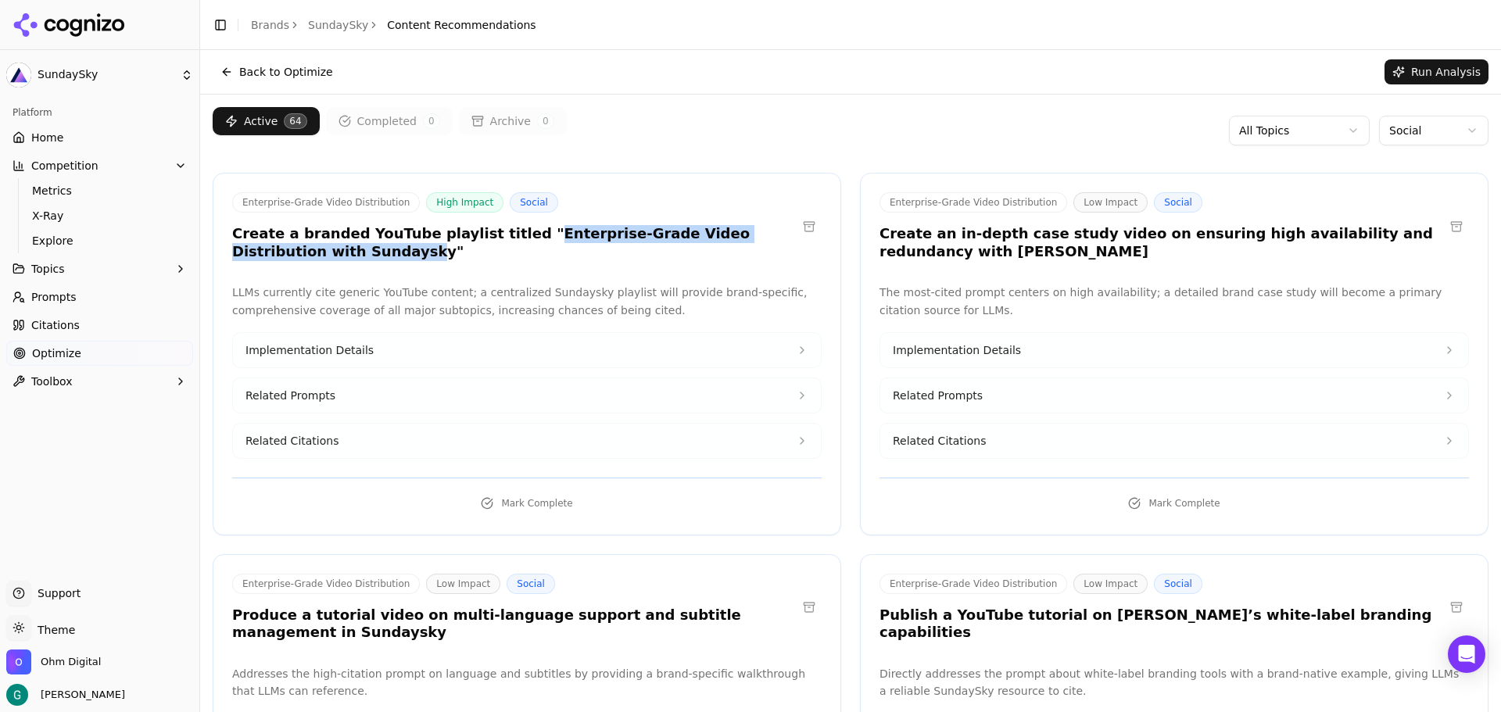
drag, startPoint x: 496, startPoint y: 238, endPoint x: 295, endPoint y: 256, distance: 202.4
click at [295, 256] on h3 "Create a branded YouTube playlist titled "Enterprise-Grade Video Distribution w…" at bounding box center [514, 242] width 564 height 35
click at [1423, 133] on html "SundaySky Platform Home Competition Metrics X-Ray Explore Topics Prompts Citati…" at bounding box center [750, 356] width 1501 height 712
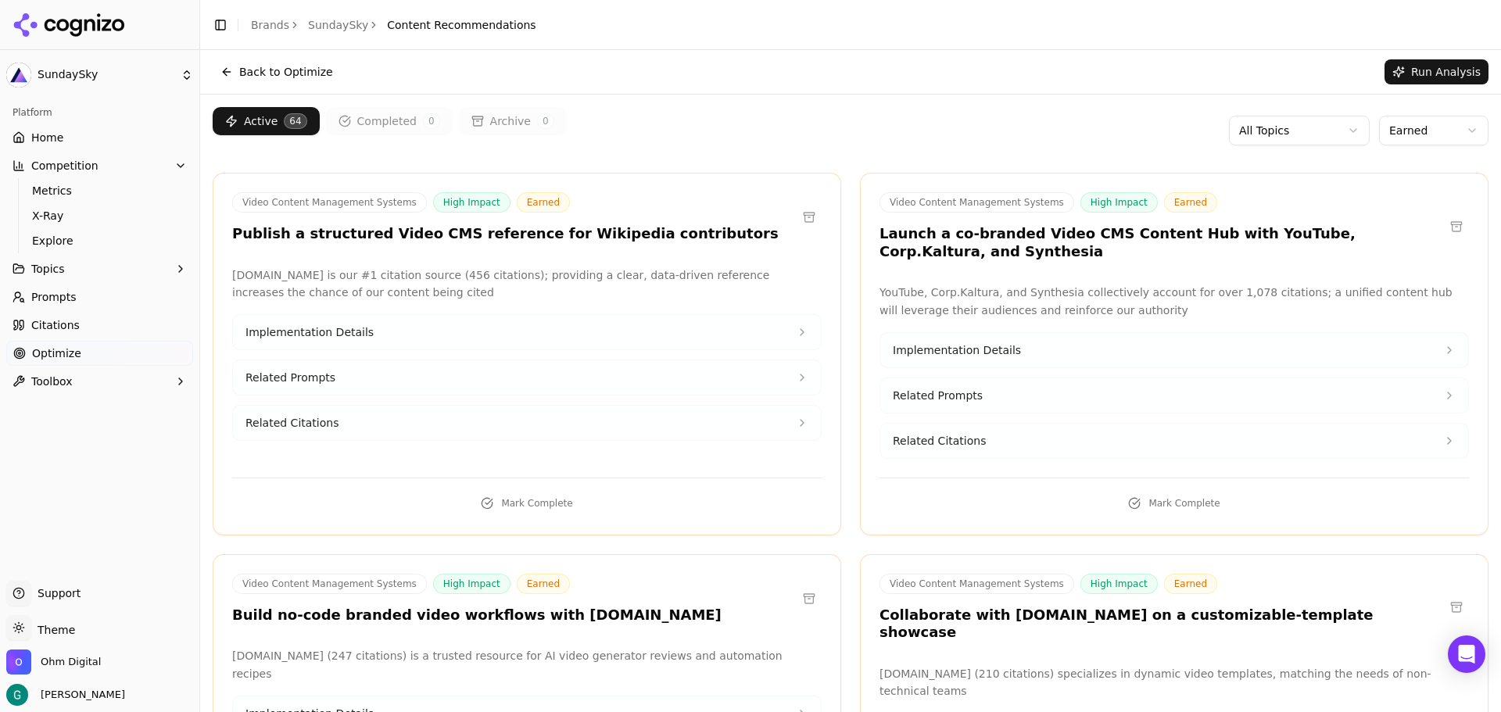
click at [1283, 130] on html "SundaySky Platform Home Competition Metrics X-Ray Explore Topics Prompts Citati…" at bounding box center [750, 356] width 1501 height 712
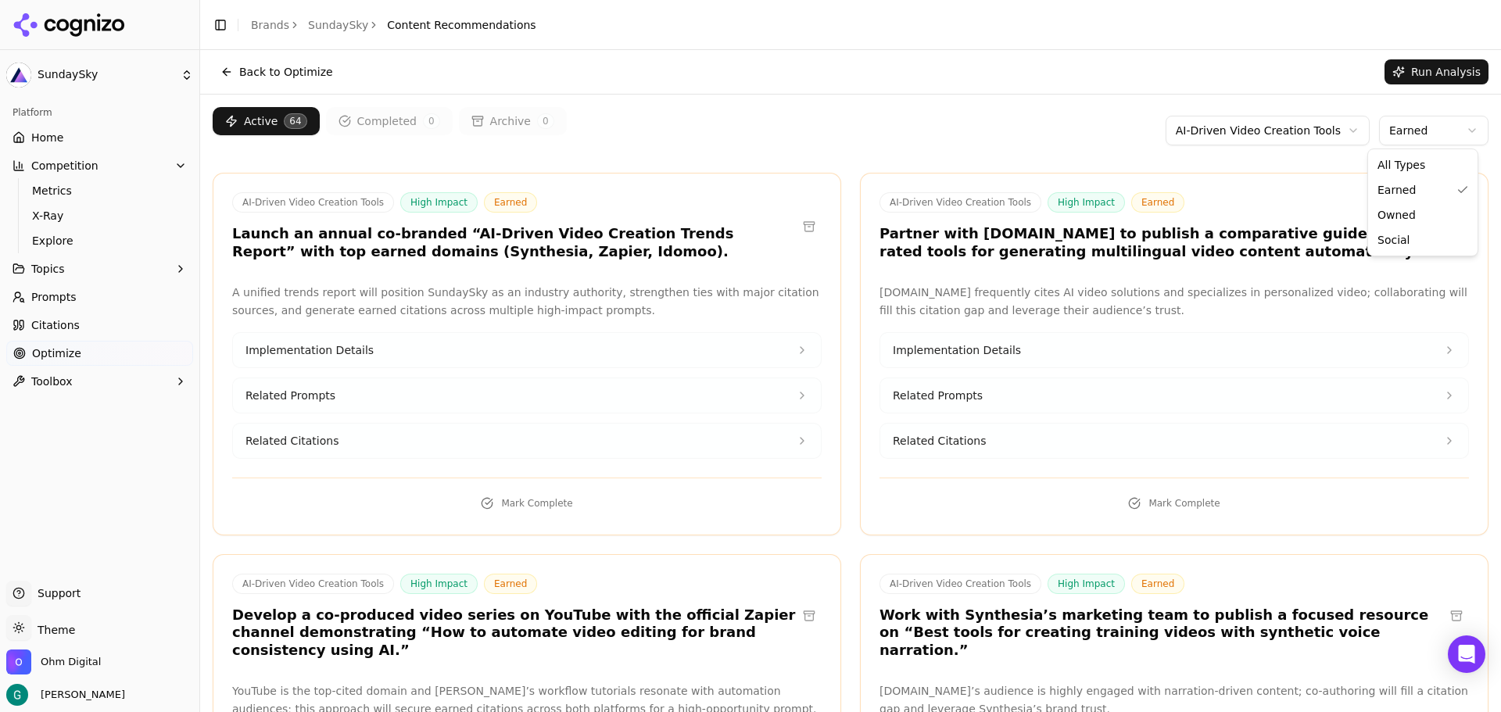
click at [1423, 124] on html "SundaySky Platform Home Competition Metrics X-Ray Explore Topics Prompts Citati…" at bounding box center [750, 356] width 1501 height 712
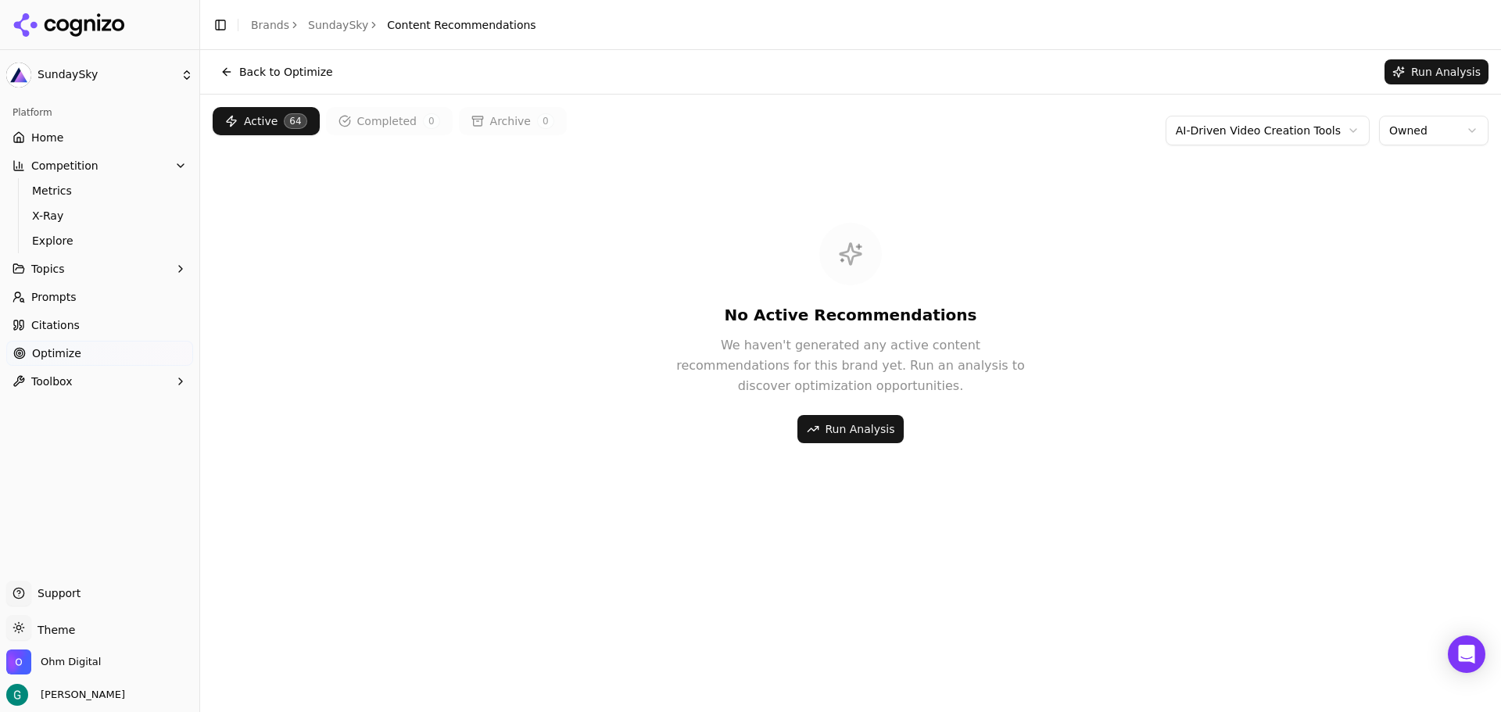
click at [866, 430] on button "Run Analysis" at bounding box center [850, 429] width 107 height 28
click at [1293, 138] on html "SundaySky Platform Home Competition Metrics X-Ray Explore Topics Prompts Citati…" at bounding box center [750, 356] width 1501 height 712
click at [1250, 129] on html "SundaySky Platform Home Competition Metrics X-Ray Explore Topics Prompts Citati…" at bounding box center [750, 356] width 1501 height 712
click at [64, 300] on html "SundaySky Platform Home Competition Metrics X-Ray Explore Topics Prompts Citati…" at bounding box center [750, 356] width 1501 height 712
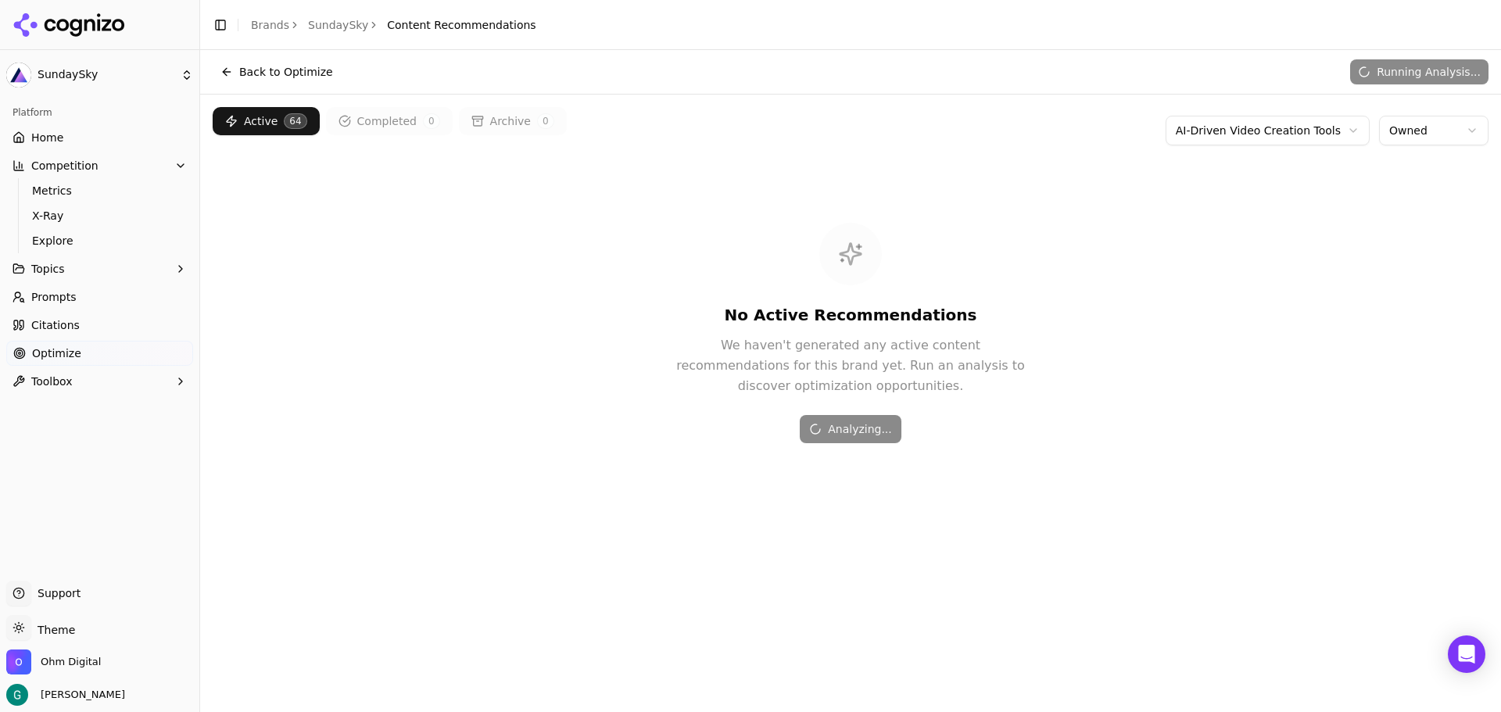
click at [55, 376] on span "Toolbox" at bounding box center [51, 382] width 41 height 16
click at [57, 379] on span "Toolbox" at bounding box center [51, 382] width 41 height 16
click at [54, 349] on span "Optimize" at bounding box center [56, 353] width 49 height 16
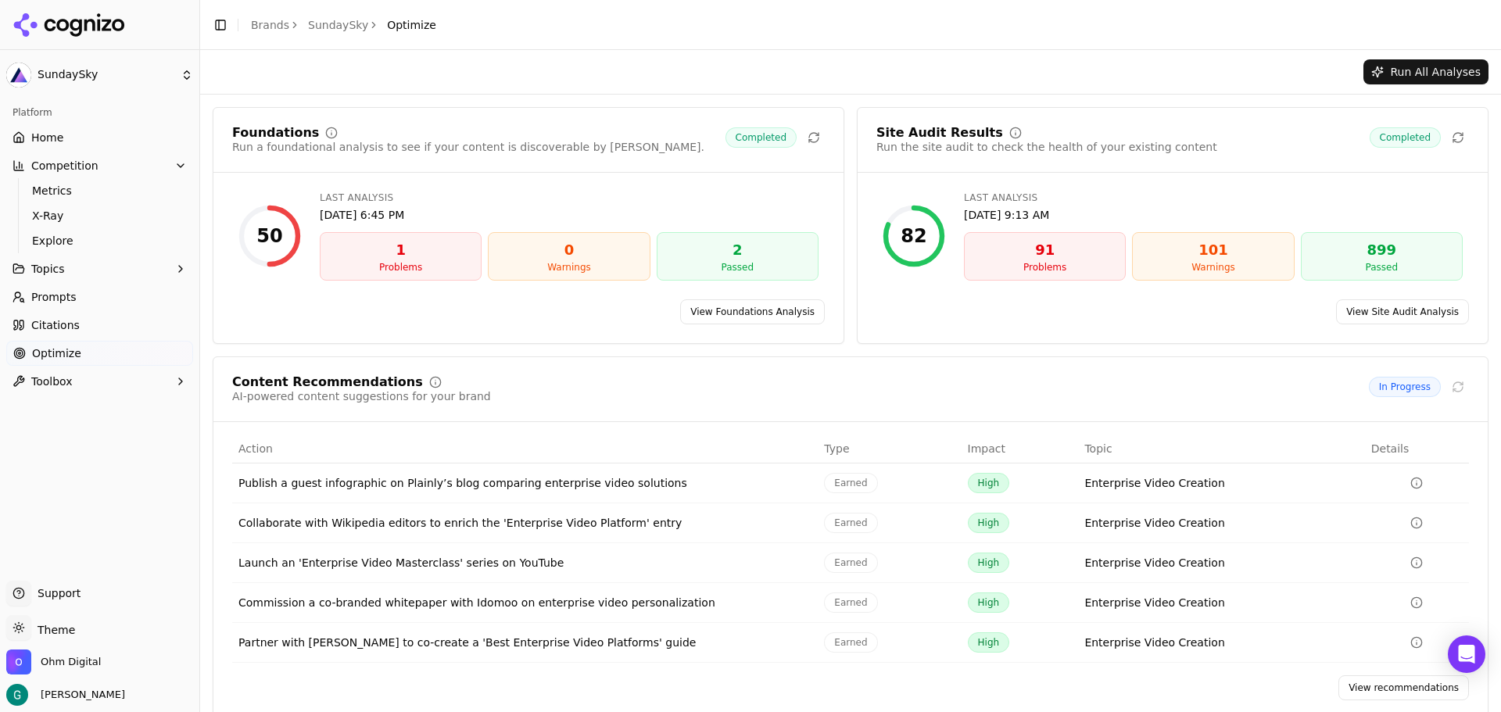
click at [1378, 315] on link "View Site Audit Analysis" at bounding box center [1402, 311] width 133 height 25
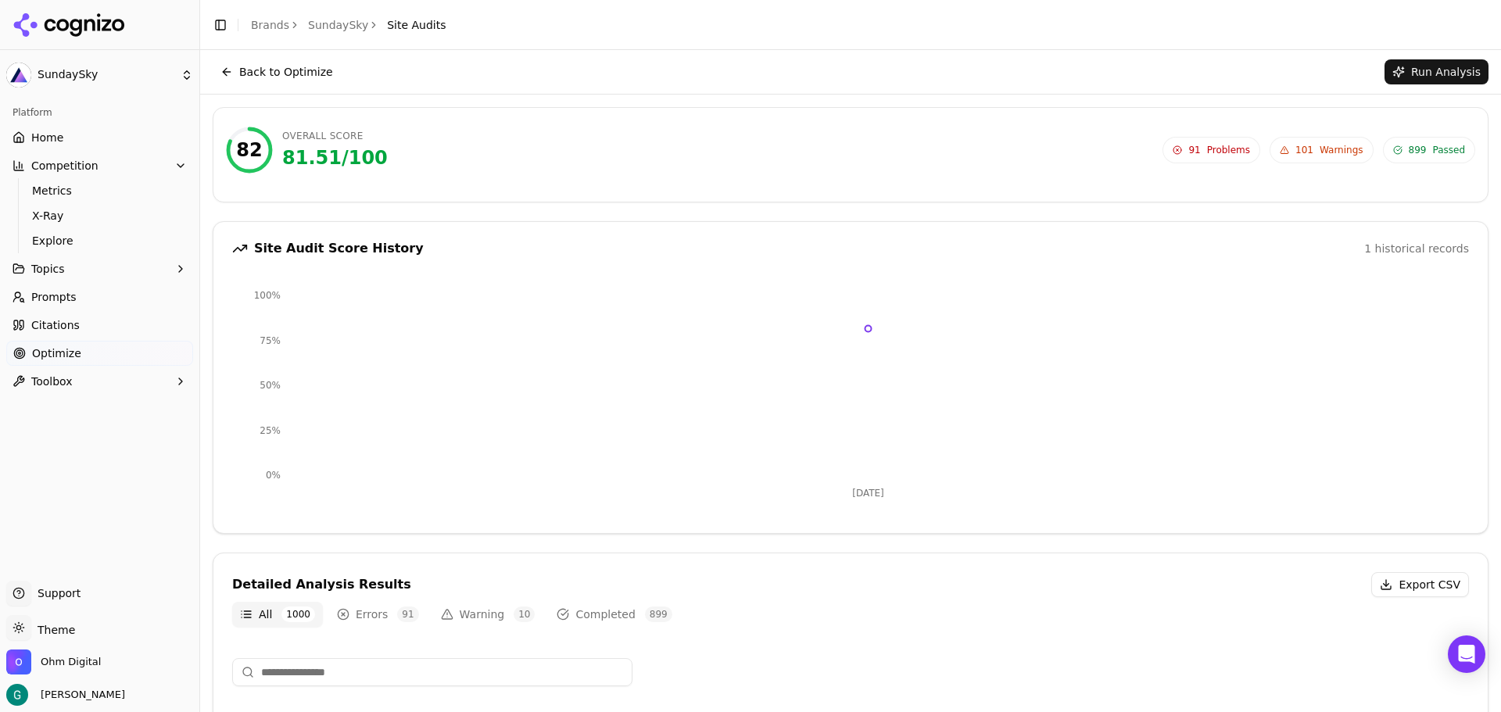
click at [1211, 151] on span "91 Problems" at bounding box center [1211, 150] width 98 height 27
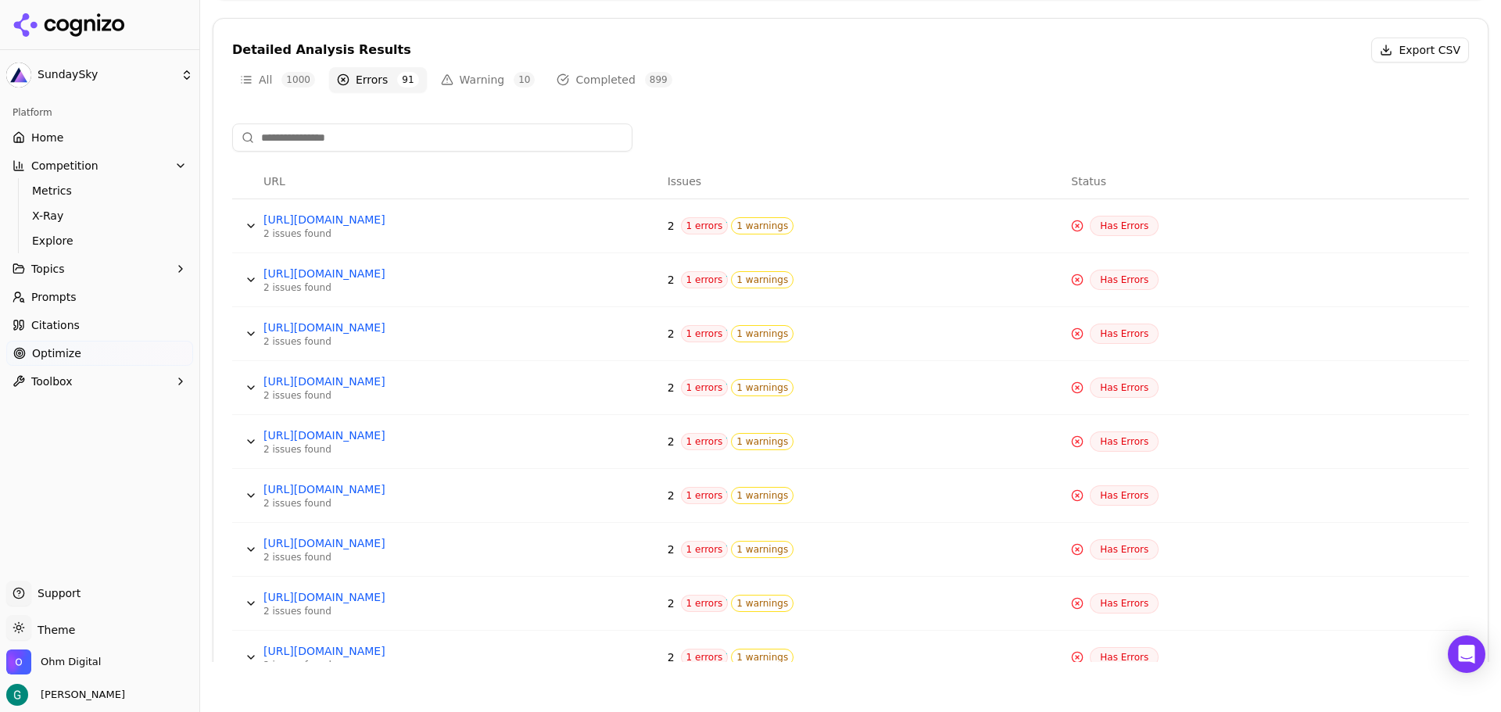
scroll to position [503, 0]
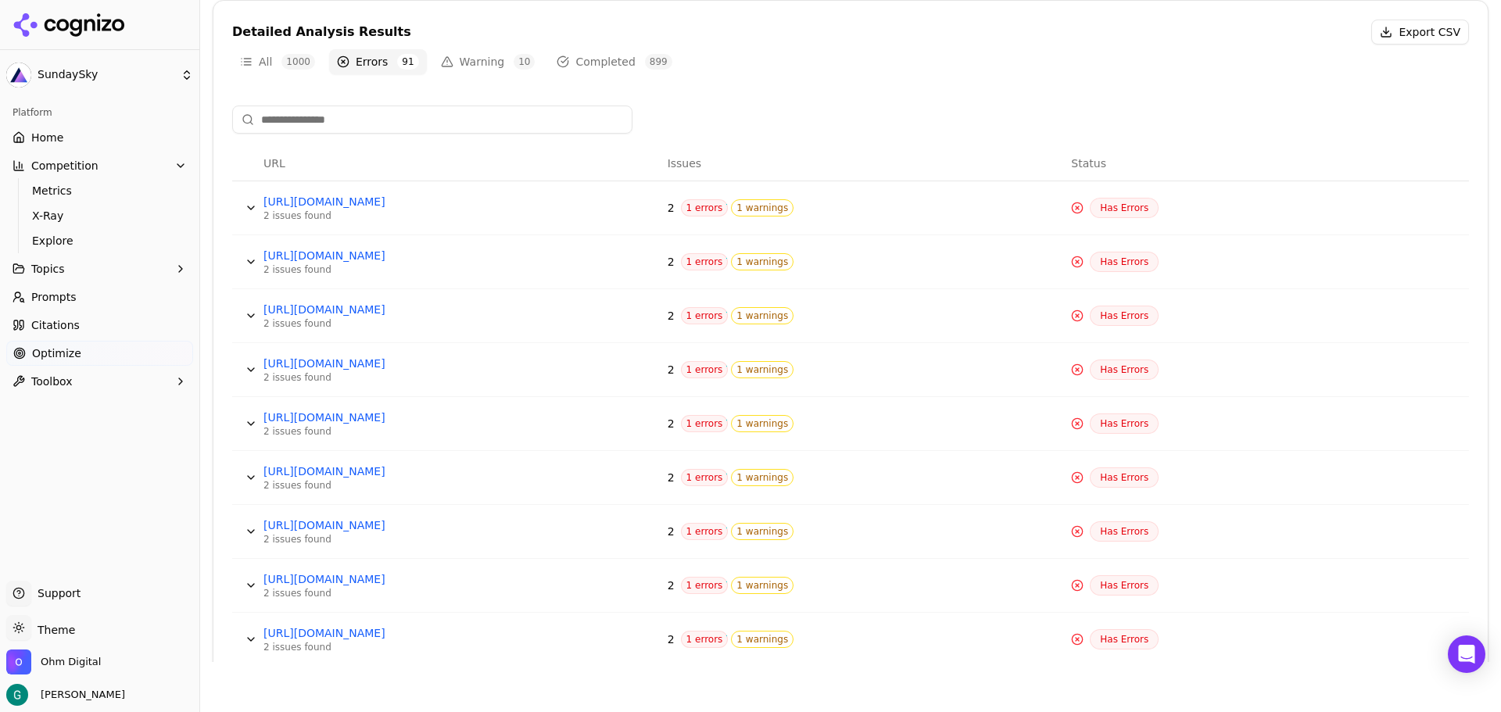
click at [695, 208] on span "1 errors" at bounding box center [705, 207] width 48 height 17
click at [253, 207] on button "Data table" at bounding box center [250, 207] width 25 height 25
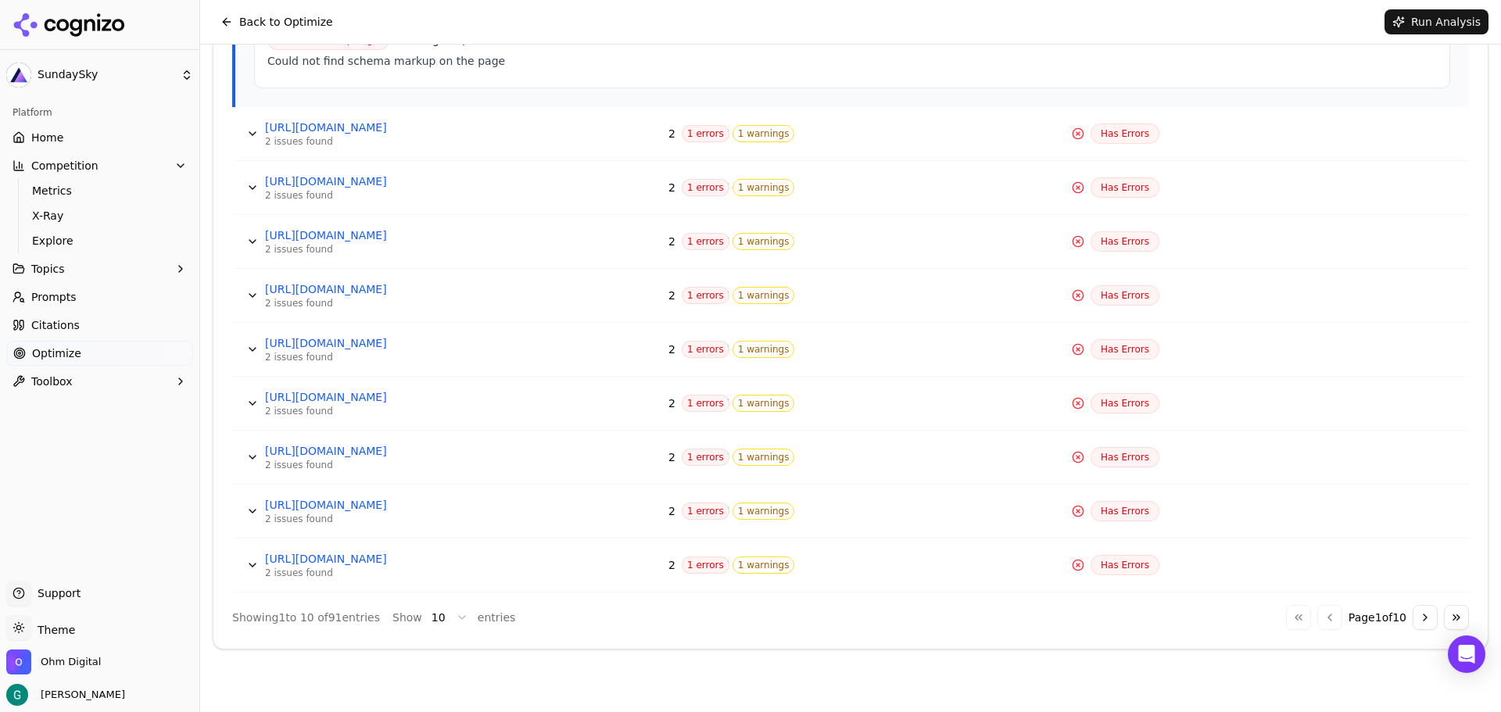
scroll to position [509, 0]
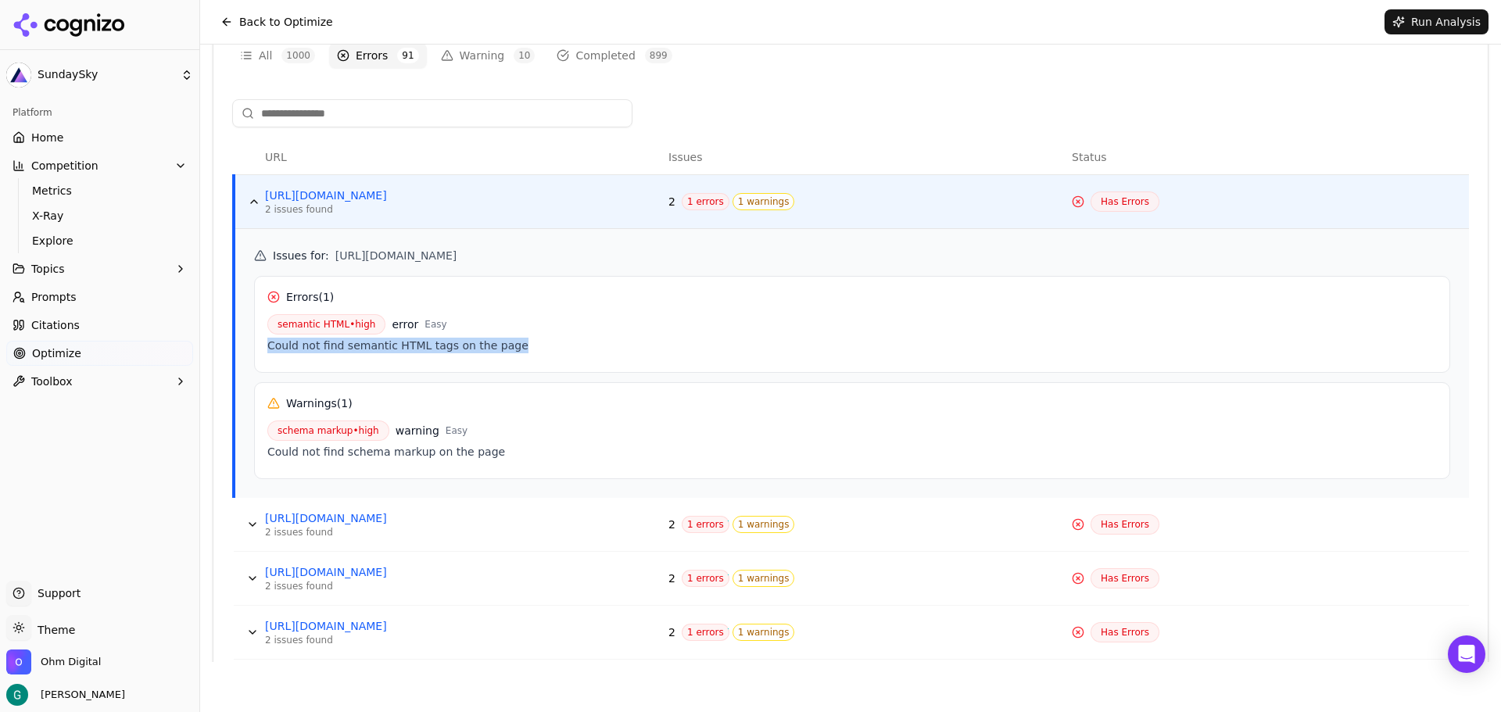
drag, startPoint x: 578, startPoint y: 353, endPoint x: 630, endPoint y: 360, distance: 52.7
click at [630, 360] on div "Errors ( 1 ) semantic HTML • high error Easy Could not find semantic HTML tags …" at bounding box center [852, 324] width 1196 height 97
click at [256, 202] on button "Data table" at bounding box center [254, 201] width 25 height 25
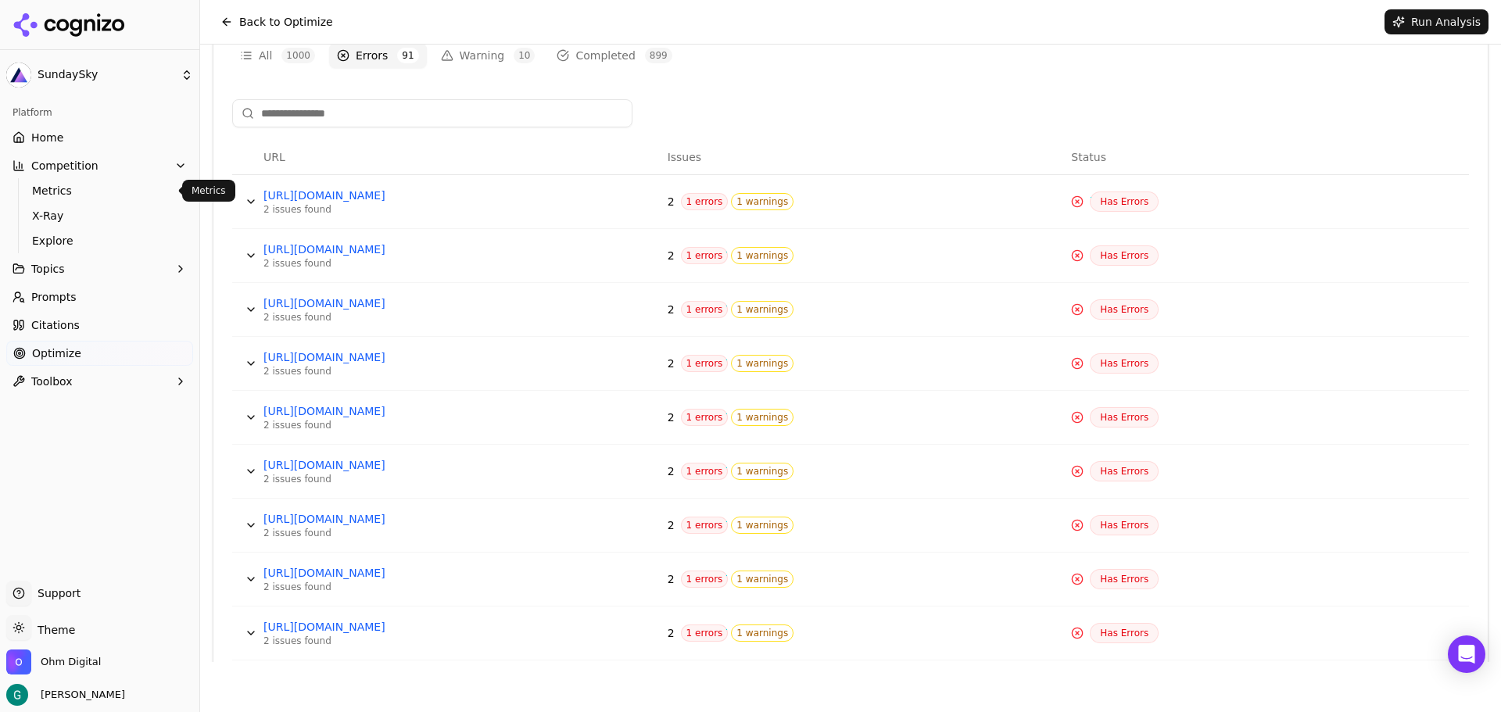
click at [68, 185] on span "Metrics" at bounding box center [100, 191] width 136 height 16
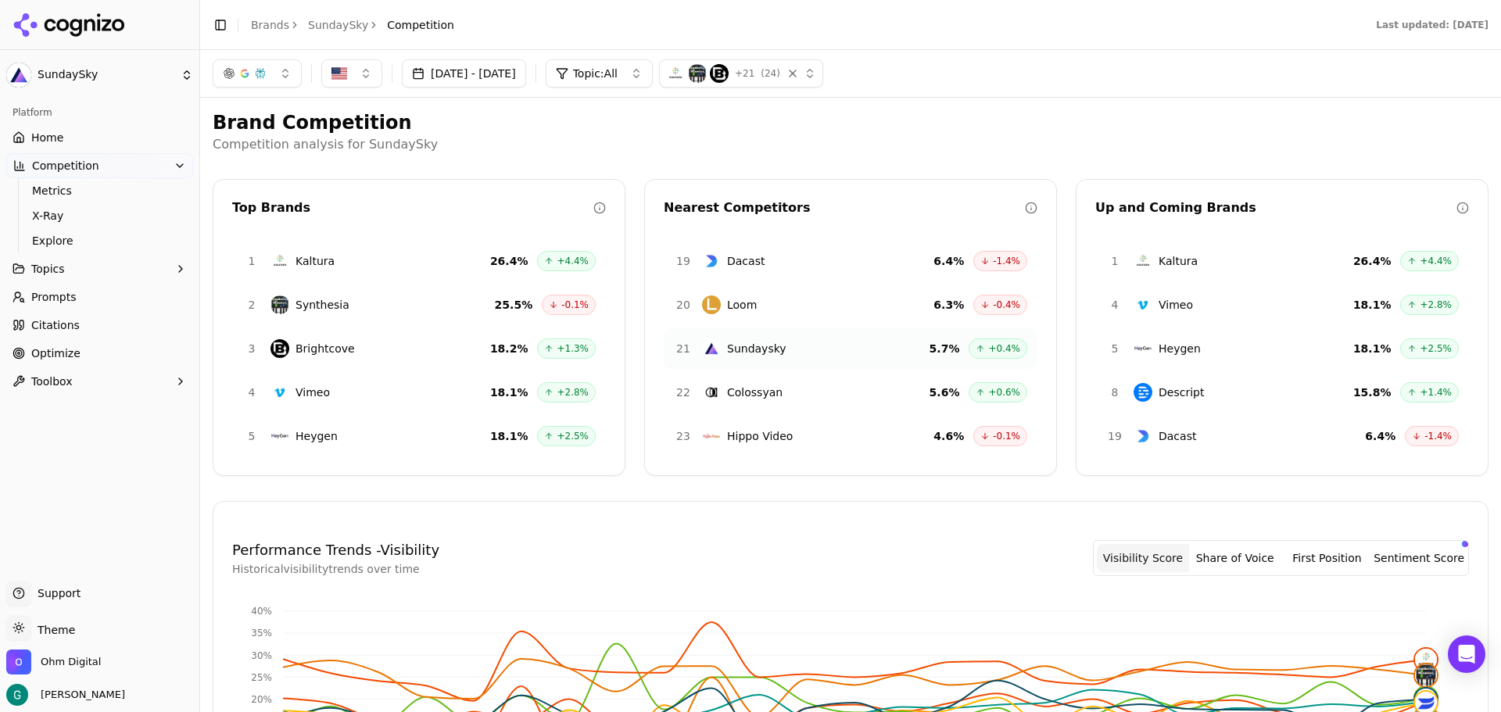
click at [71, 295] on span "Prompts" at bounding box center [53, 297] width 45 height 16
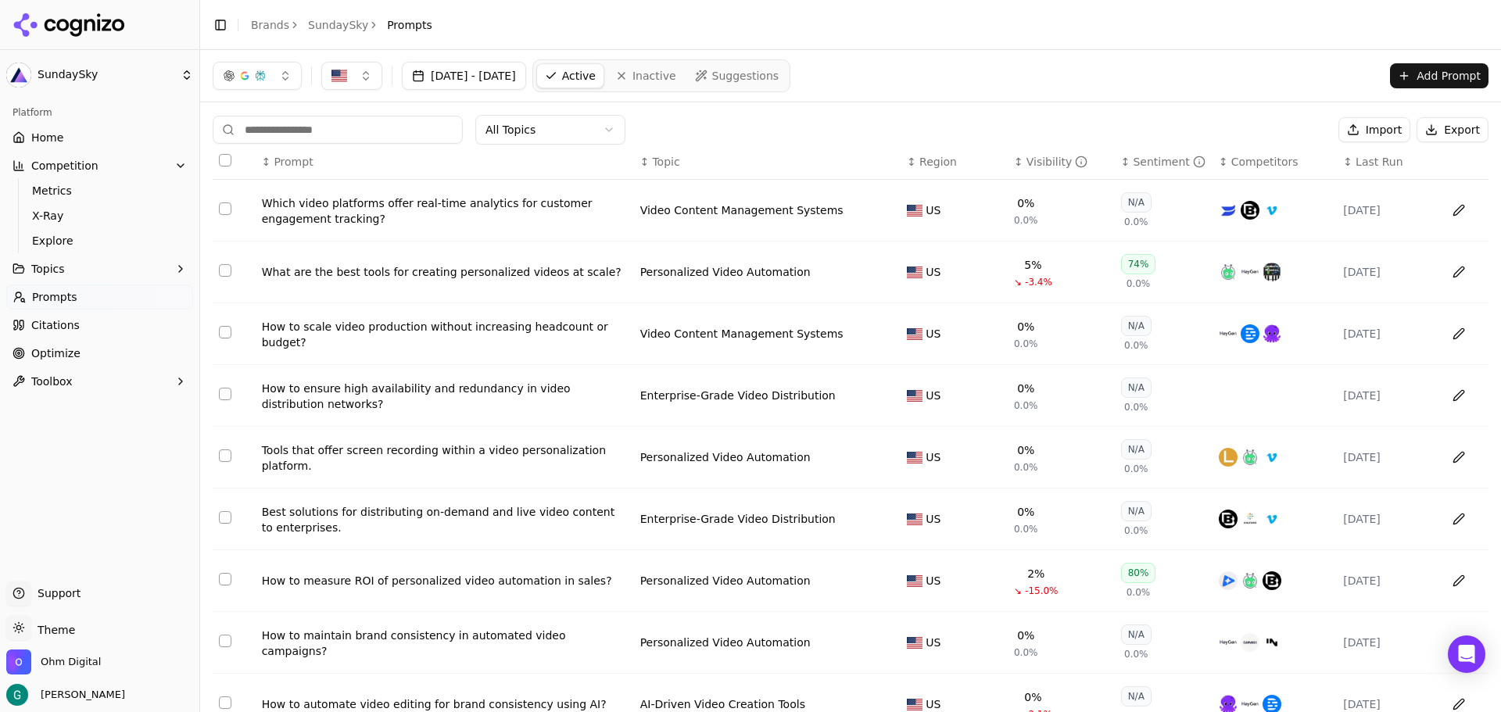
click at [521, 137] on html "SundaySky Platform Home Competition Metrics X-Ray Explore Topics Prompts Citati…" at bounding box center [750, 356] width 1501 height 712
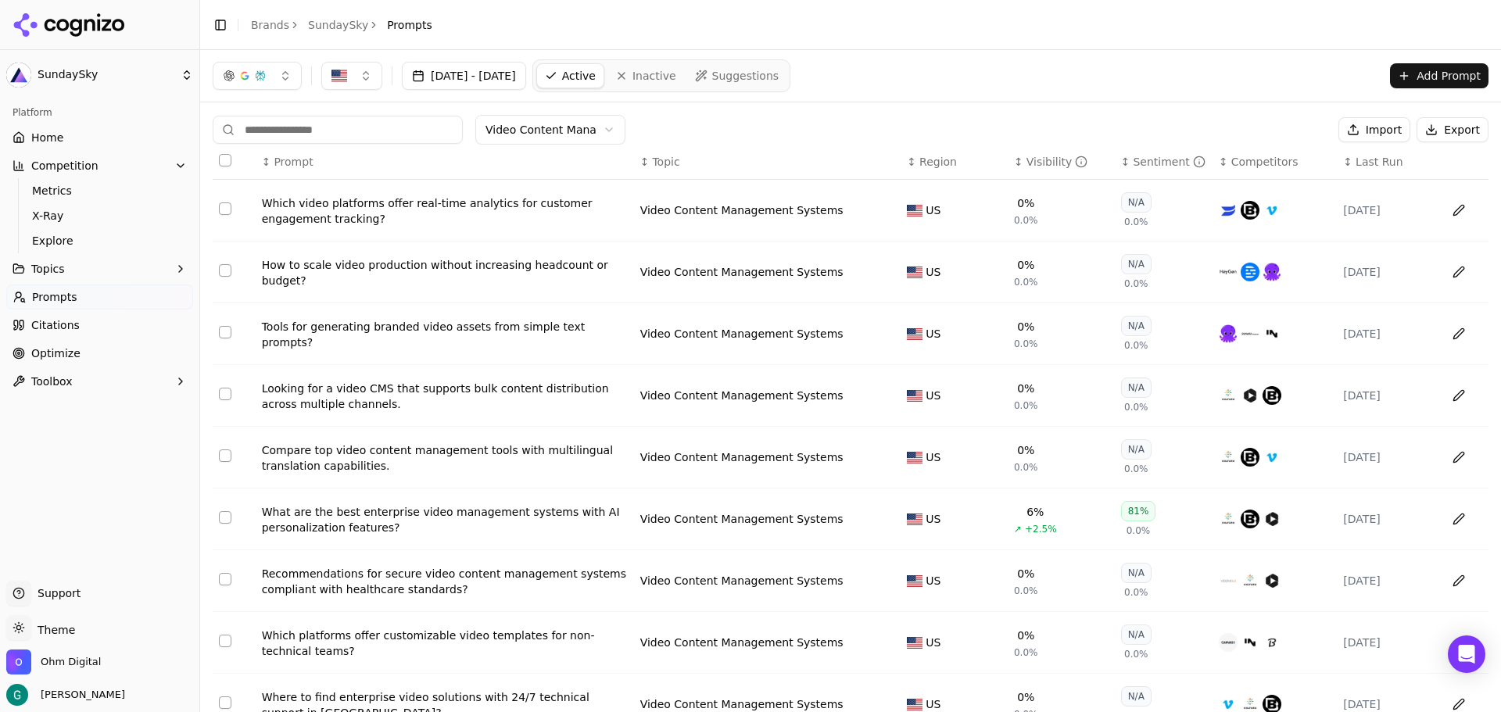
click at [1448, 204] on button "Data table" at bounding box center [1458, 210] width 25 height 25
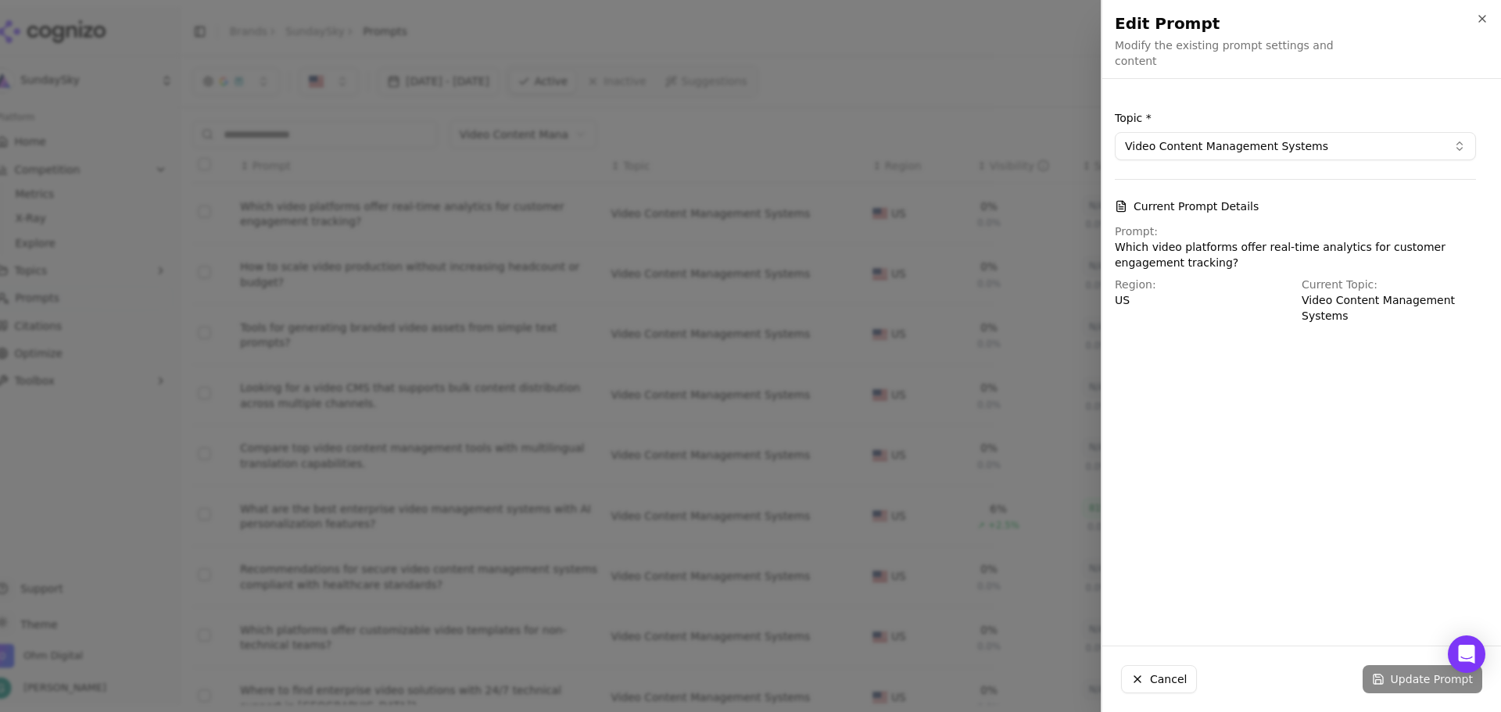
click at [1326, 298] on p "Video Content Management Systems" at bounding box center [1388, 307] width 174 height 31
click at [1222, 132] on button "Video Content Management Systems" at bounding box center [1295, 146] width 361 height 28
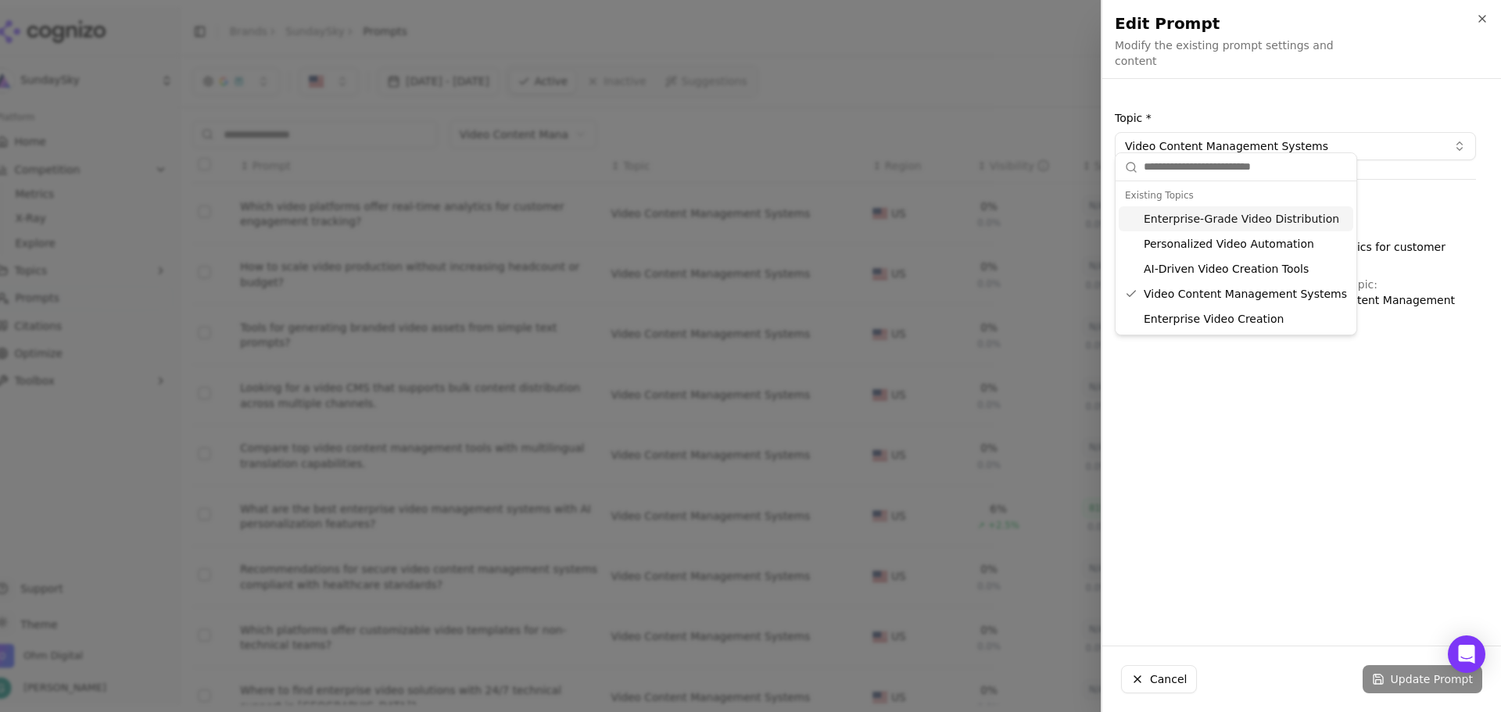
click at [1225, 132] on button "Video Content Management Systems" at bounding box center [1295, 146] width 361 height 28
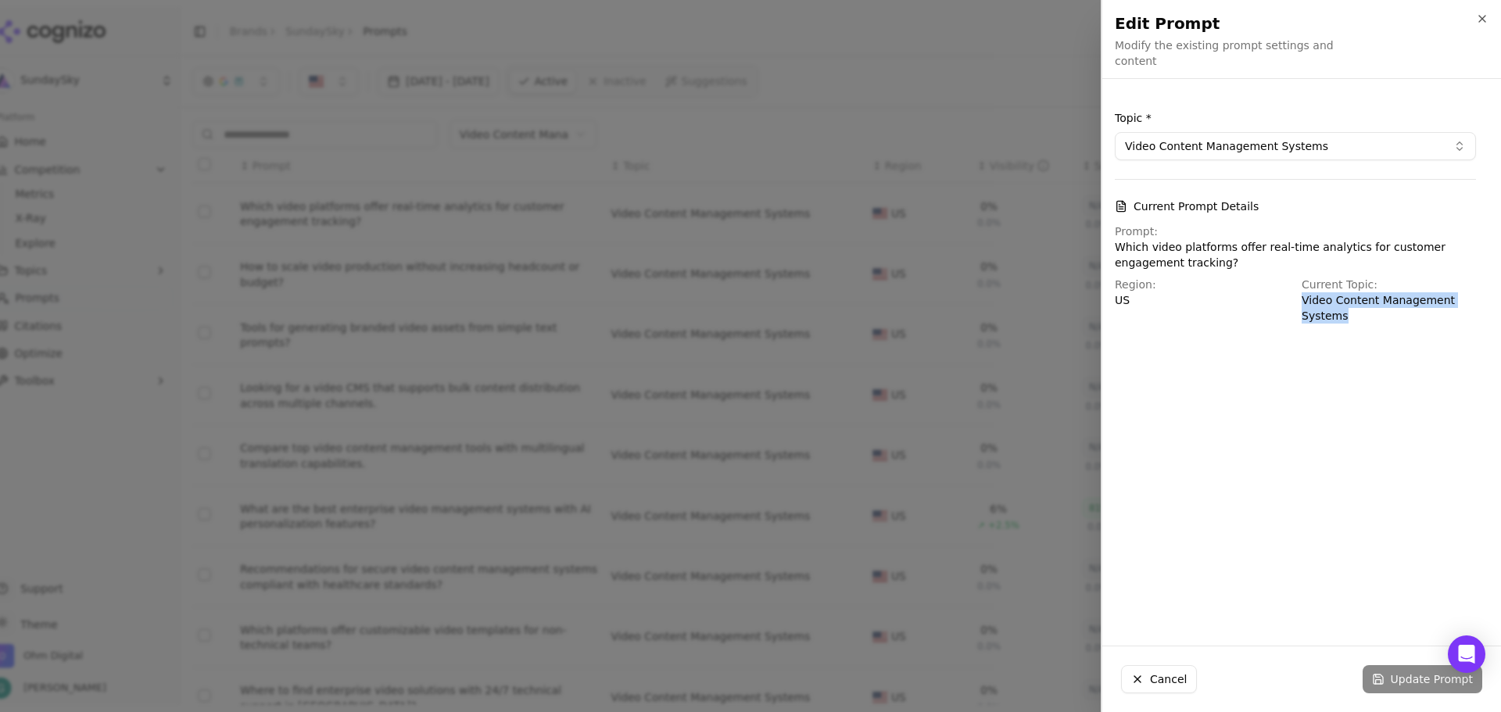
drag, startPoint x: 1297, startPoint y: 290, endPoint x: 1344, endPoint y: 318, distance: 54.7
click at [1344, 318] on div "Topic * Video Content Management Systems Current Prompt Details Prompt: Which v…" at bounding box center [1295, 216] width 386 height 251
click at [1484, 16] on icon "button" at bounding box center [1482, 19] width 13 height 13
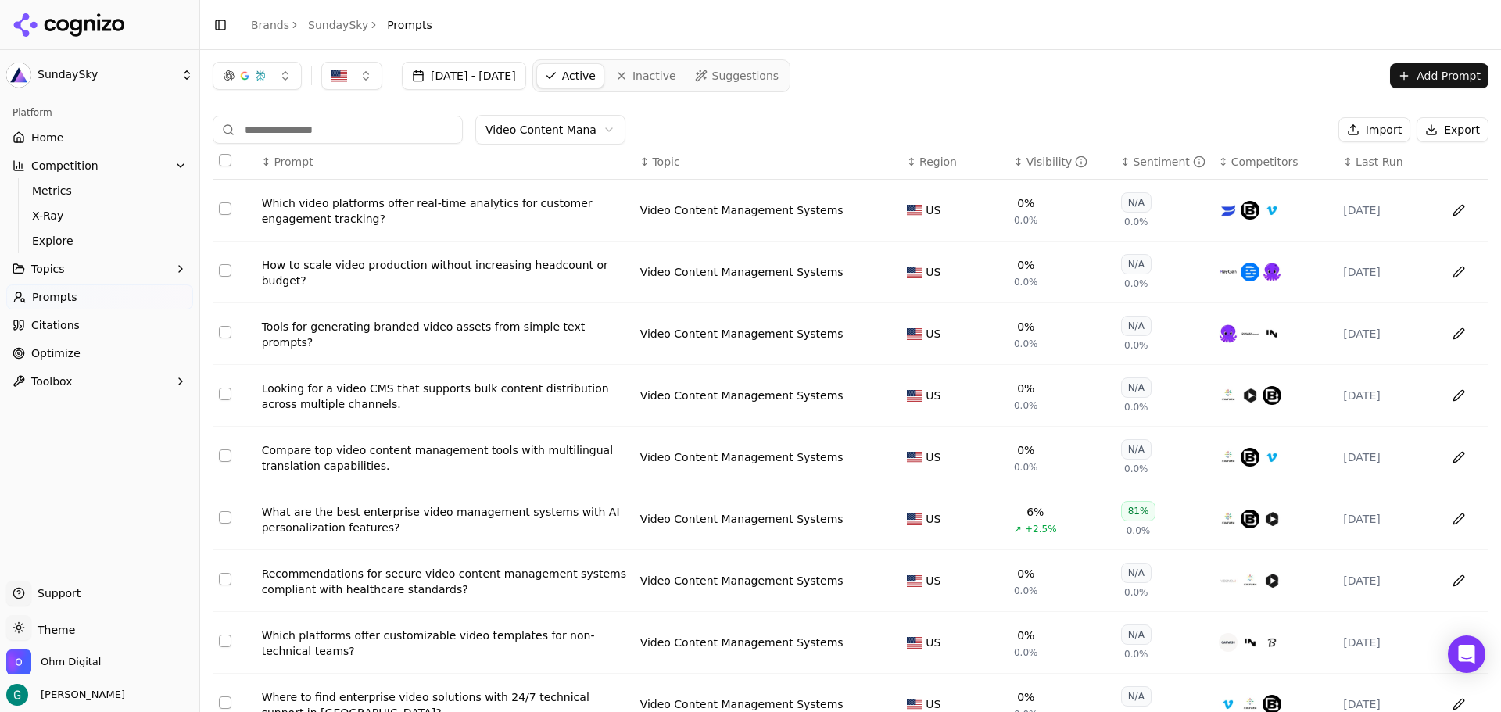
click at [1446, 209] on button "Data table" at bounding box center [1458, 210] width 25 height 25
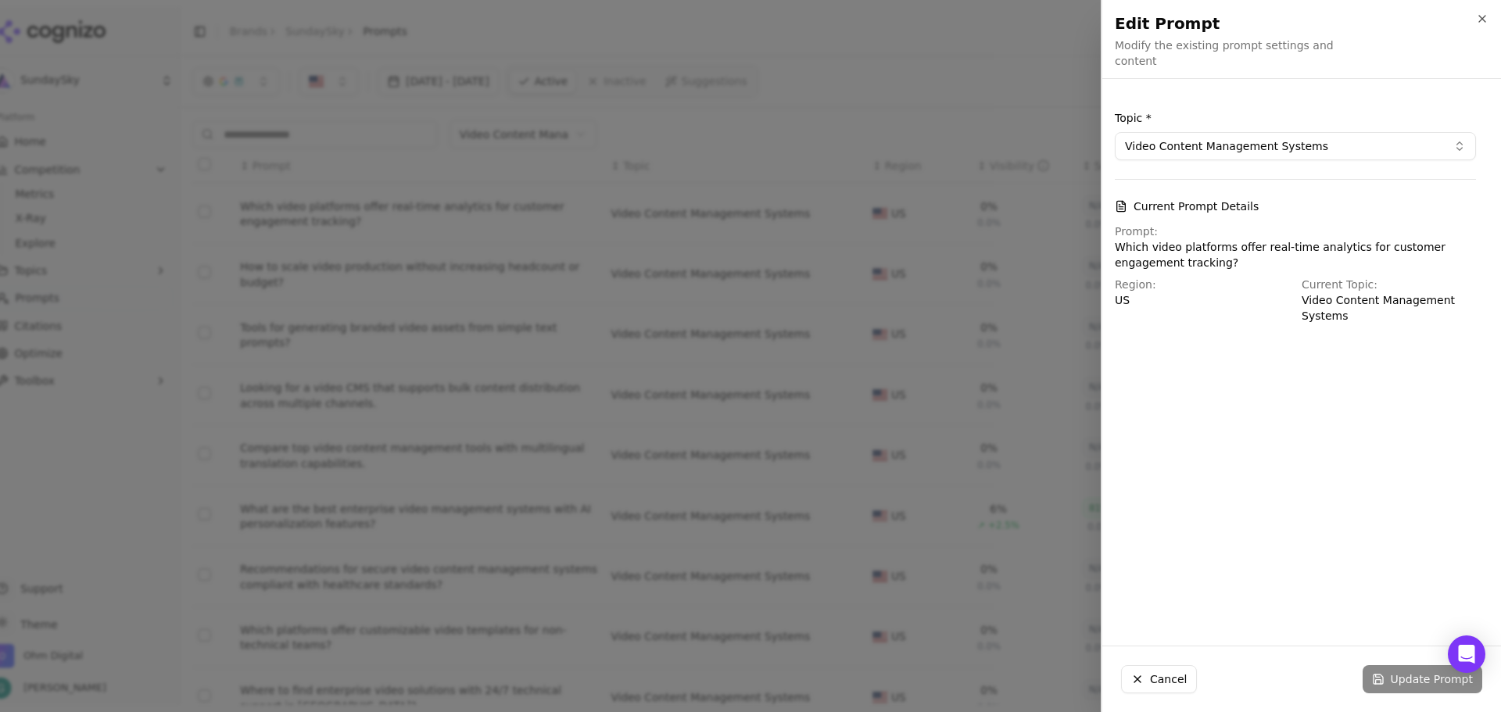
click at [1172, 251] on p "Which video platforms offer real-time analytics for customer engagement trackin…" at bounding box center [1295, 254] width 361 height 31
click at [1206, 239] on p "Which video platforms offer real-time analytics for customer engagement trackin…" at bounding box center [1295, 254] width 361 height 31
click at [1208, 239] on p "Which video platforms offer real-time analytics for customer engagement trackin…" at bounding box center [1295, 254] width 361 height 31
click at [1225, 132] on button "Video Content Management Systems" at bounding box center [1295, 146] width 361 height 28
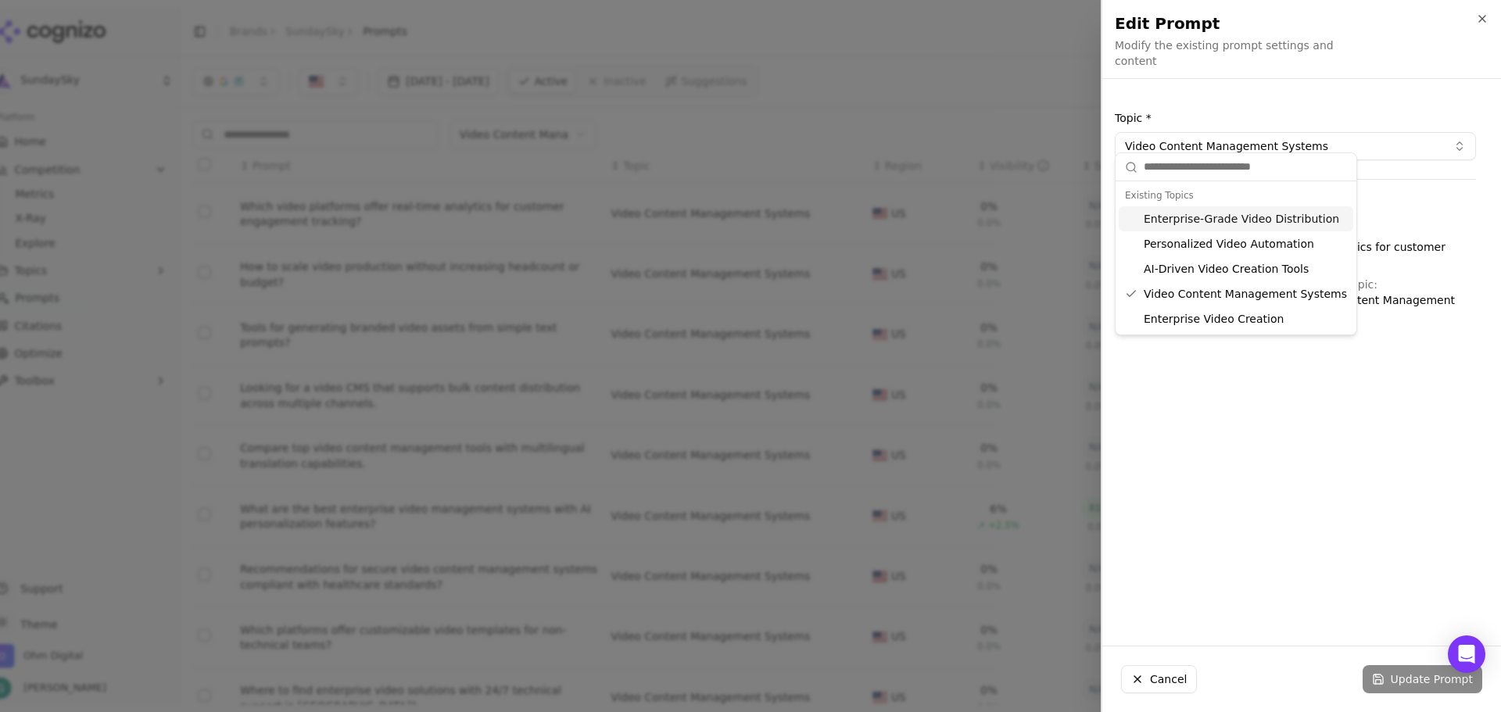
click at [1214, 444] on div "Topic * Video Content Management Systems Current Prompt Details Prompt: Which v…" at bounding box center [1295, 362] width 386 height 542
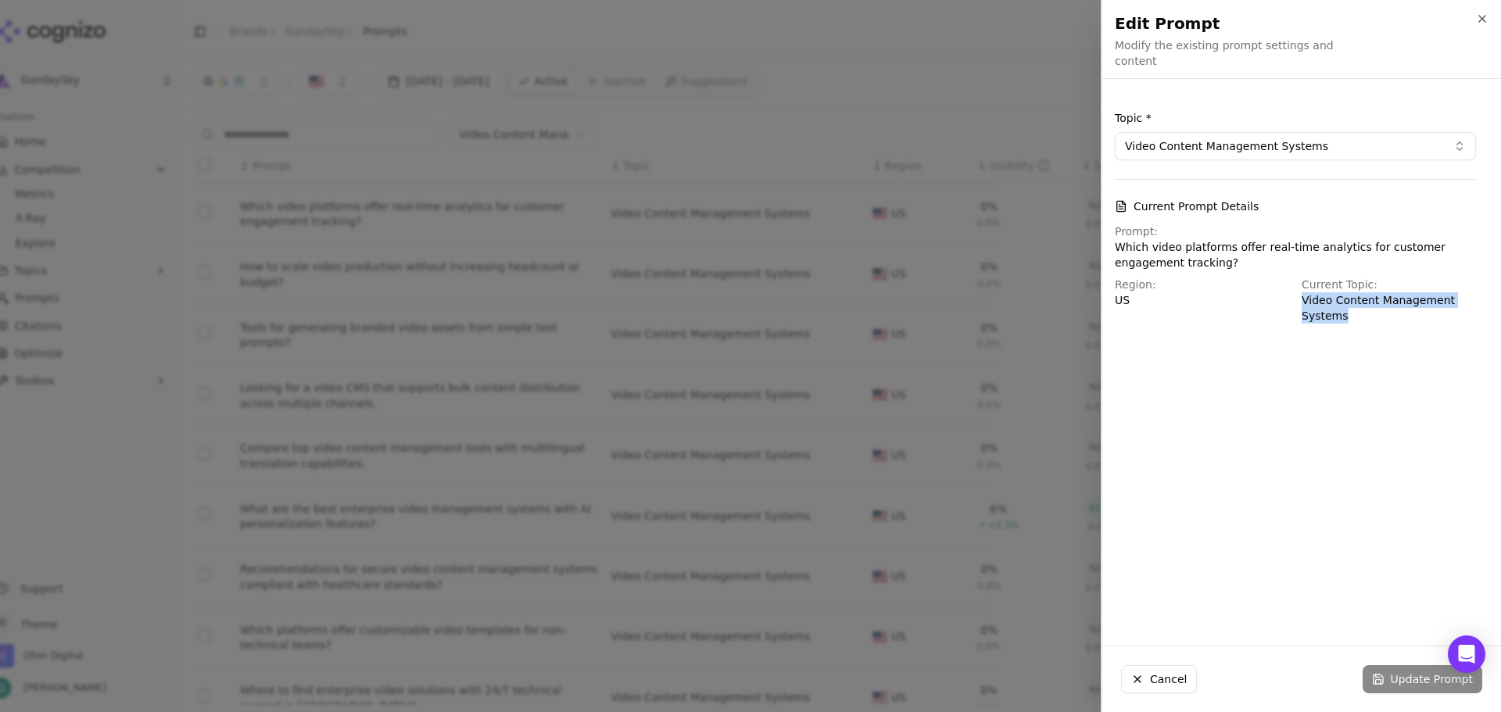
drag, startPoint x: 1295, startPoint y: 295, endPoint x: 1394, endPoint y: 328, distance: 104.8
click at [1394, 328] on div "Topic * Video Content Management Systems Current Prompt Details Prompt: Which v…" at bounding box center [1295, 216] width 386 height 251
click at [1485, 19] on icon "button" at bounding box center [1482, 19] width 13 height 13
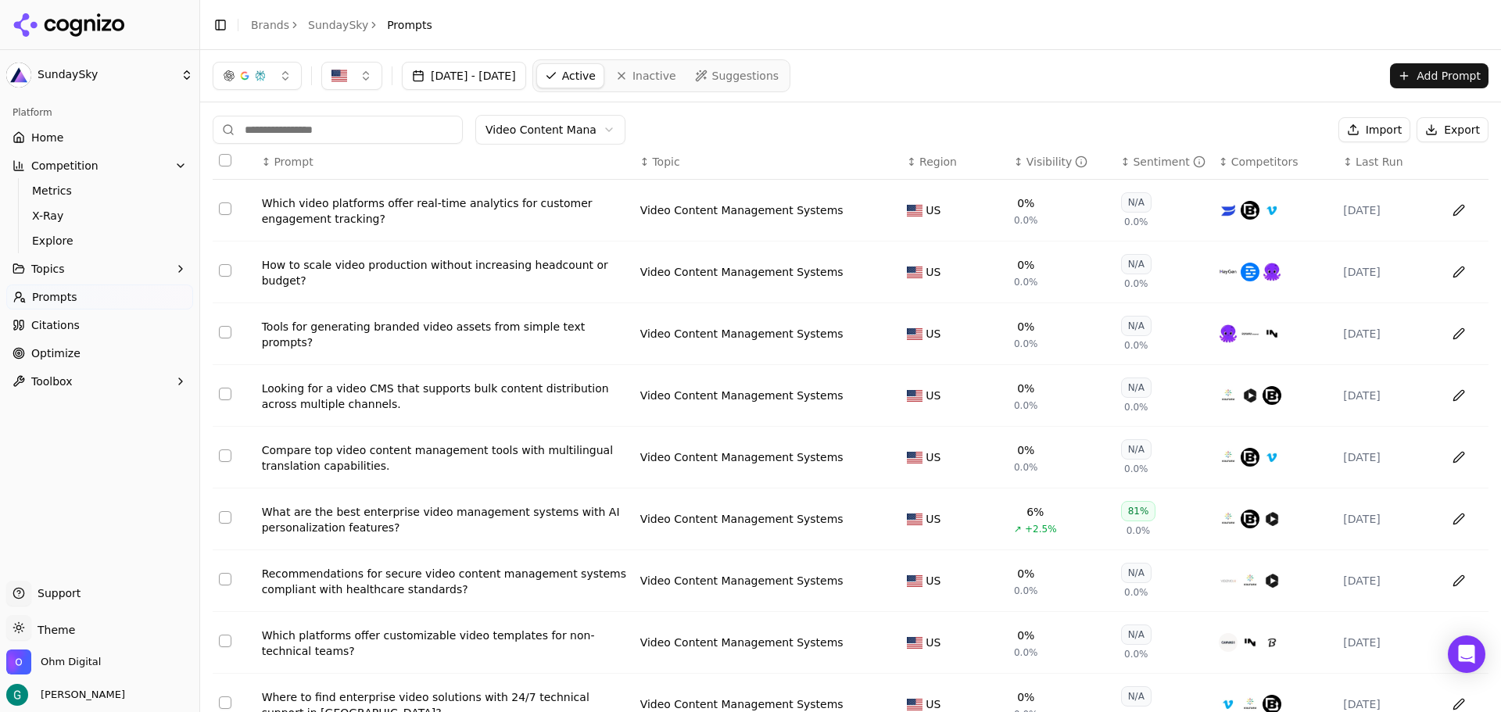
click at [224, 159] on button "Select all rows" at bounding box center [225, 160] width 13 height 13
click at [225, 159] on button "Select all rows" at bounding box center [225, 160] width 13 height 13
click at [44, 240] on span "Explore" at bounding box center [100, 241] width 136 height 16
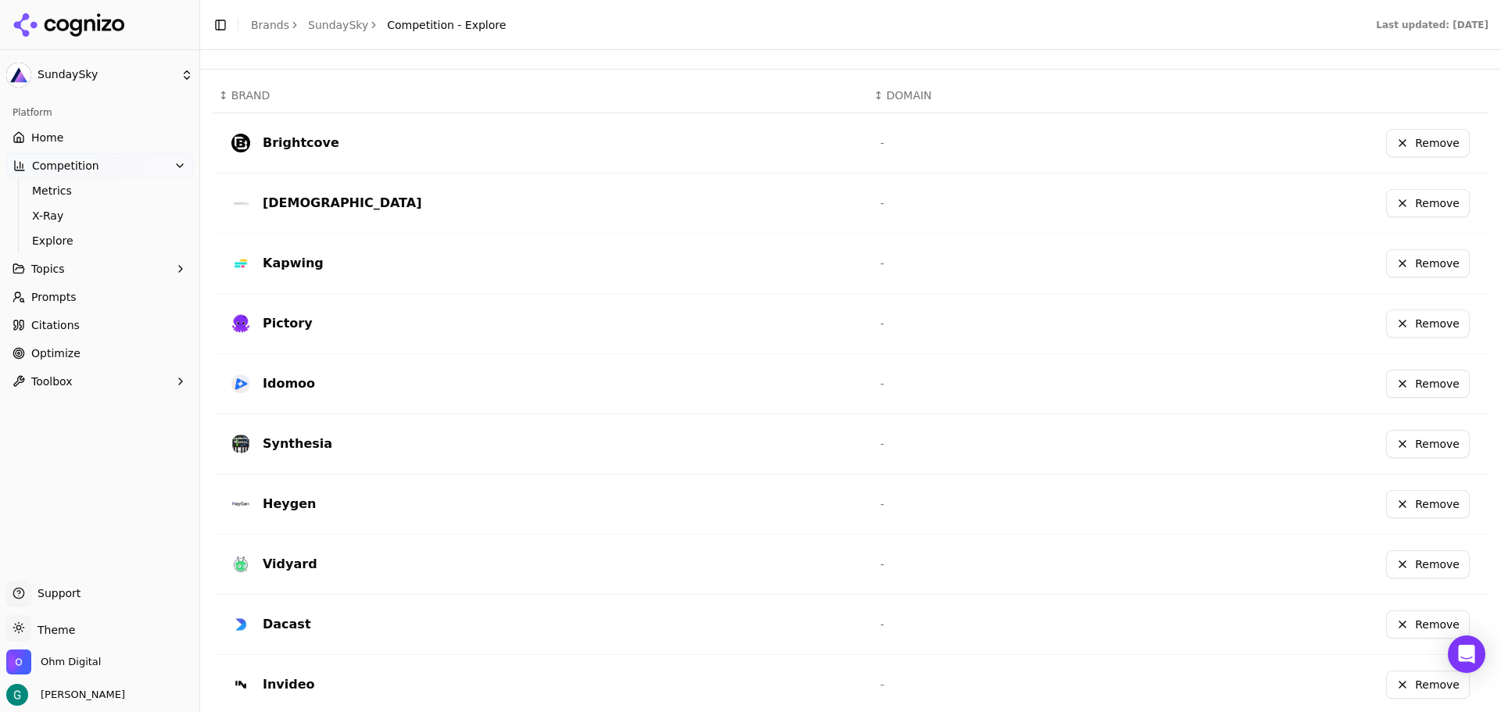
scroll to position [410, 0]
